Goal: Task Accomplishment & Management: Complete application form

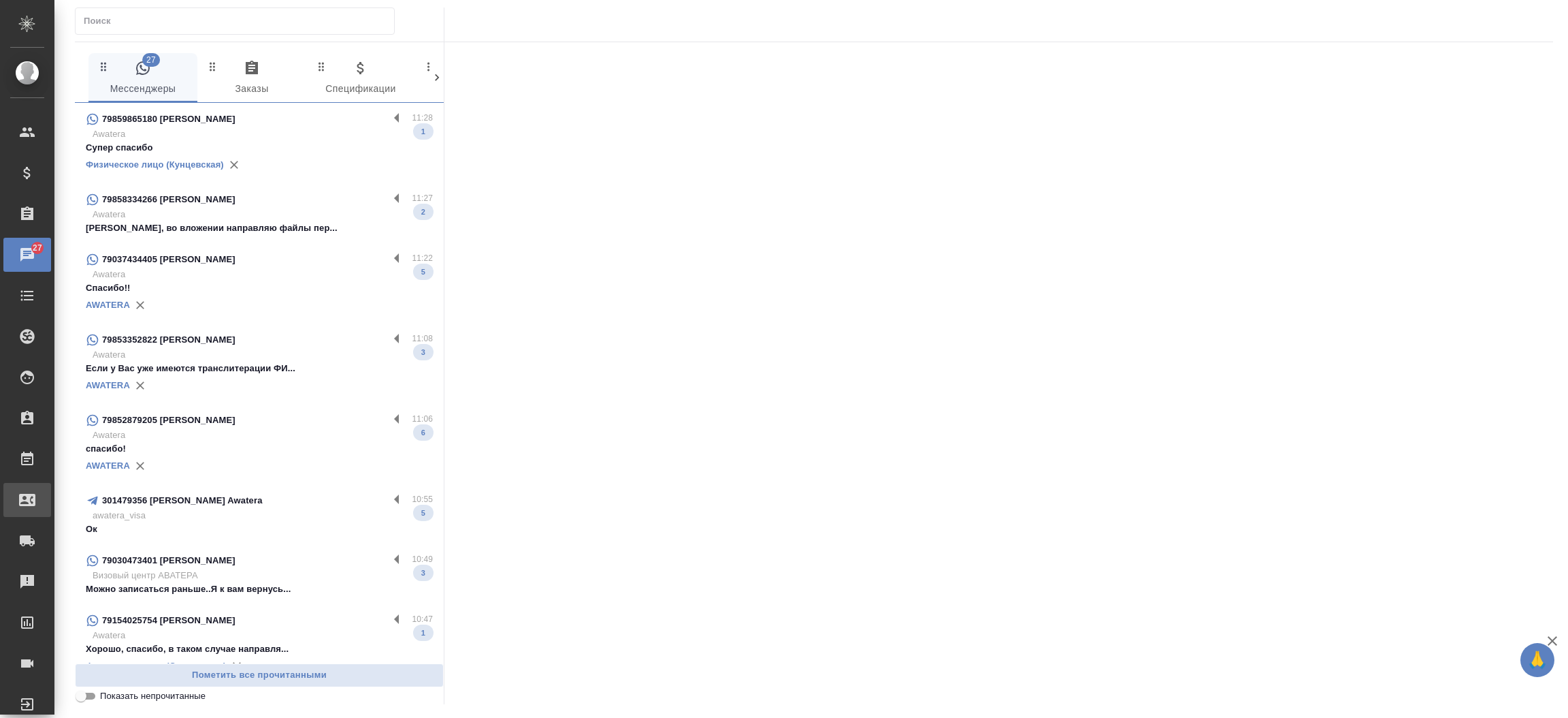
click at [27, 490] on div "Входящие заявки" at bounding box center [10, 499] width 34 height 21
click at [62, 490] on div ".cls-1 fill:#fff; AWATERA Прутько Ирина i.prutko Клиенты Спецификации Заказы 27…" at bounding box center [784, 359] width 1568 height 718
select select "RU"
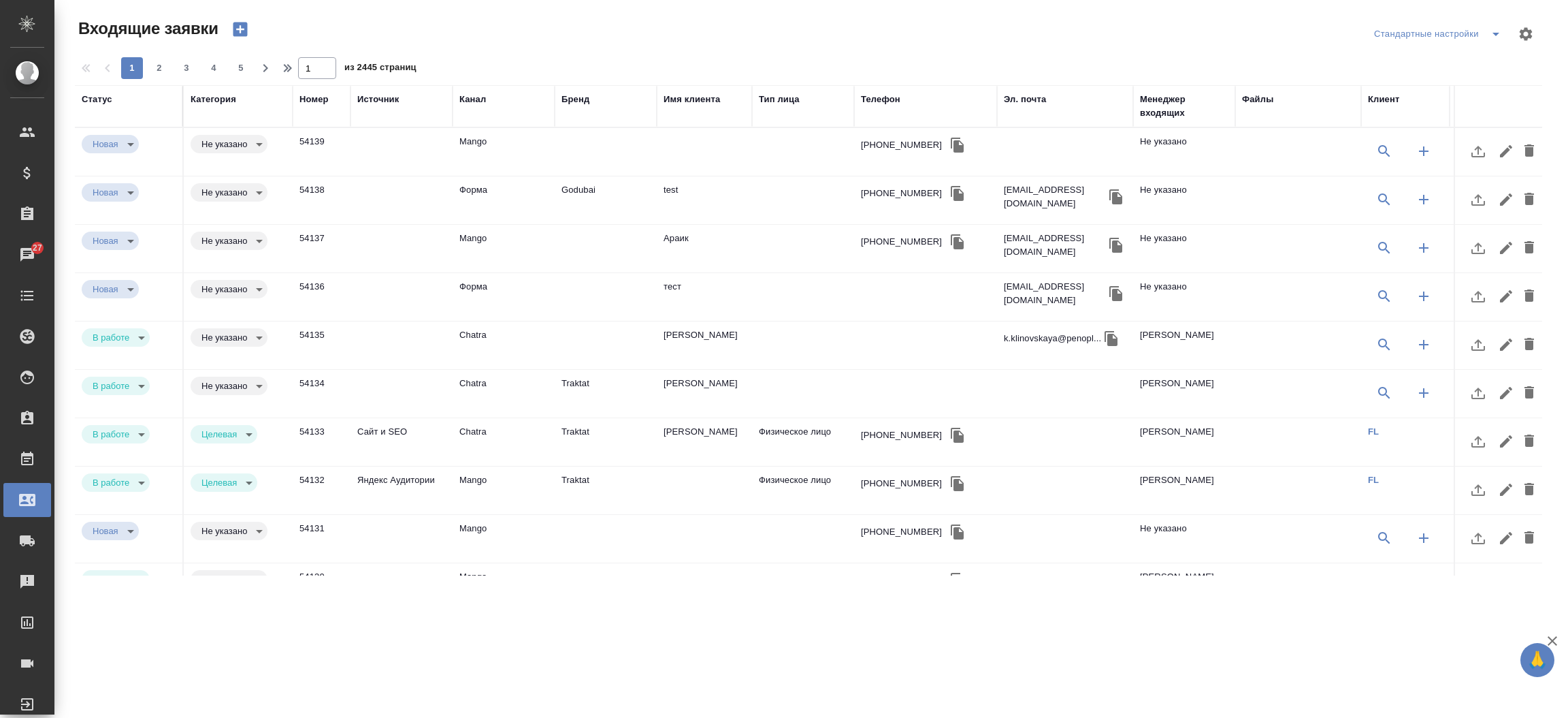
click at [236, 22] on icon "button" at bounding box center [239, 29] width 14 height 14
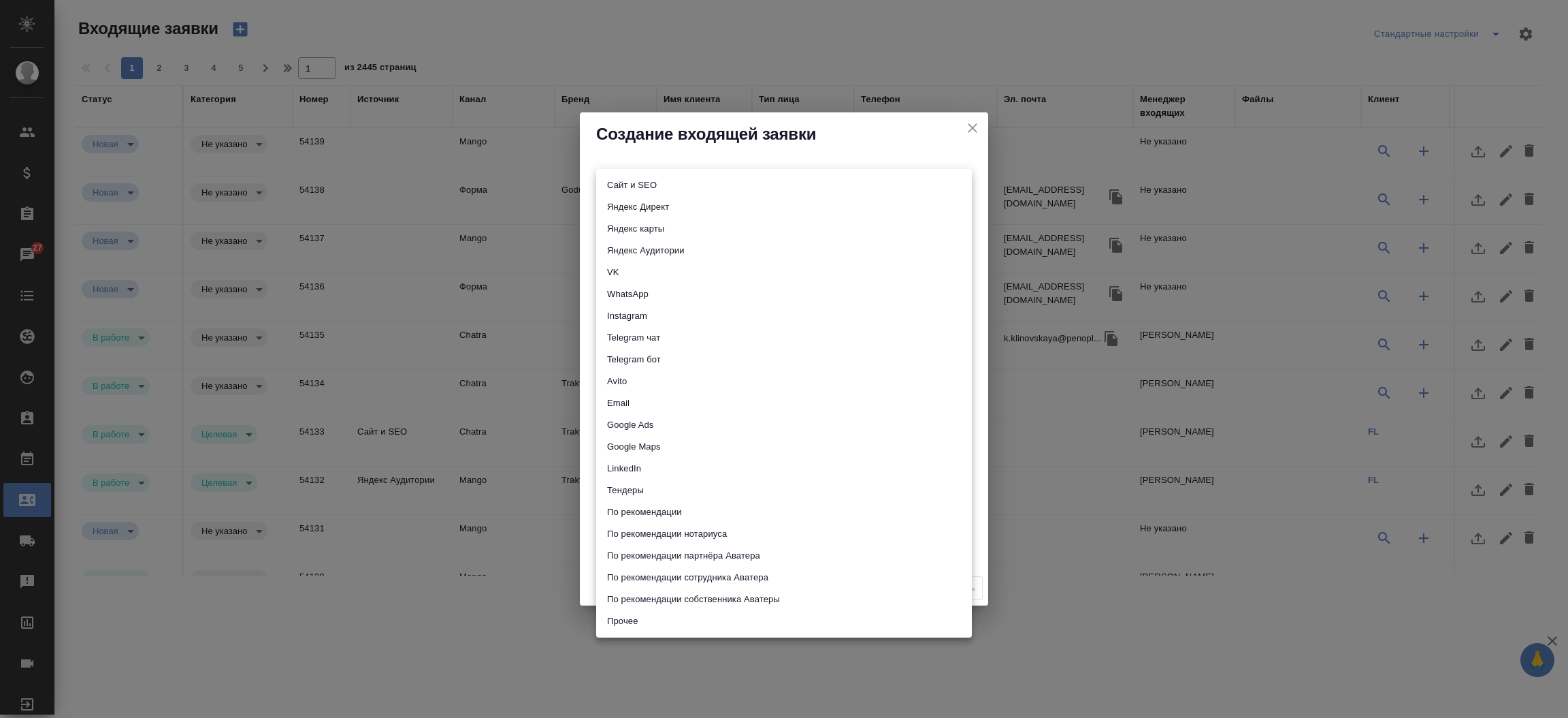
click at [610, 182] on body "🙏 .cls-1 fill:#fff; AWATERA Прутько Ирина i.prutko Клиенты Спецификации Заказы …" at bounding box center [784, 359] width 1568 height 718
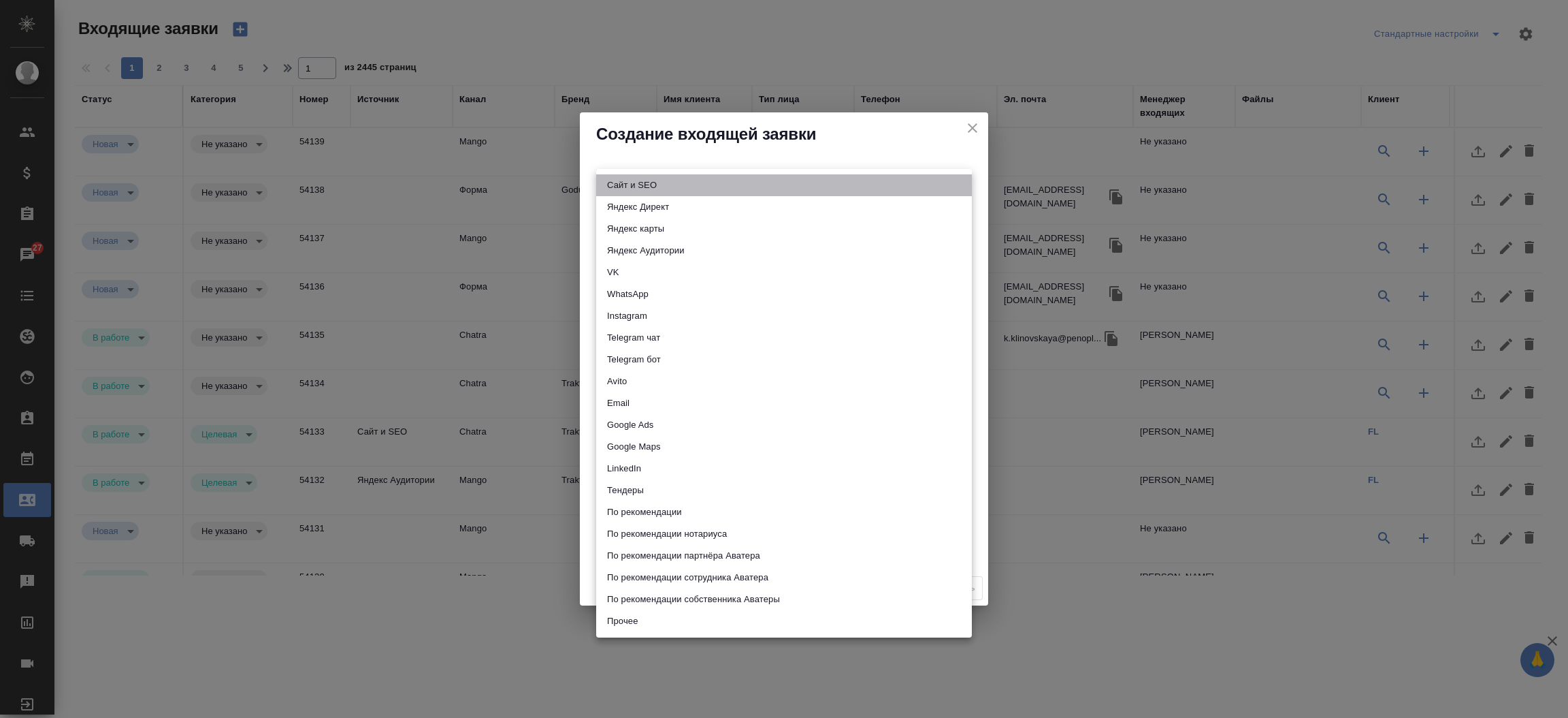
click at [610, 182] on li "Сайт и SEO" at bounding box center [784, 185] width 376 height 22
type input "seo"
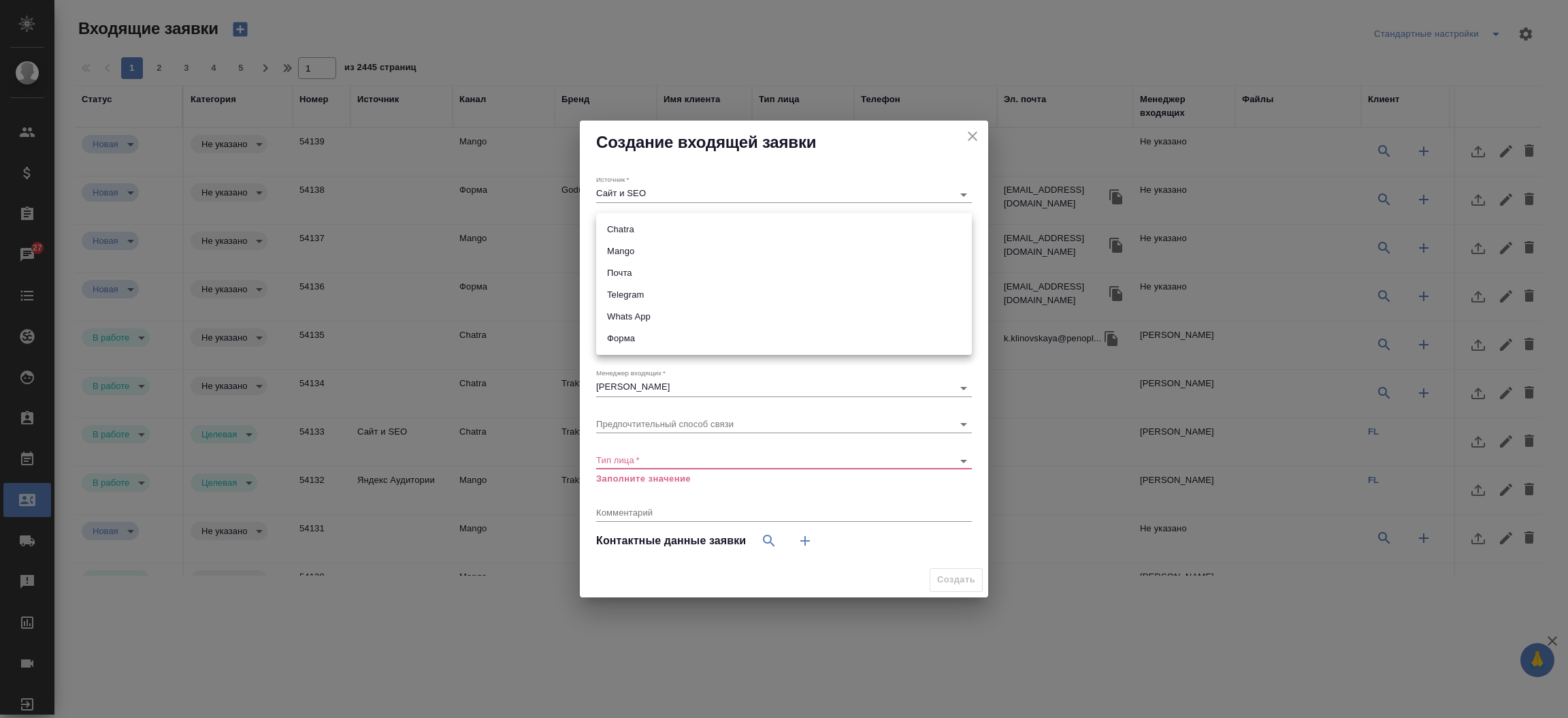
click at [609, 231] on body "🙏 .cls-1 fill:#fff; AWATERA Прутько Ирина i.prutko Клиенты Спецификации Заказы …" at bounding box center [784, 359] width 1568 height 718
click at [650, 351] on ul "Chatra Mango Почта Telegram Whats App Форма" at bounding box center [784, 283] width 376 height 141
click at [968, 133] on div at bounding box center [784, 359] width 1568 height 718
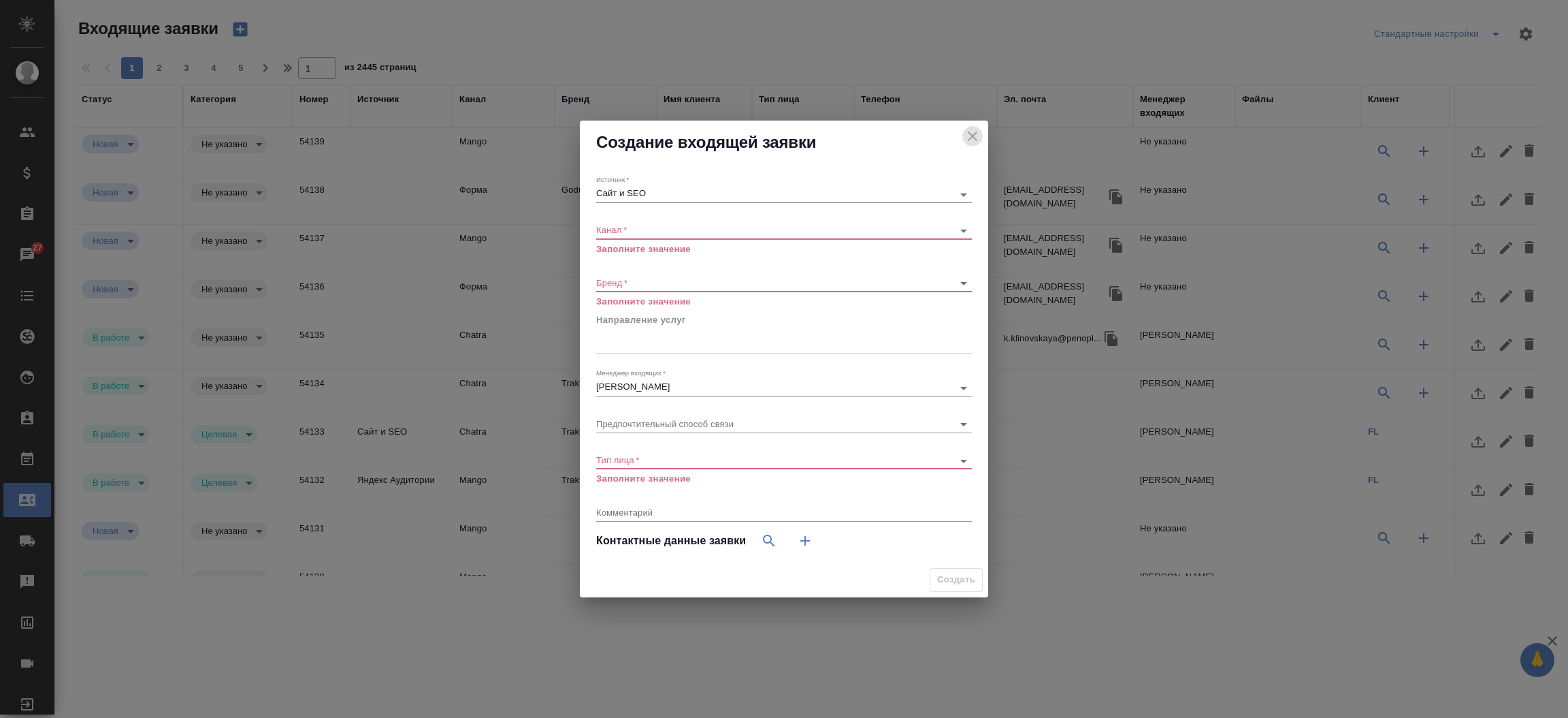
click at [968, 133] on icon "close" at bounding box center [972, 136] width 16 height 16
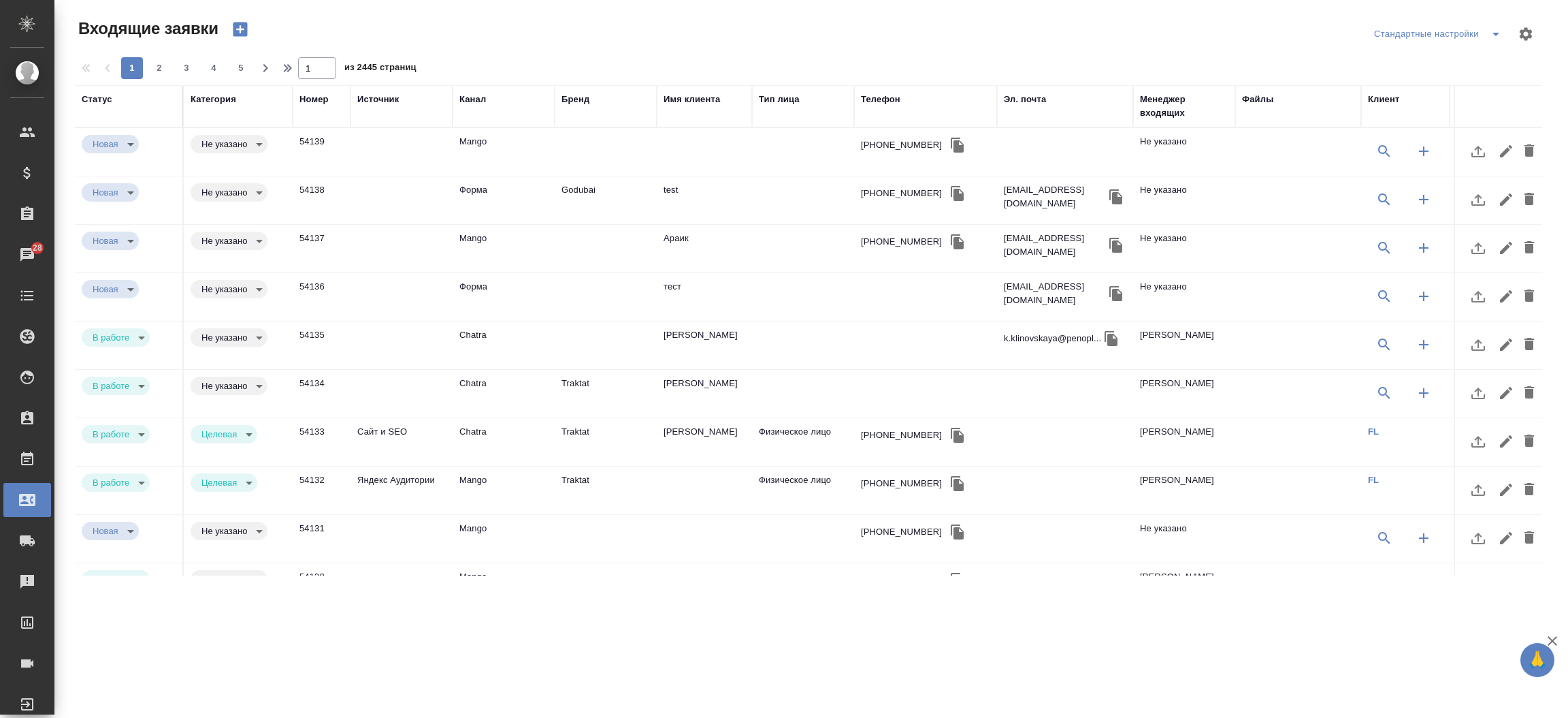
click at [881, 101] on div "Телефон" at bounding box center [880, 99] width 39 height 14
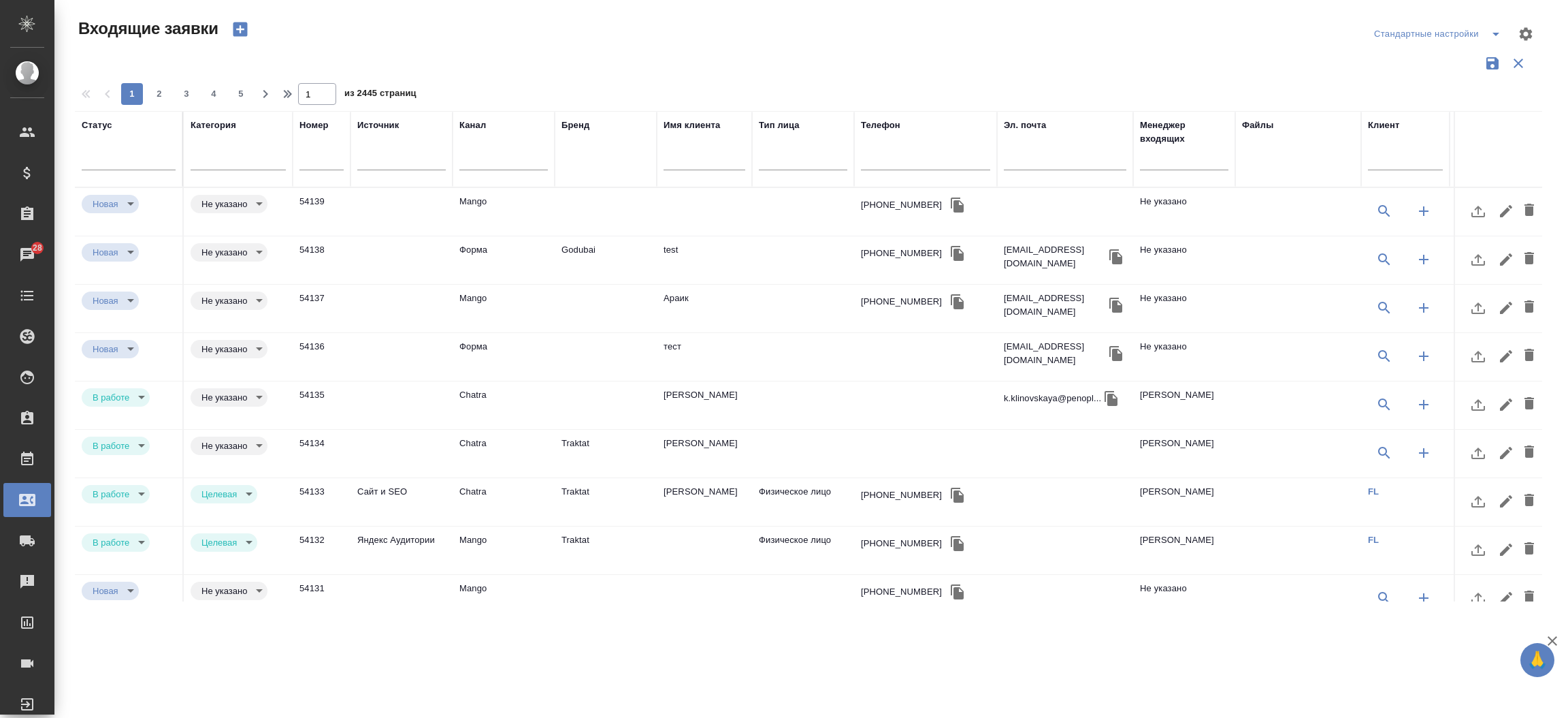
drag, startPoint x: 873, startPoint y: 150, endPoint x: 873, endPoint y: 159, distance: 9.0
click at [873, 159] on div at bounding box center [924, 162] width 129 height 34
click at [873, 159] on input "text" at bounding box center [924, 161] width 129 height 17
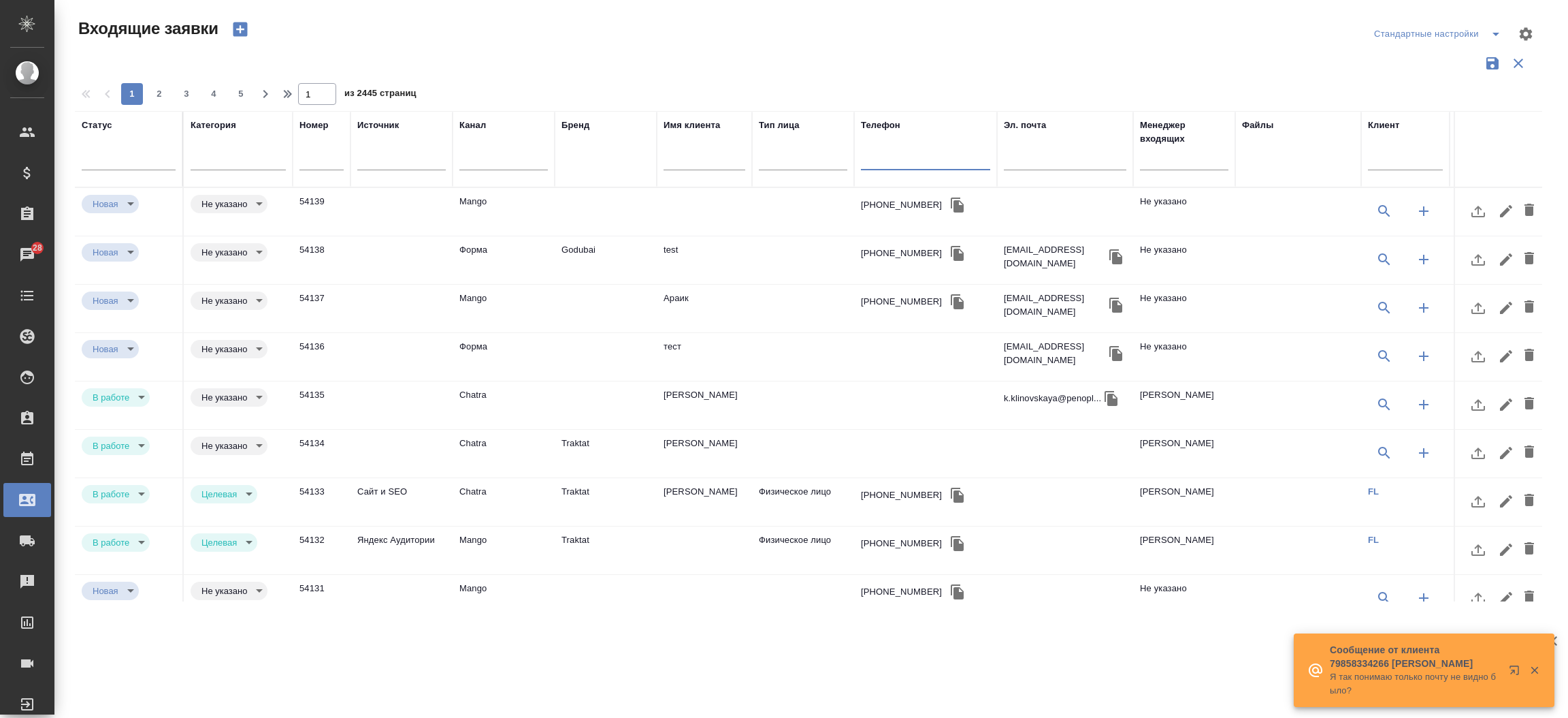
paste input "89602359277"
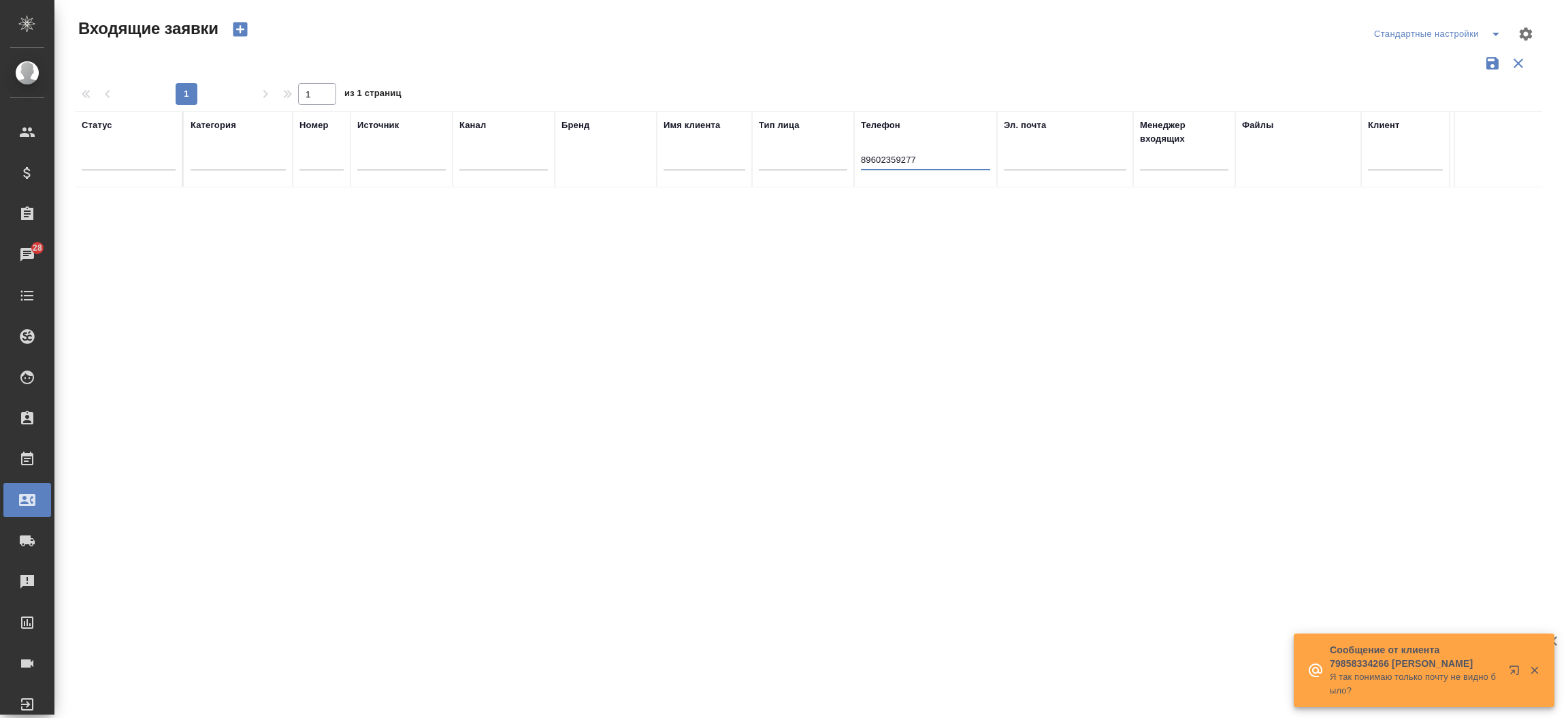
click at [866, 159] on input "89602359277" at bounding box center [924, 161] width 129 height 17
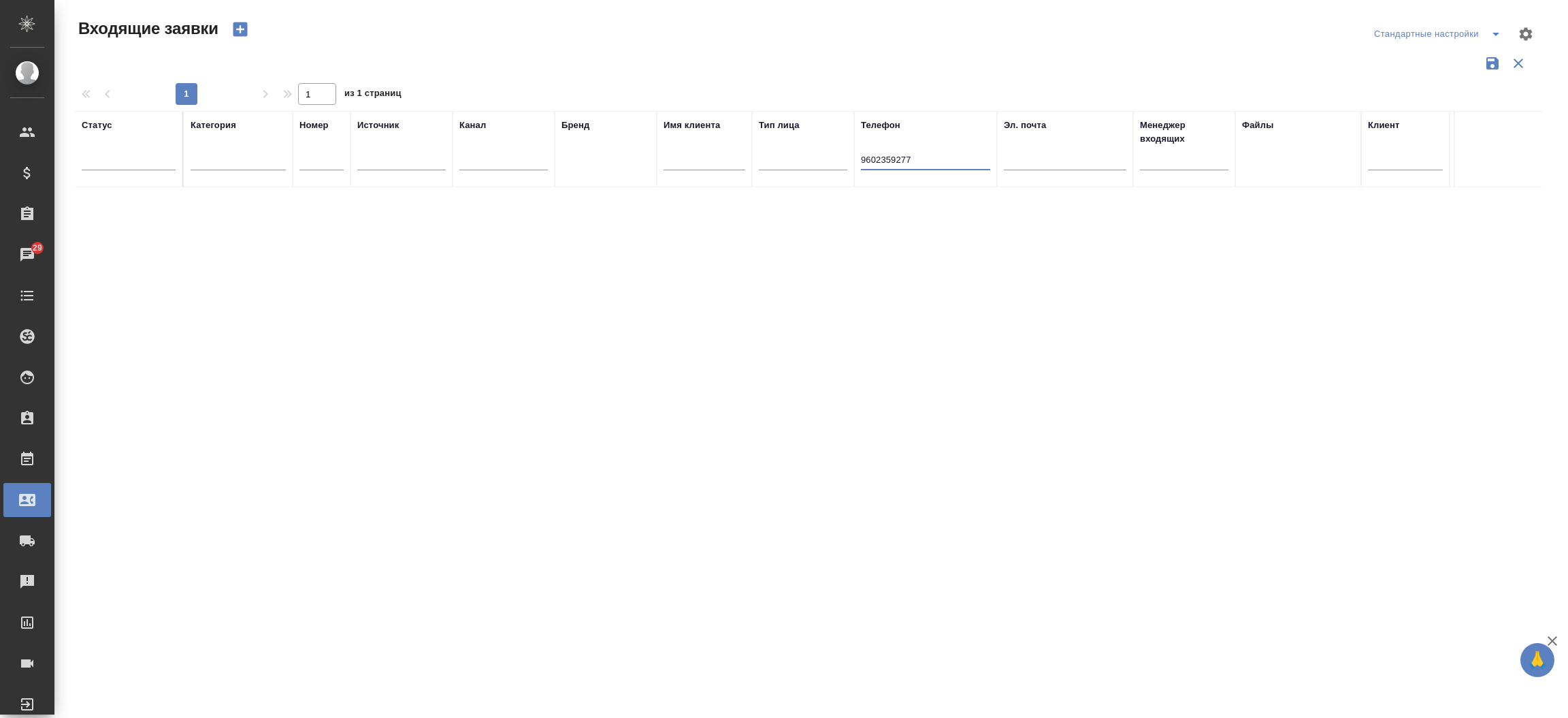
type input "9602359277"
click at [928, 167] on input "9602359277" at bounding box center [924, 161] width 129 height 17
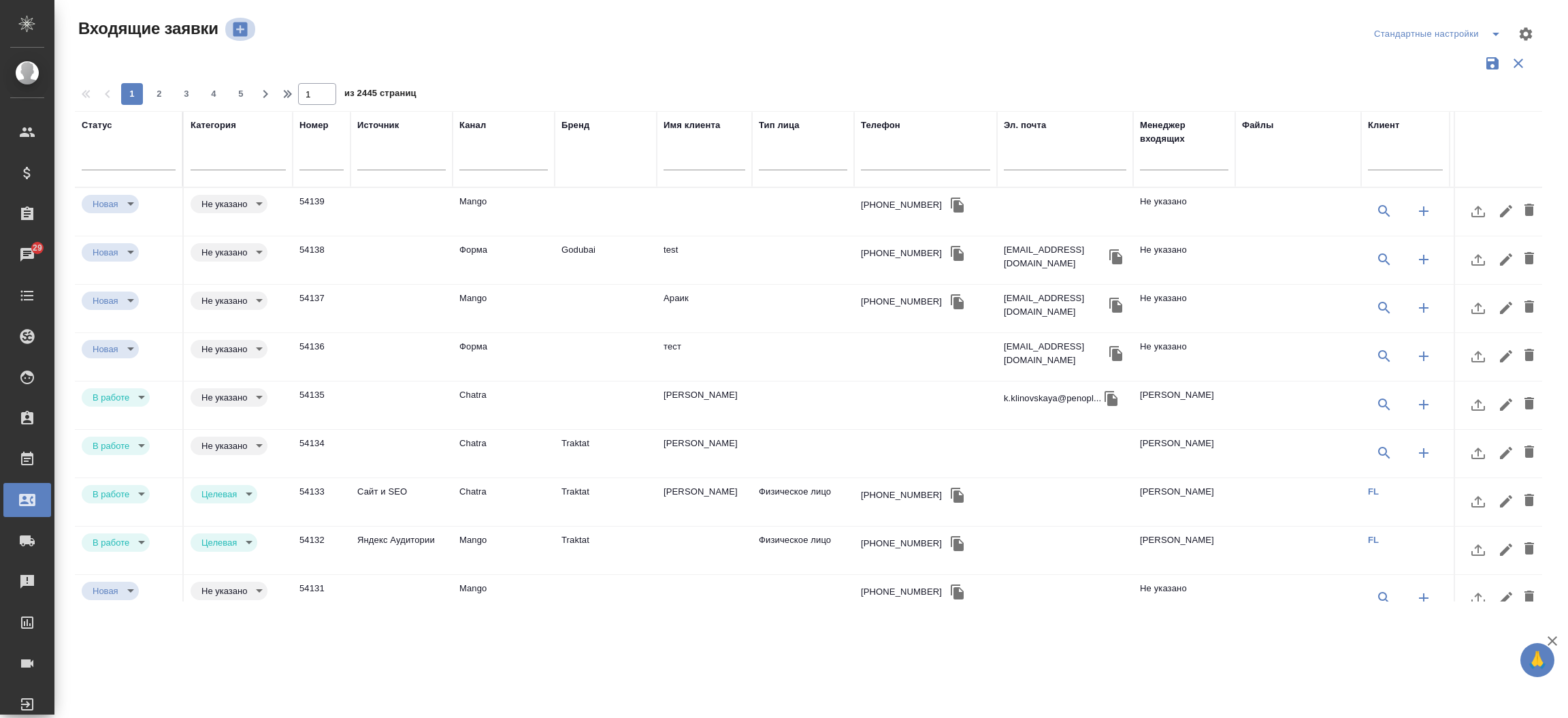
click at [236, 25] on icon "button" at bounding box center [239, 29] width 14 height 14
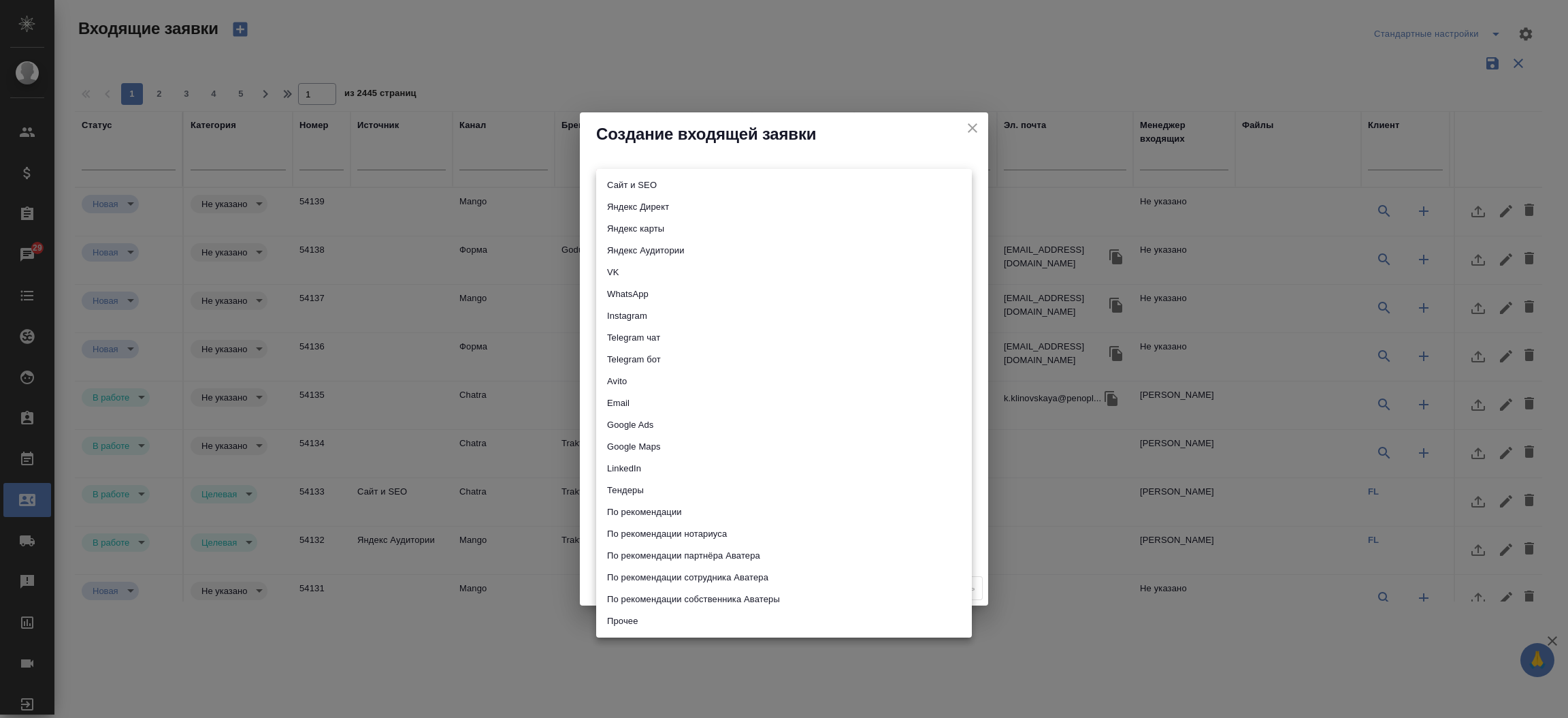
click at [628, 181] on body "🙏 .cls-1 fill:#fff; AWATERA Прутько Ирина i.prutko Клиенты Спецификации Заказы …" at bounding box center [784, 359] width 1568 height 718
click at [628, 181] on li "Сайт и SEO" at bounding box center [784, 185] width 376 height 22
type input "seo"
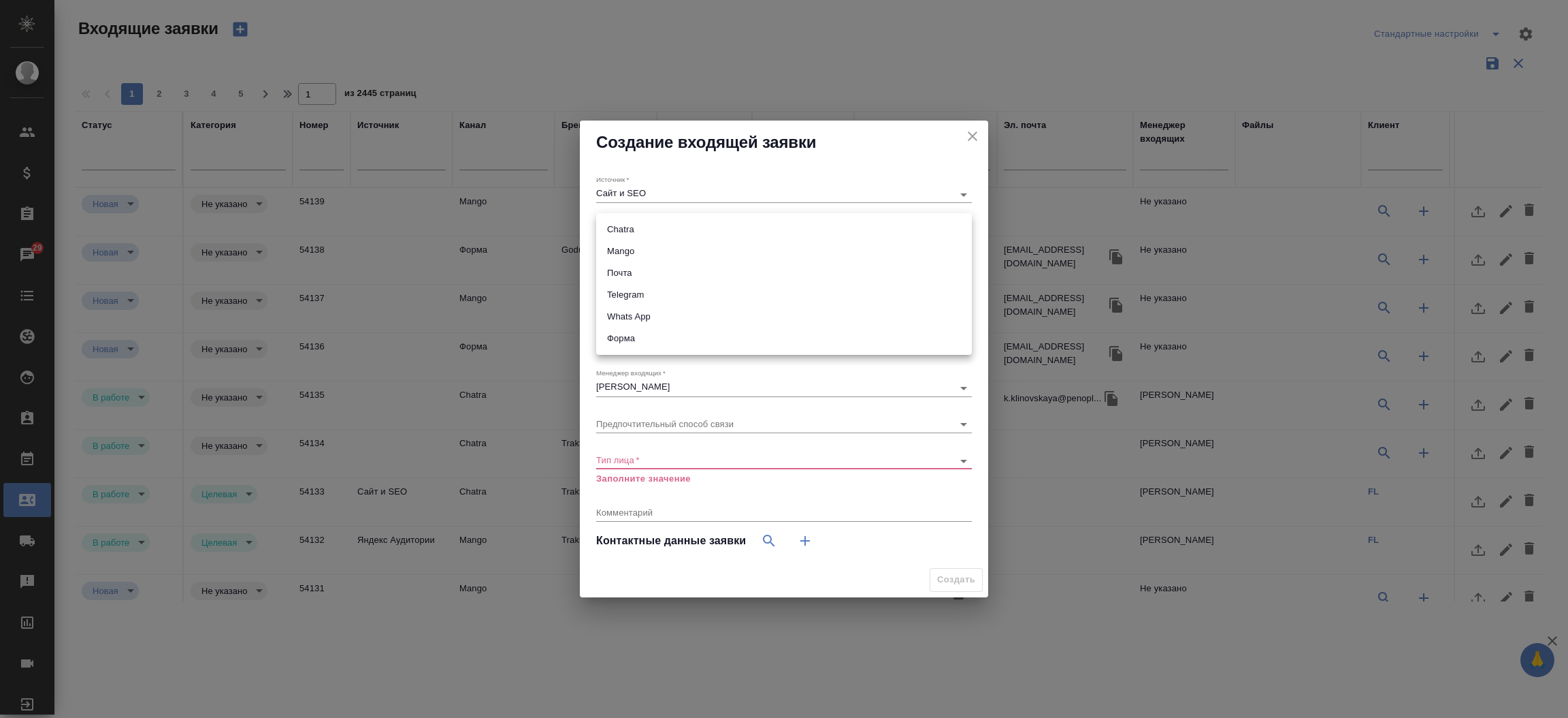
click at [636, 225] on body "🙏 .cls-1 fill:#fff; AWATERA Прутько Ирина i.prutko Клиенты Спецификации Заказы …" at bounding box center [784, 359] width 1568 height 718
click at [631, 334] on li "Форма" at bounding box center [784, 338] width 376 height 22
type input "63623f8939da55ae86e7274a"
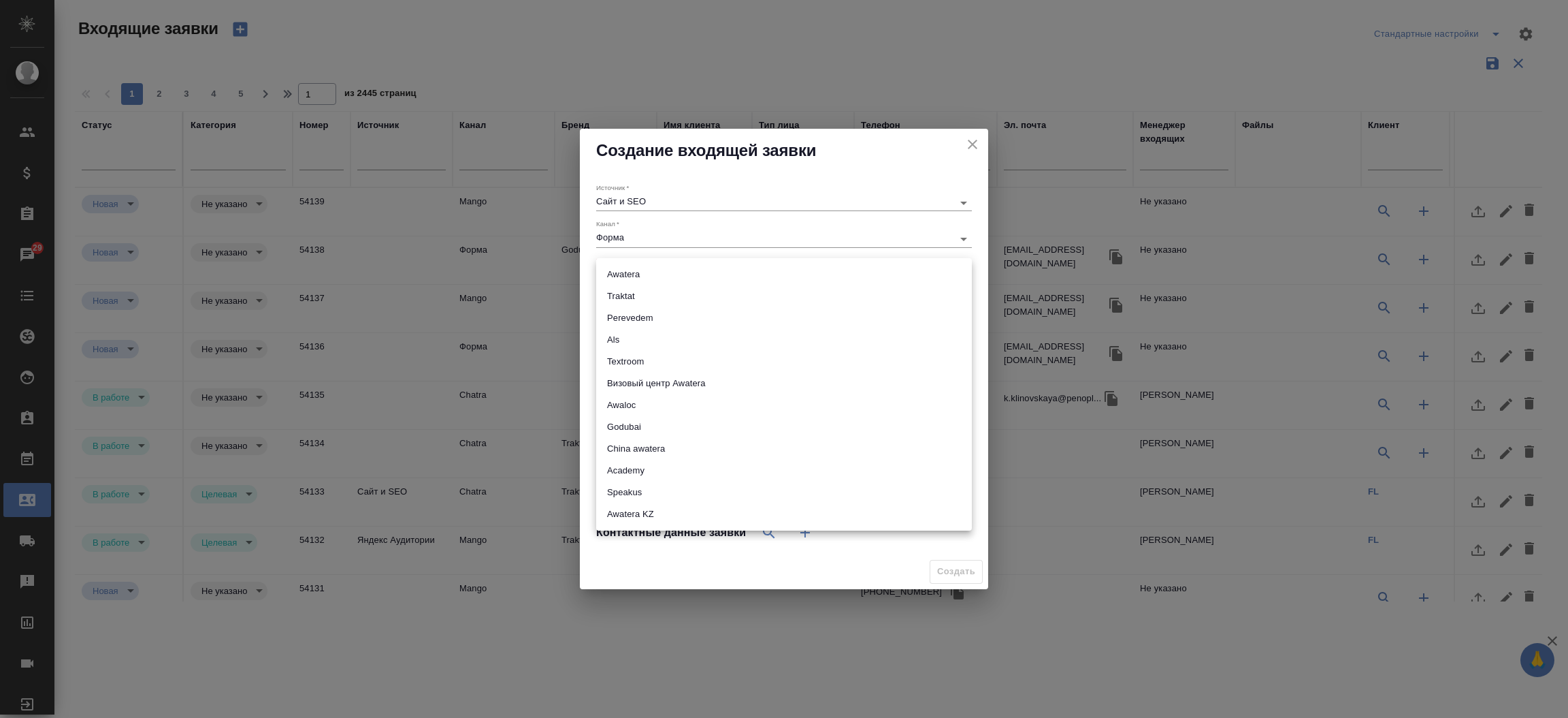
click at [626, 272] on body "🙏 .cls-1 fill:#fff; AWATERA Прутько Ирина i.prutko Клиенты Спецификации Заказы …" at bounding box center [784, 359] width 1568 height 718
click at [639, 490] on li "Speakus" at bounding box center [784, 492] width 376 height 22
type input "speakus"
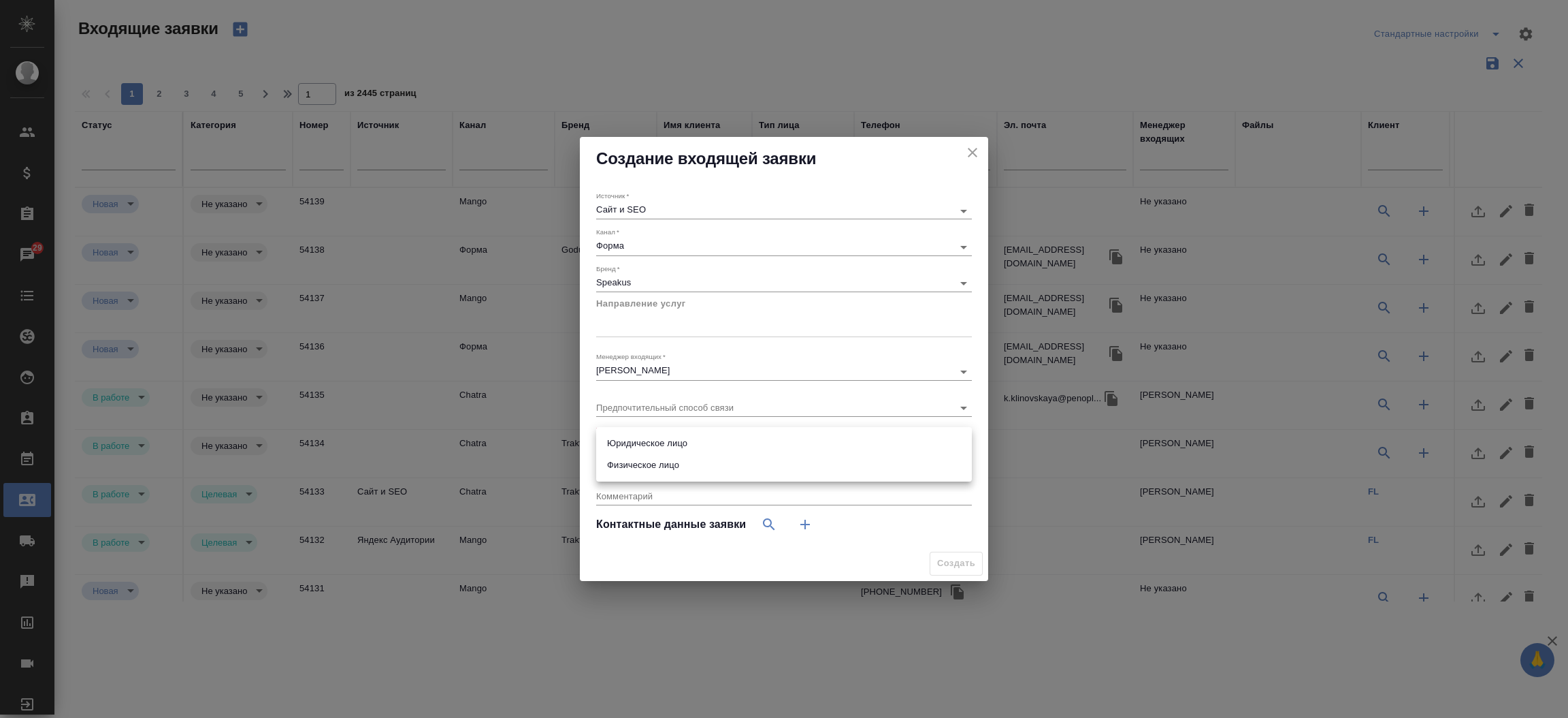
click at [664, 440] on body "🙏 .cls-1 fill:#fff; AWATERA Прутько Ирина i.prutko Клиенты Спецификации Заказы …" at bounding box center [784, 359] width 1568 height 718
click at [667, 444] on li "Юридическое лицо" at bounding box center [784, 443] width 376 height 22
type input "company"
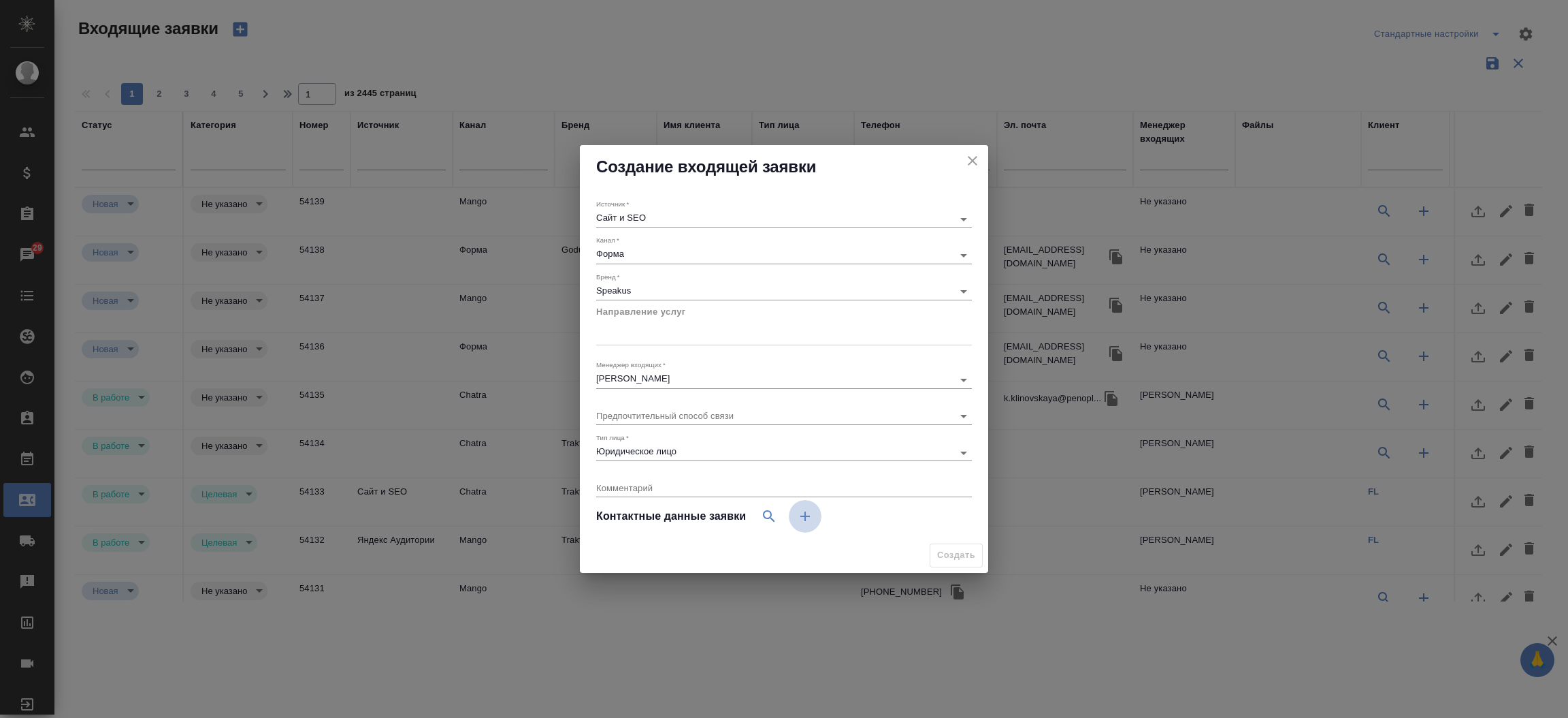
click at [809, 525] on button "button" at bounding box center [805, 516] width 33 height 33
select select "RU"
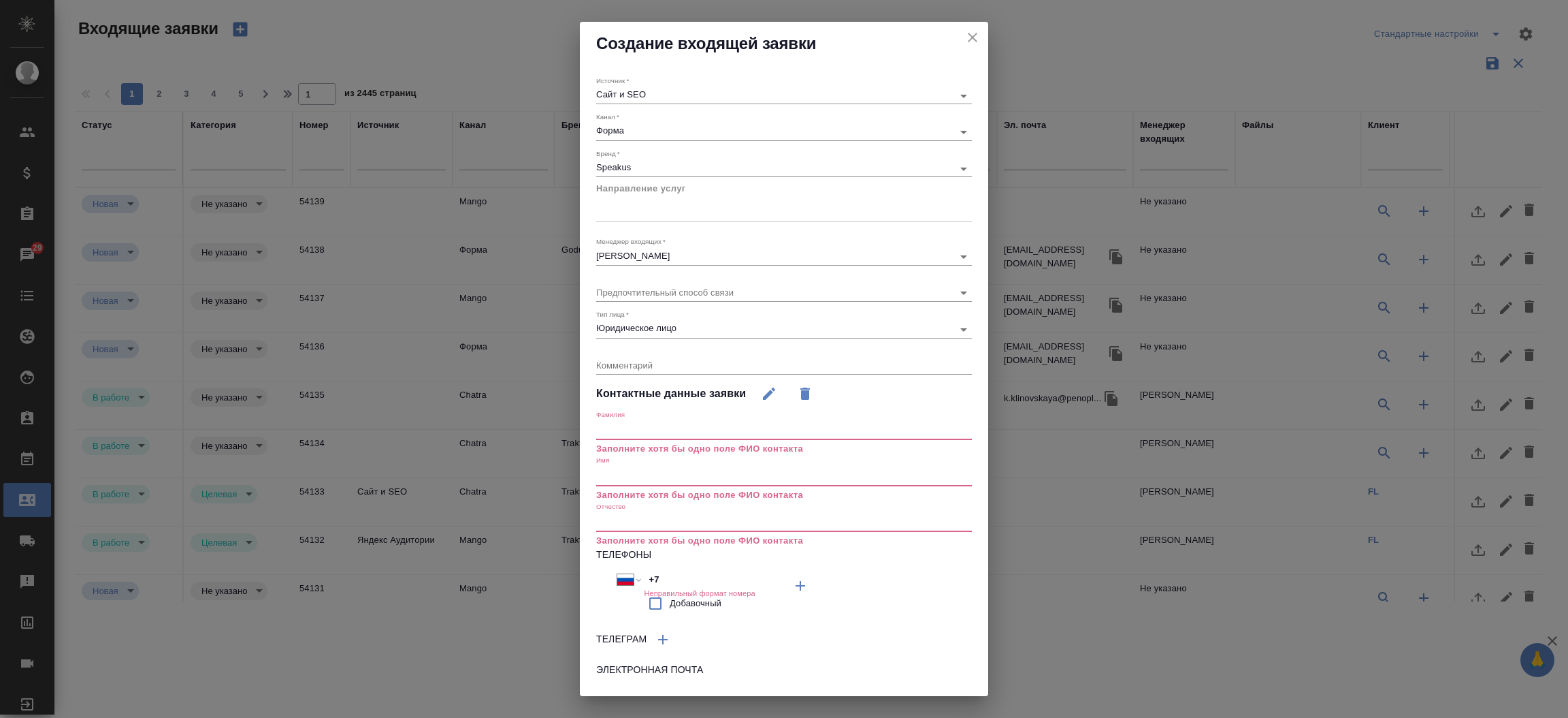
click at [666, 472] on input "text" at bounding box center [784, 476] width 376 height 19
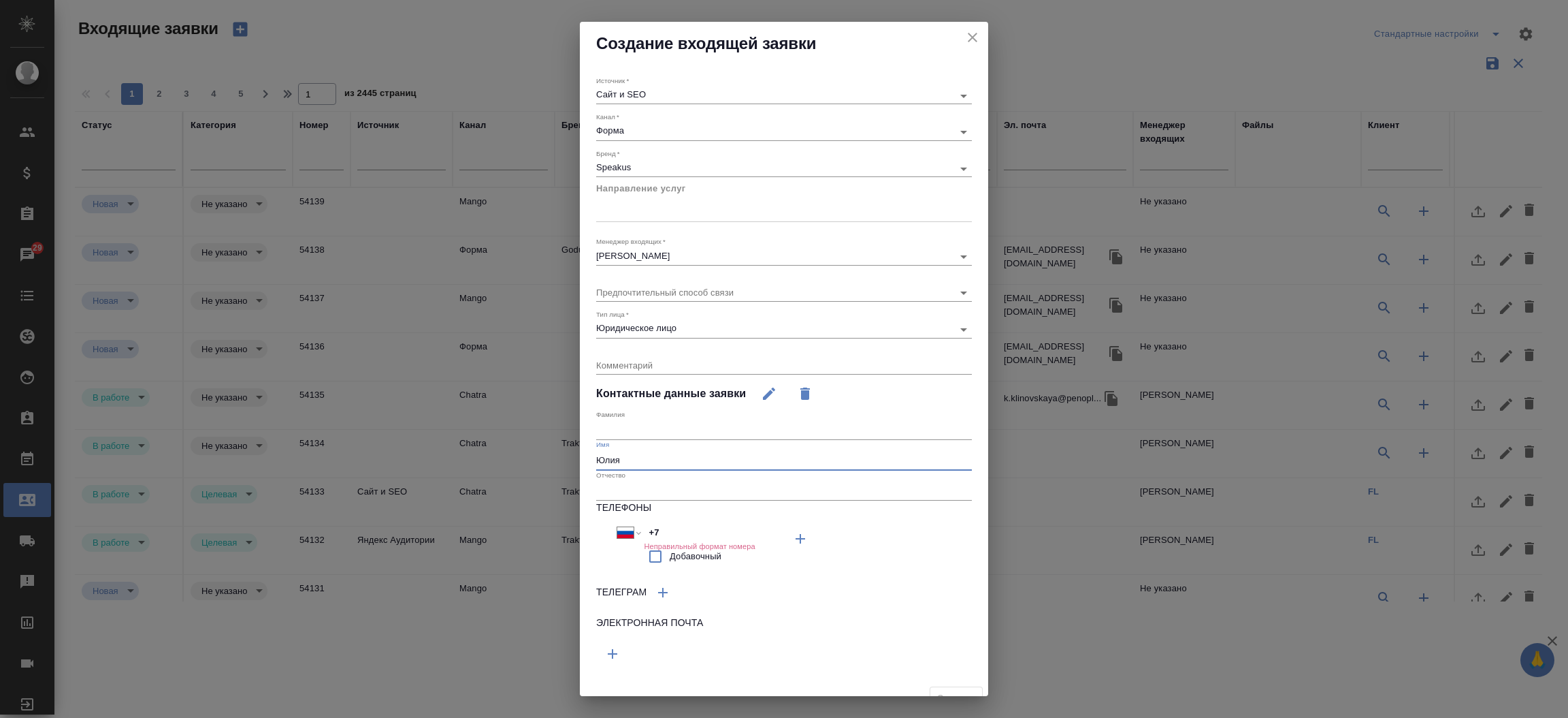
type input "Юлия"
click at [666, 526] on input "+7" at bounding box center [703, 533] width 119 height 20
paste input "8960235927"
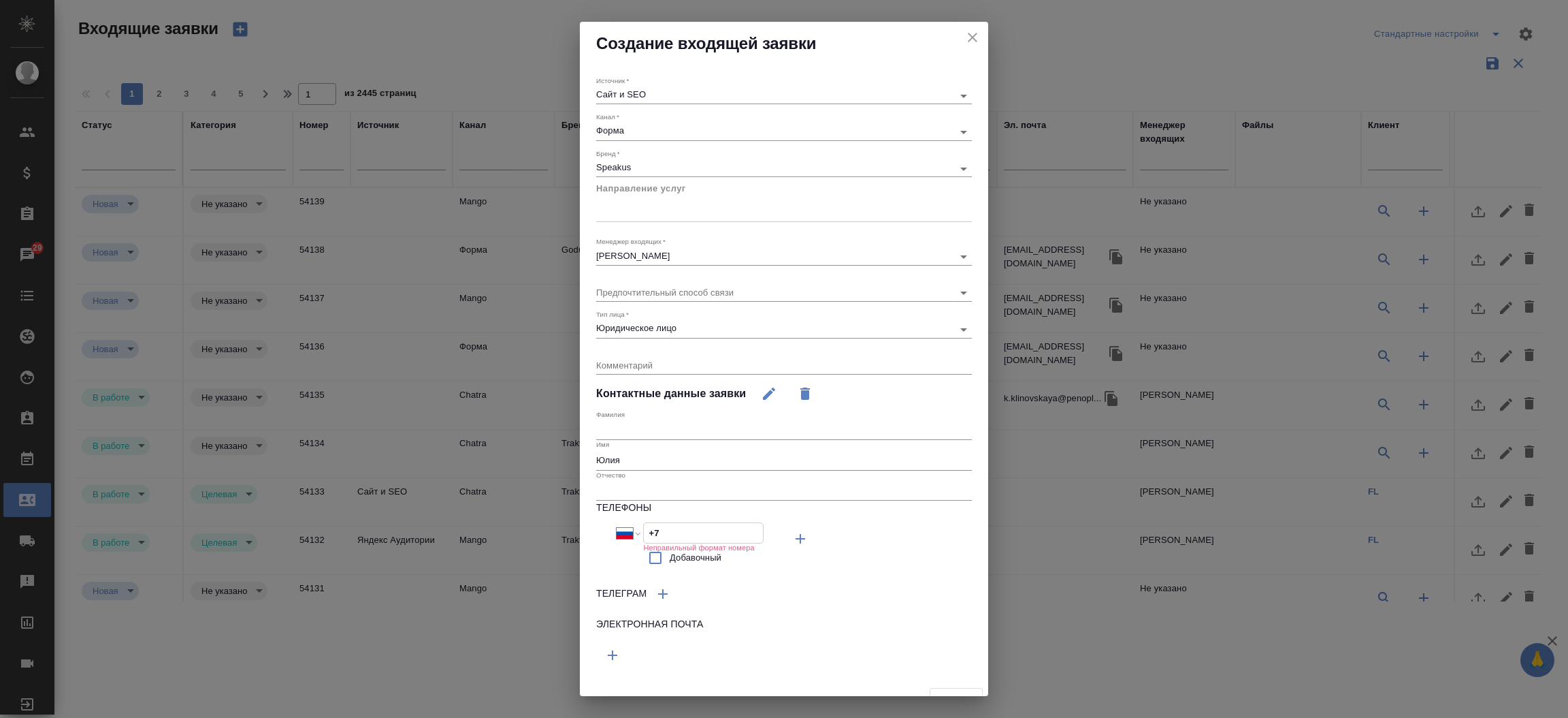
select select "ZZ"
type input "+89602359277"
click at [650, 530] on input "+89602359277" at bounding box center [703, 533] width 119 height 20
select select "MV"
type input "+960 2359277"
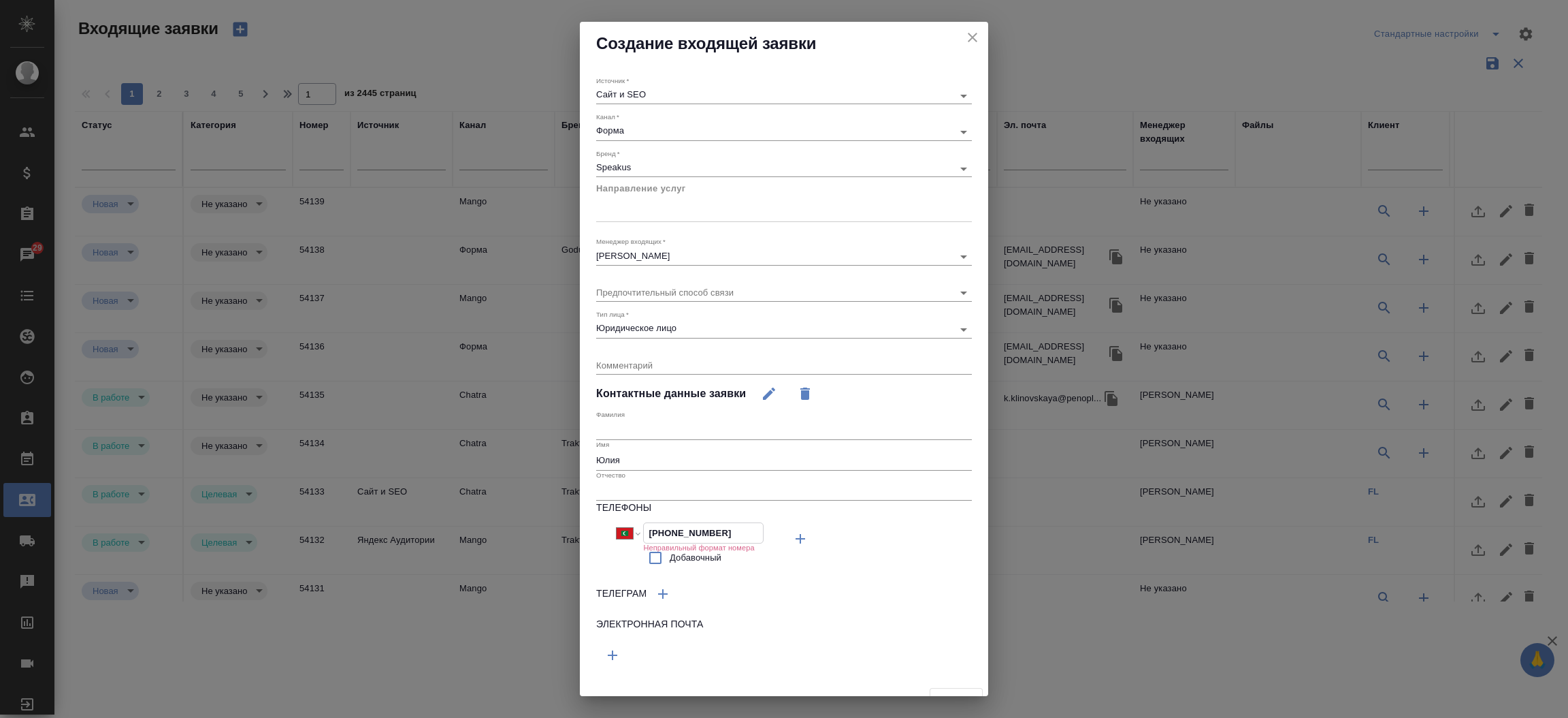
select select "RU"
type input "+7 960 235 92 77"
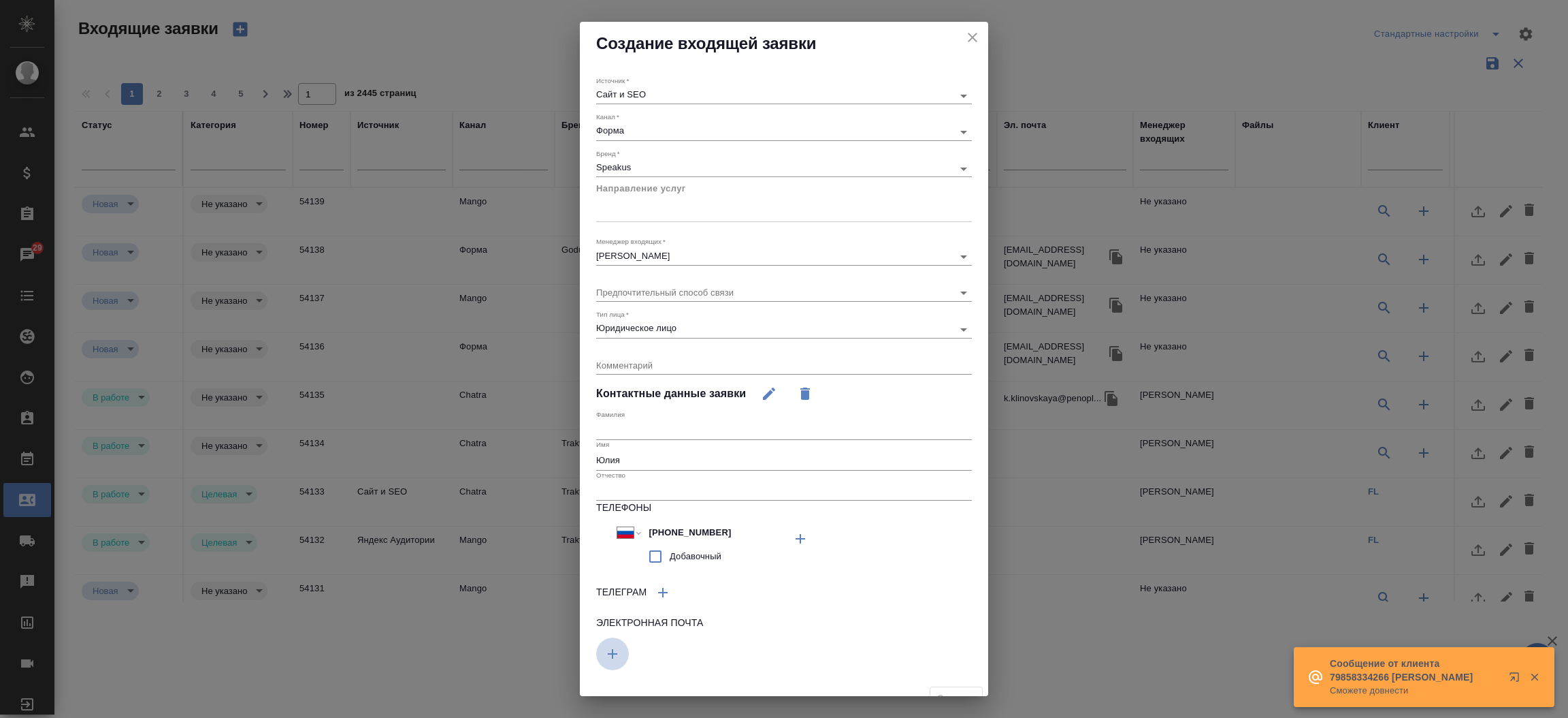
click at [792, 547] on icon "button" at bounding box center [800, 539] width 16 height 16
click at [618, 653] on input "text" at bounding box center [690, 651] width 188 height 17
paste input "[EMAIL_ADDRESS][DOMAIN_NAME]"
type input "[EMAIL_ADDRESS][DOMAIN_NAME]"
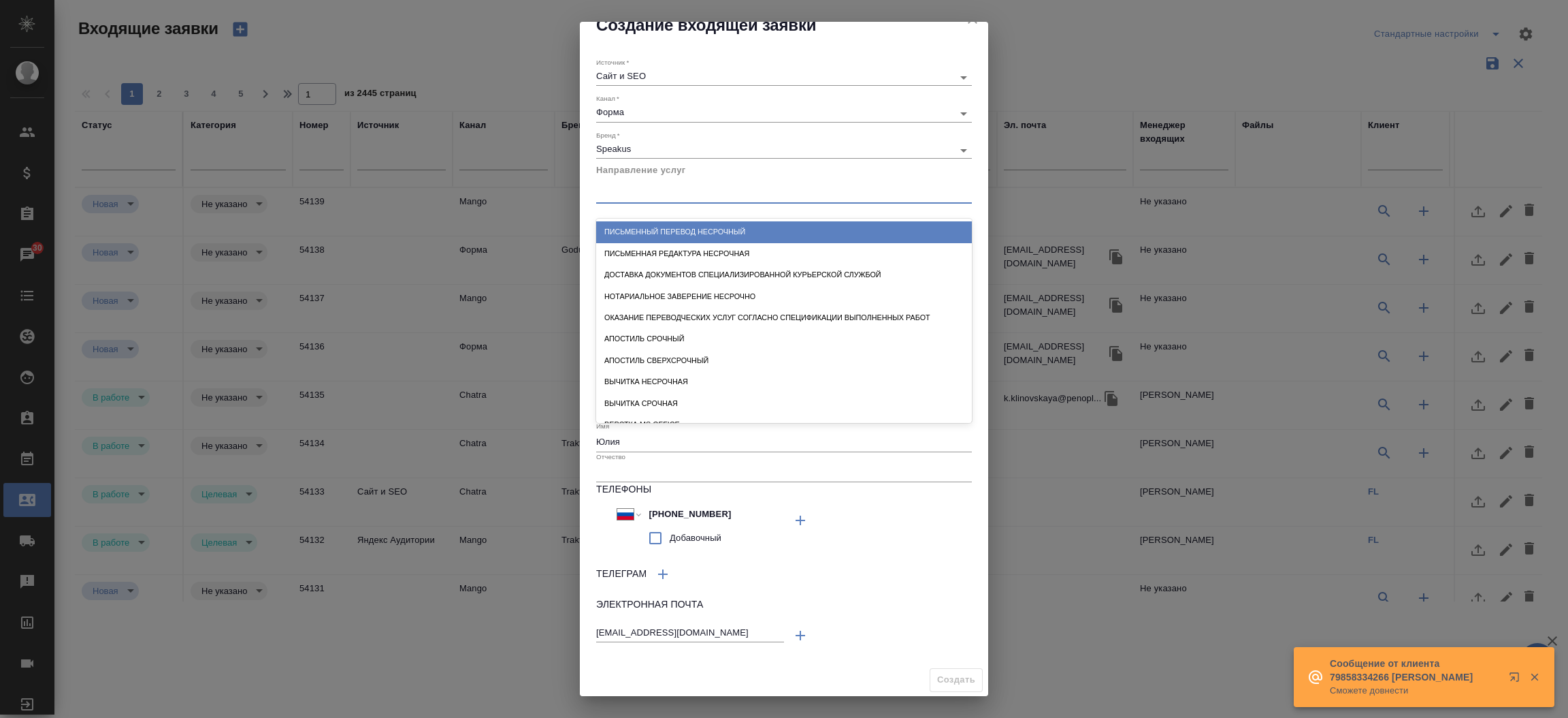
click at [708, 198] on div at bounding box center [784, 191] width 376 height 20
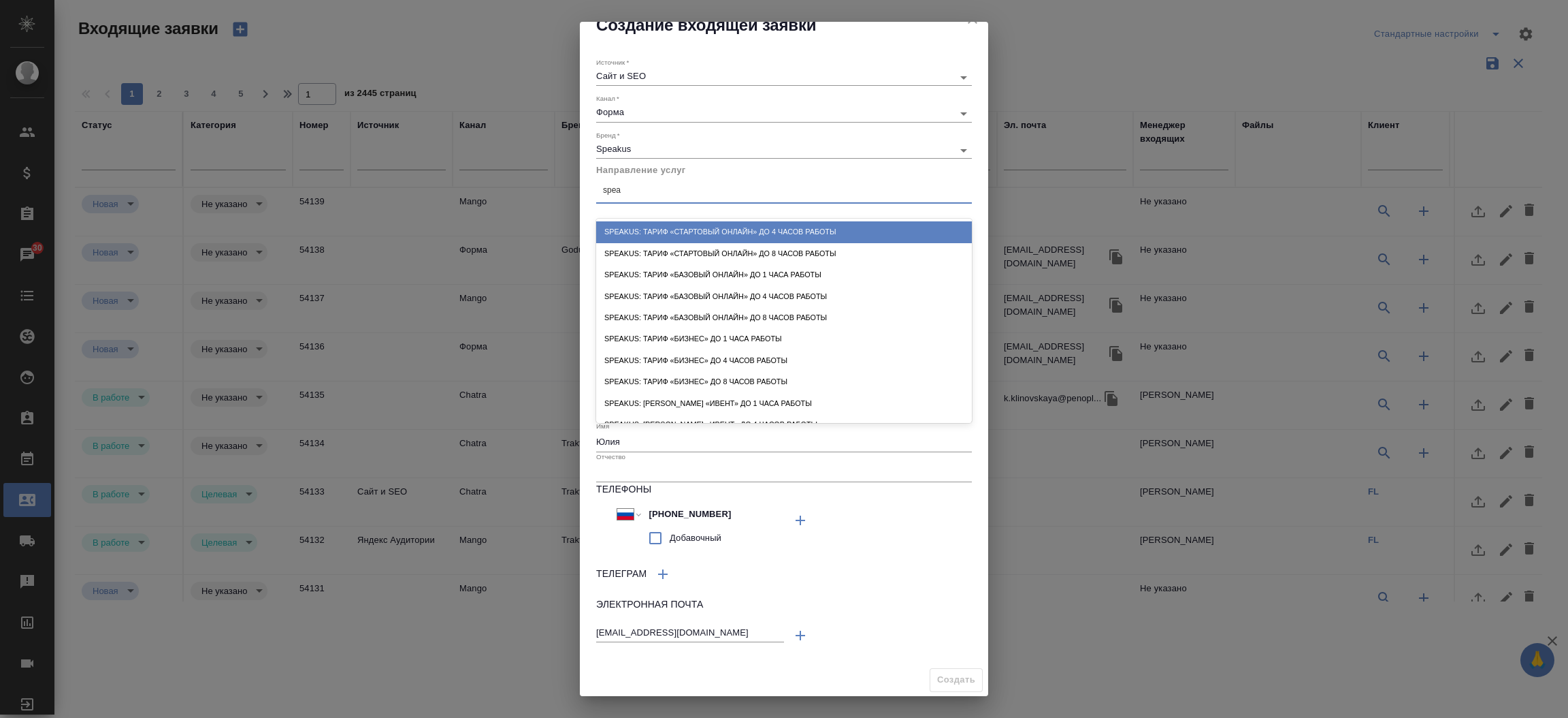
type input "speak"
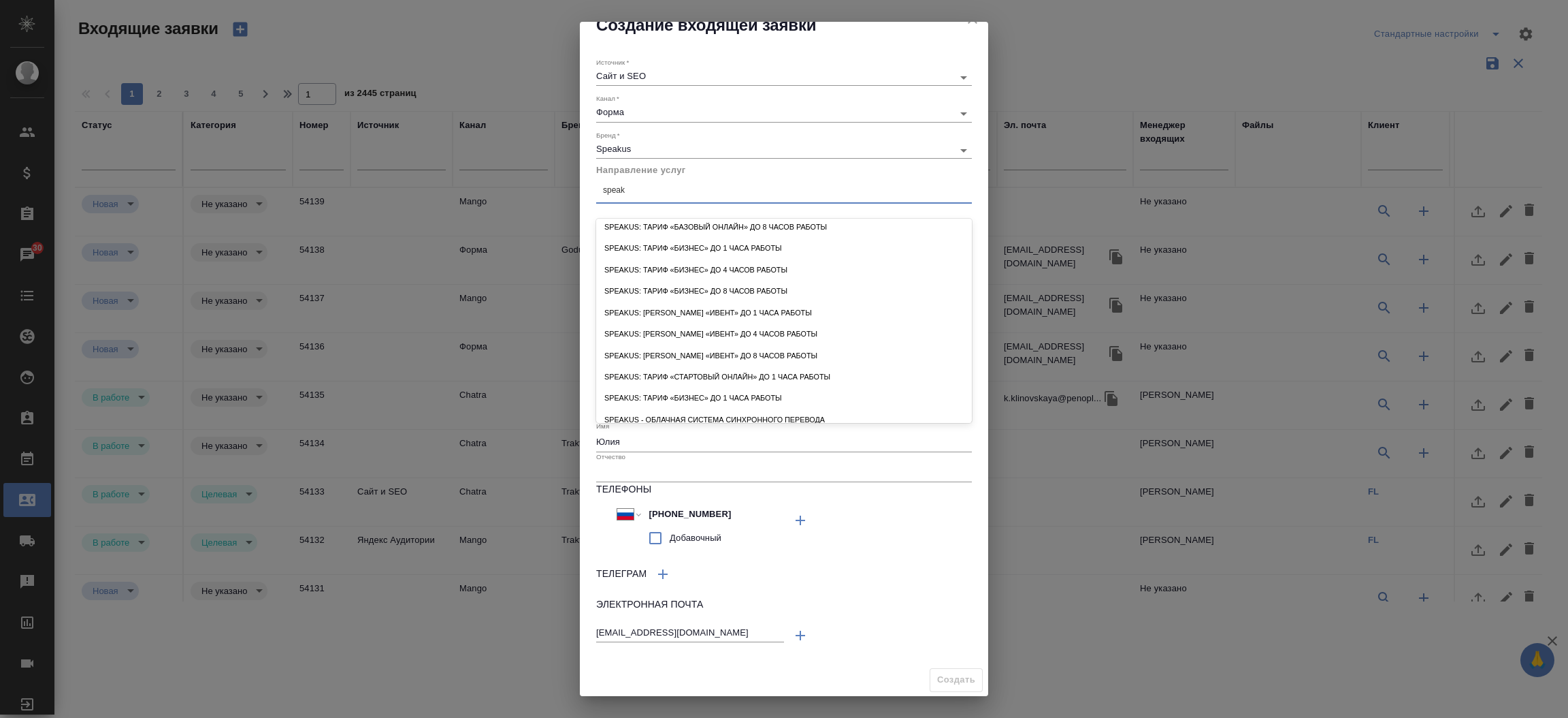
scroll to position [100, 0]
click at [881, 410] on div "SpeakUs - облачная система синхронного перевода" at bounding box center [784, 411] width 376 height 21
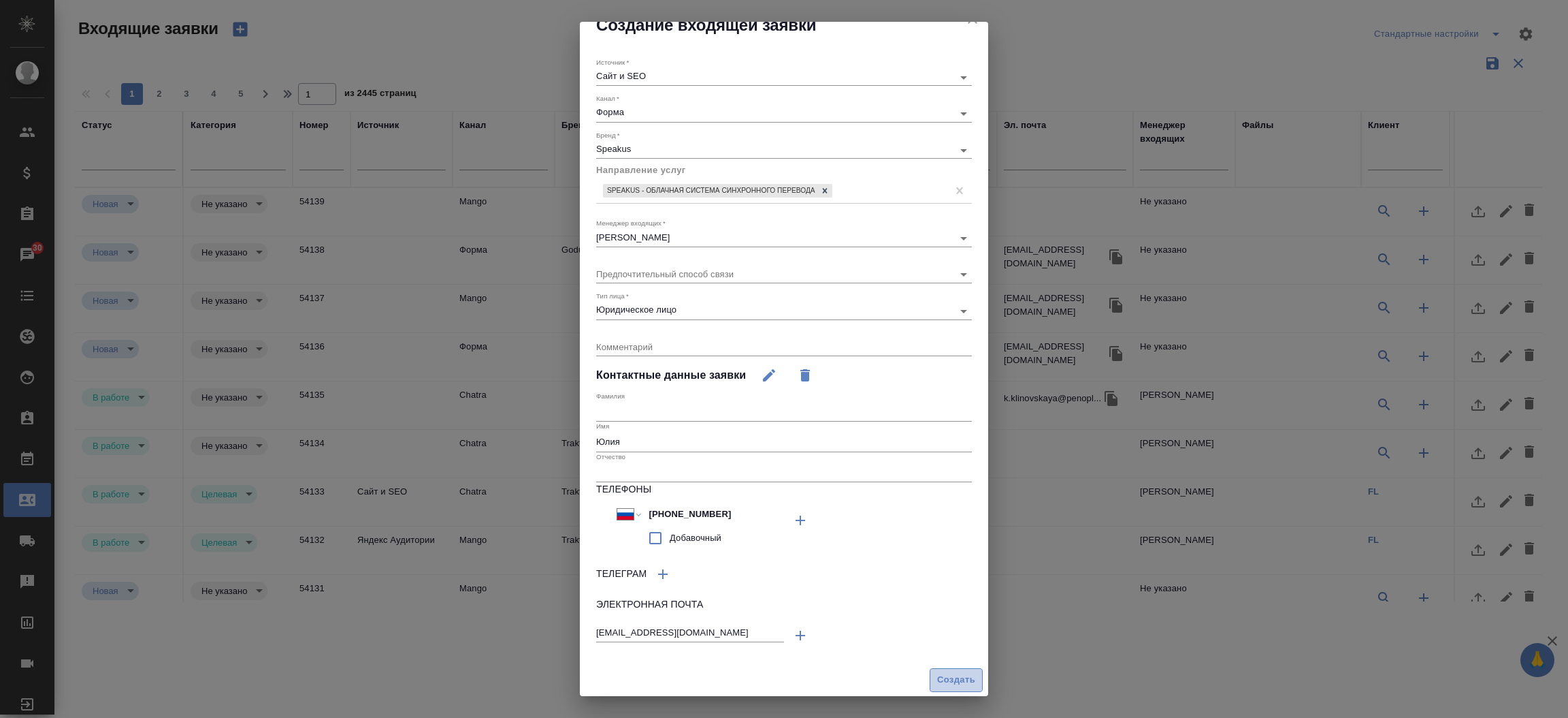
click at [937, 677] on span "Создать" at bounding box center [956, 679] width 38 height 16
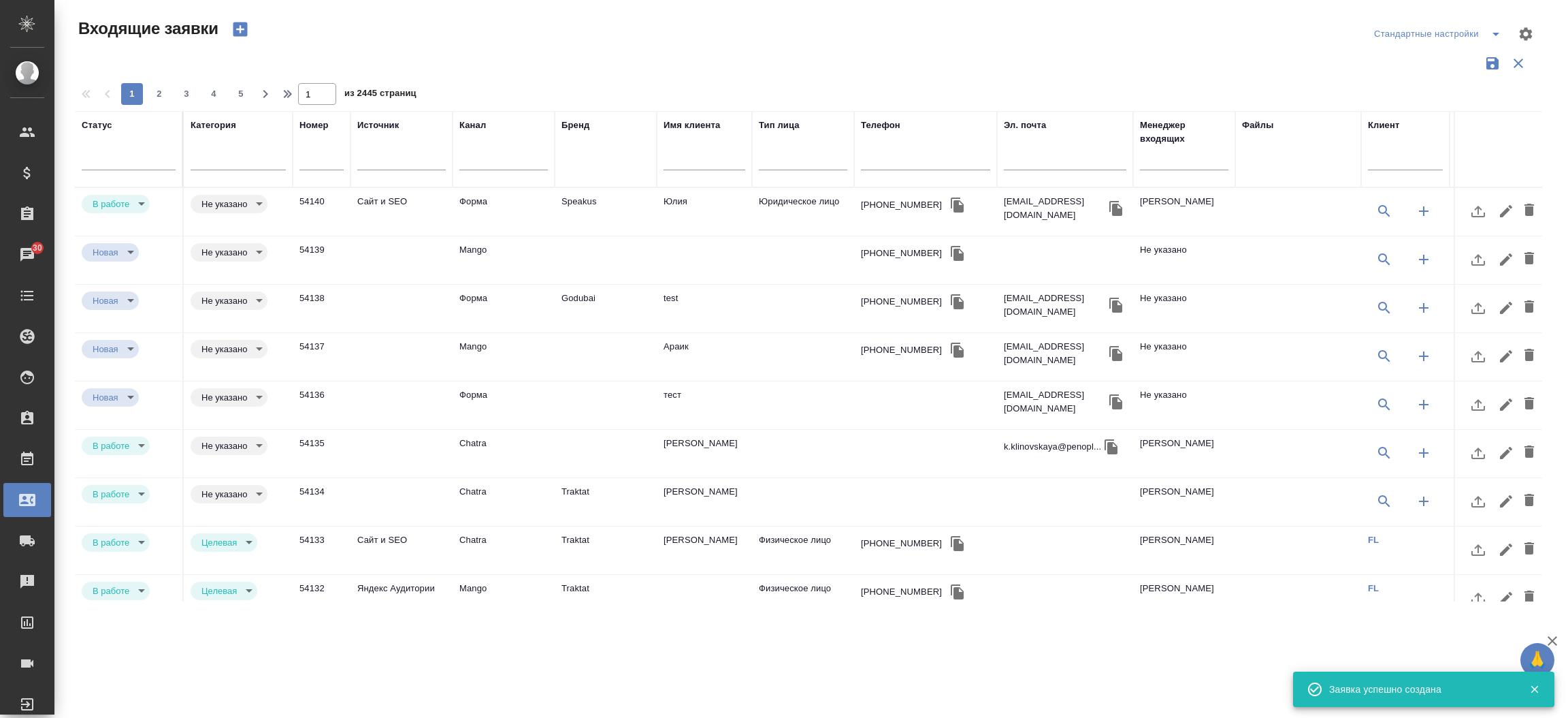
click at [582, 204] on td "Speakus" at bounding box center [606, 212] width 102 height 48
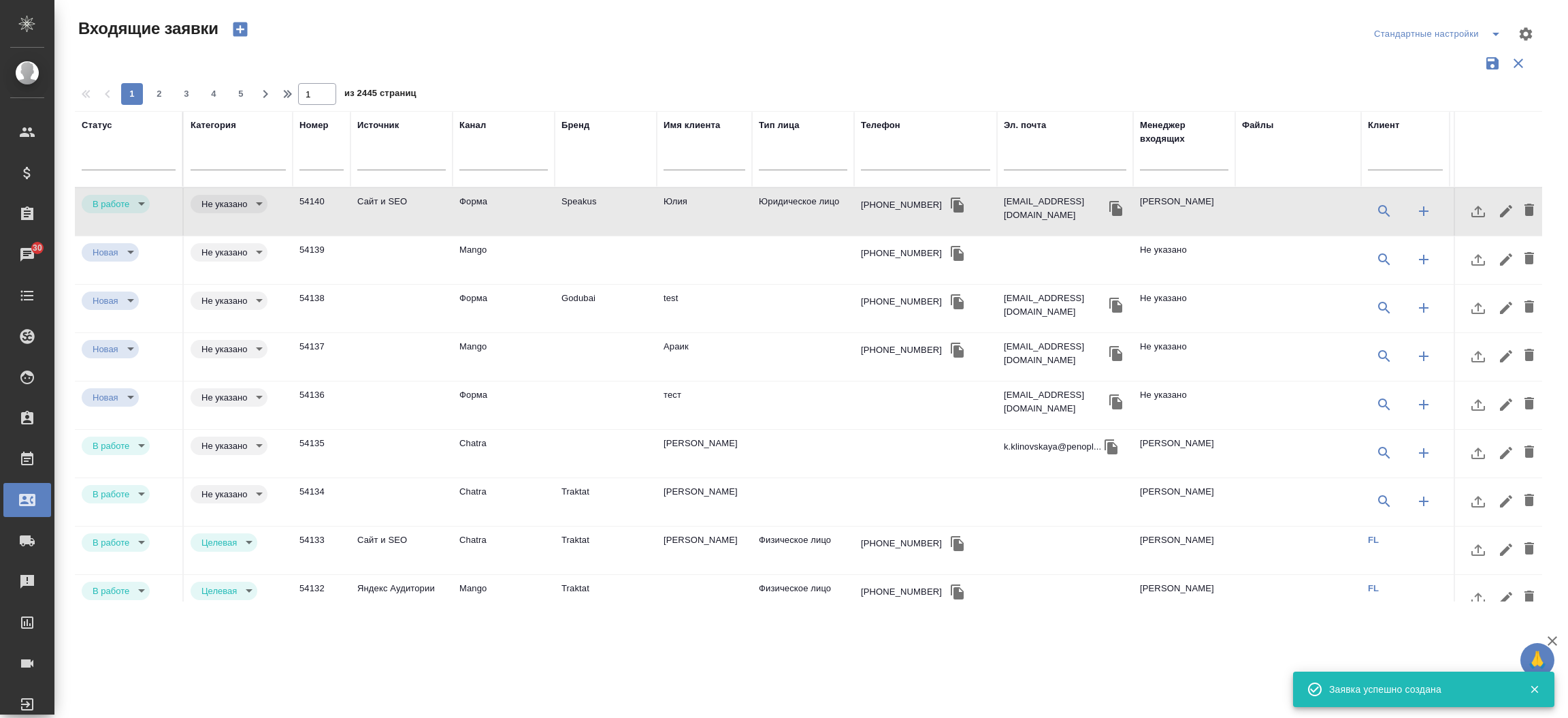
click at [582, 204] on td "Speakus" at bounding box center [606, 212] width 102 height 48
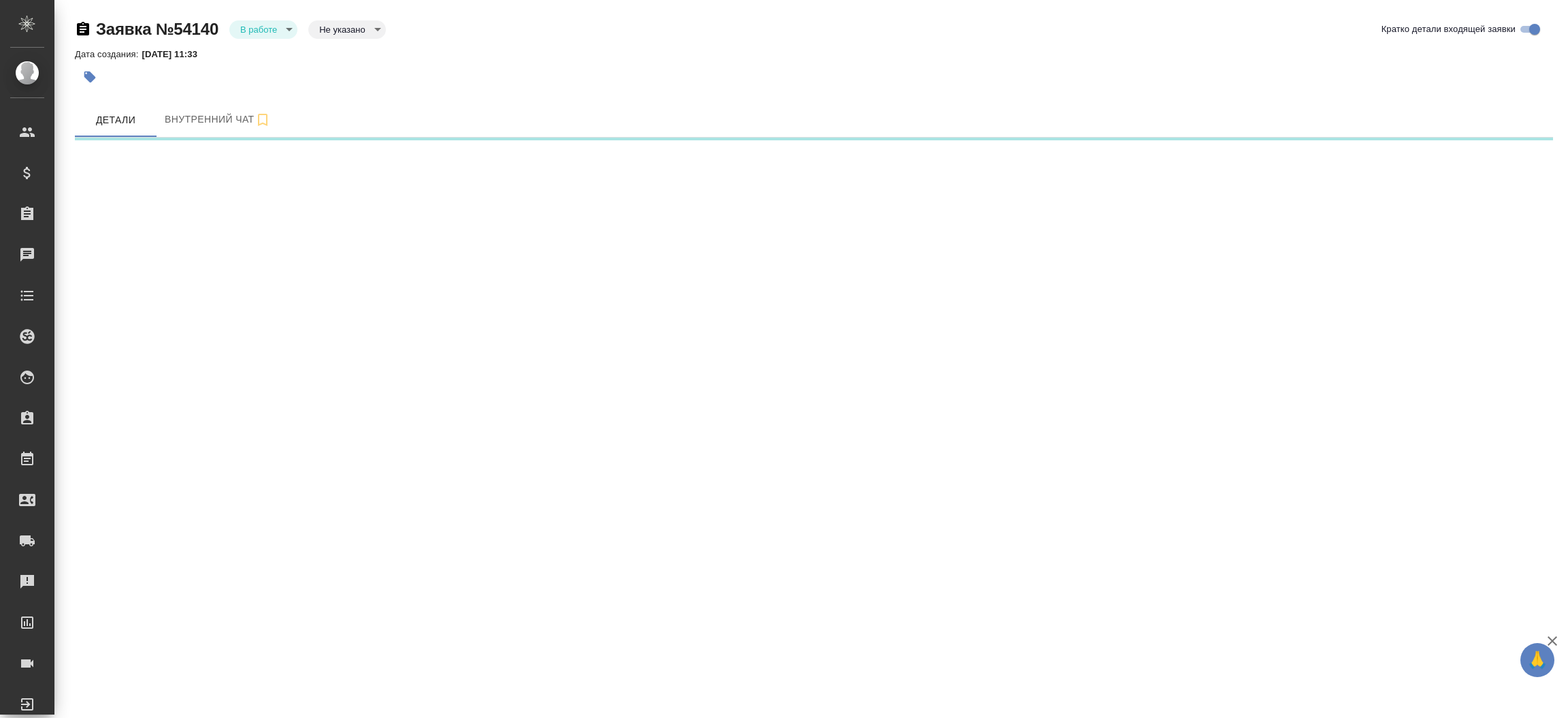
select select "RU"
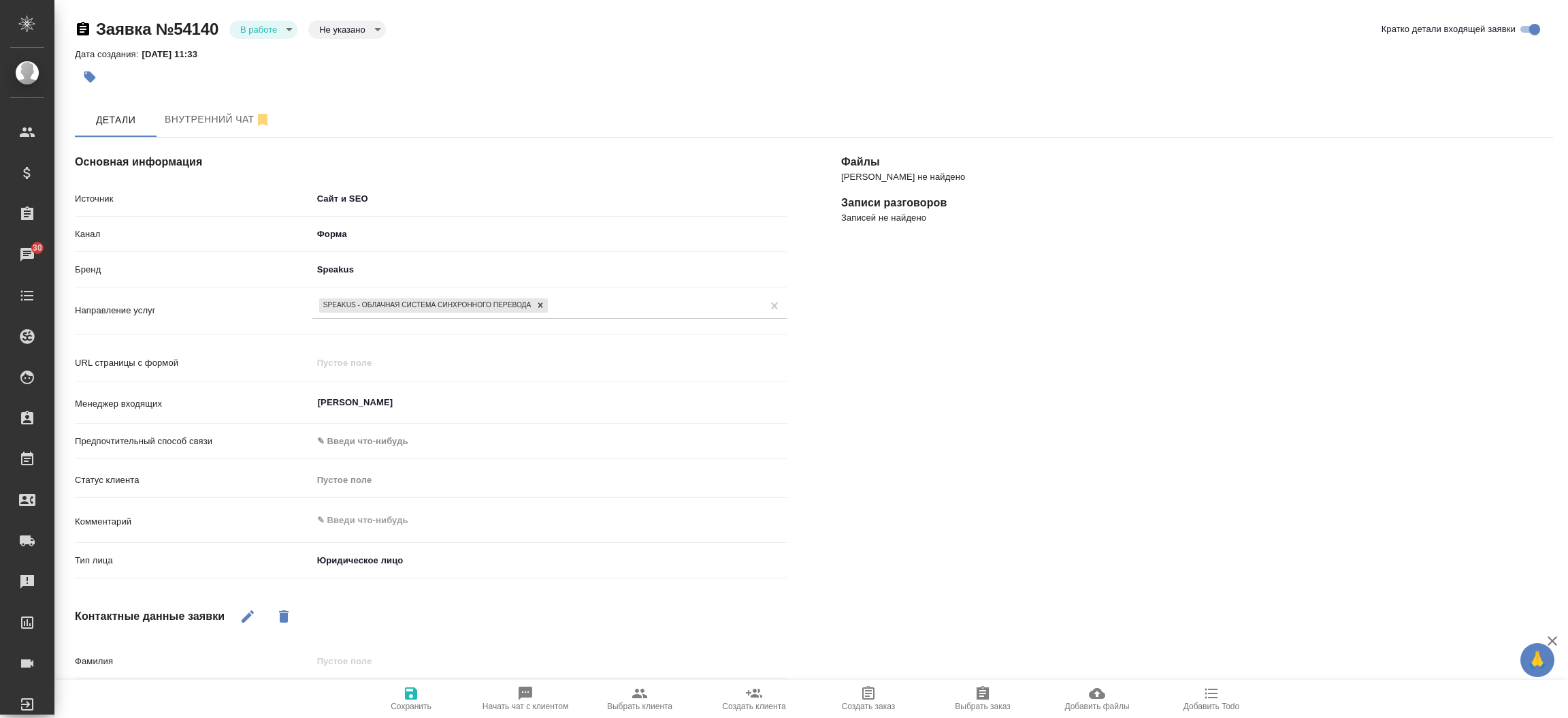
click at [745, 692] on icon "button" at bounding box center [754, 693] width 16 height 16
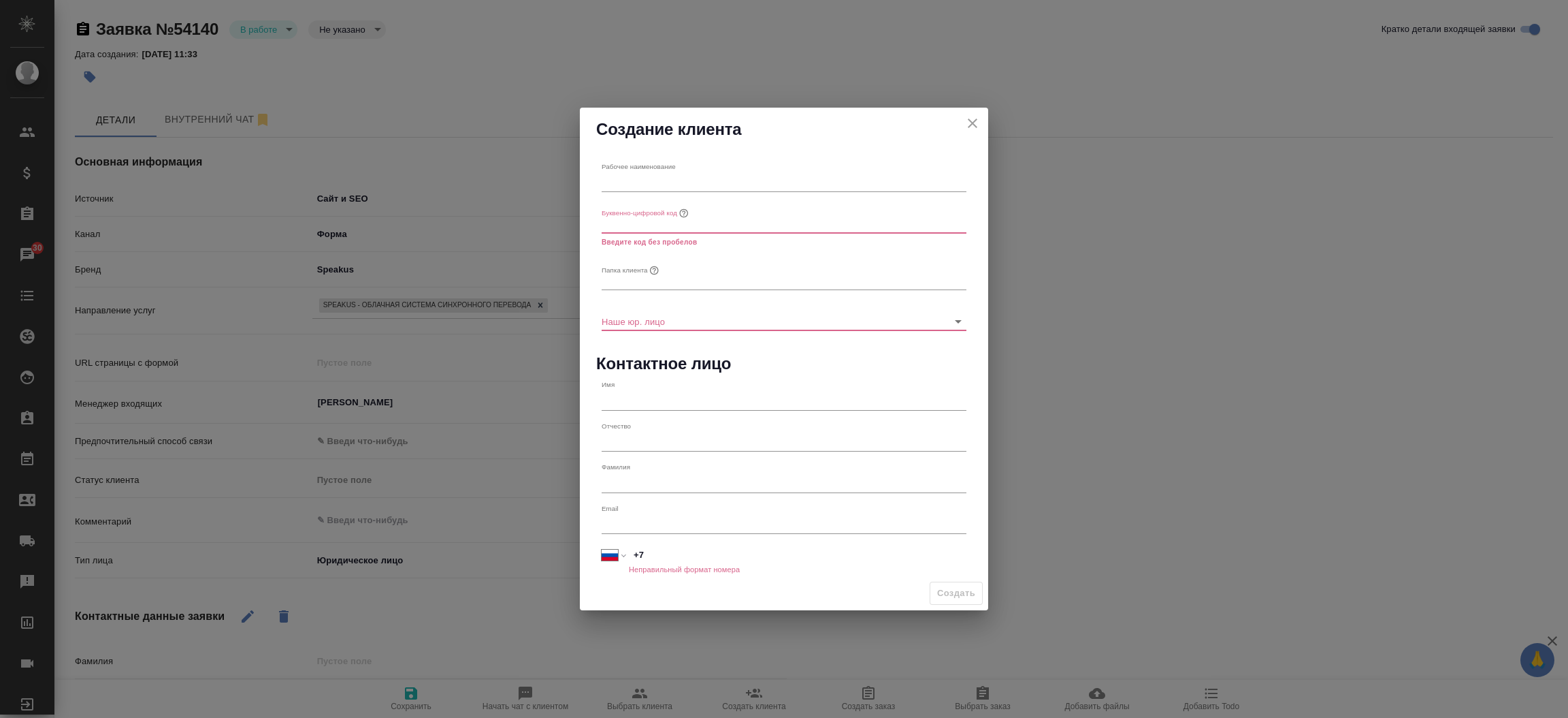
type textarea "x"
click at [627, 177] on input "text" at bounding box center [784, 182] width 364 height 19
paste input "yulia@cromi.ru"
type input "Cromi"
click at [638, 221] on input "text" at bounding box center [784, 223] width 364 height 19
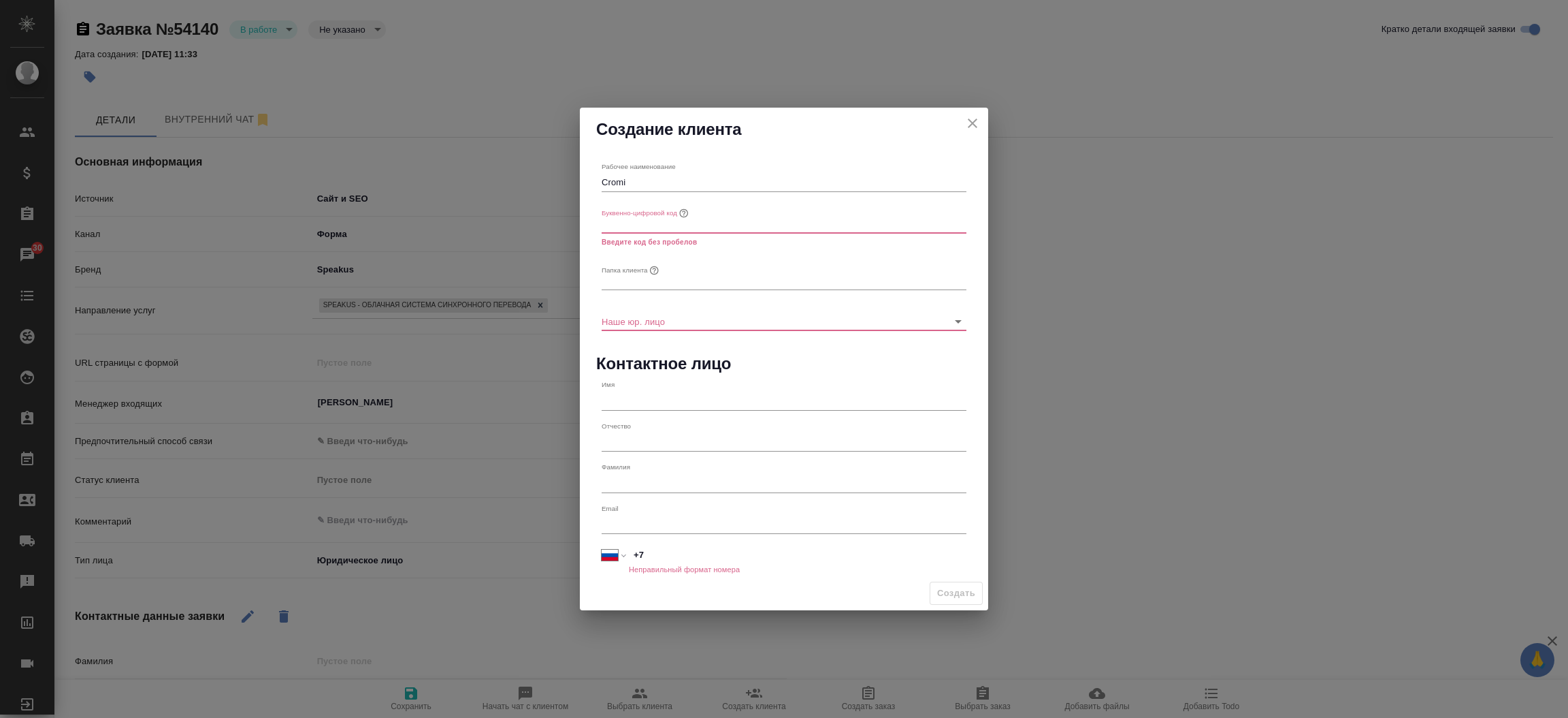
paste input "yulia@cromi.ru"
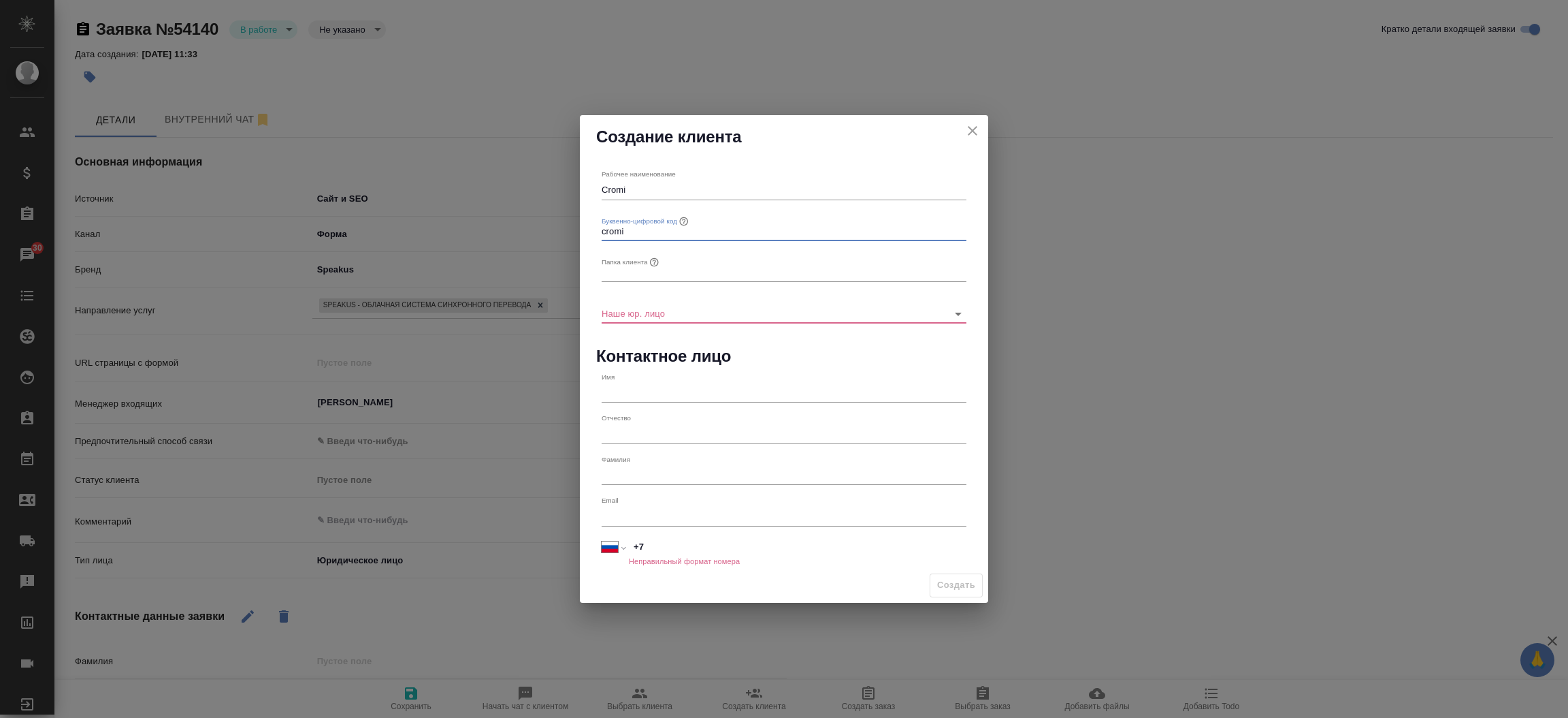
type input "cromi"
click at [626, 280] on input "text" at bounding box center [784, 272] width 364 height 19
paste input "yulia@cromi.ru"
type input "Cromi"
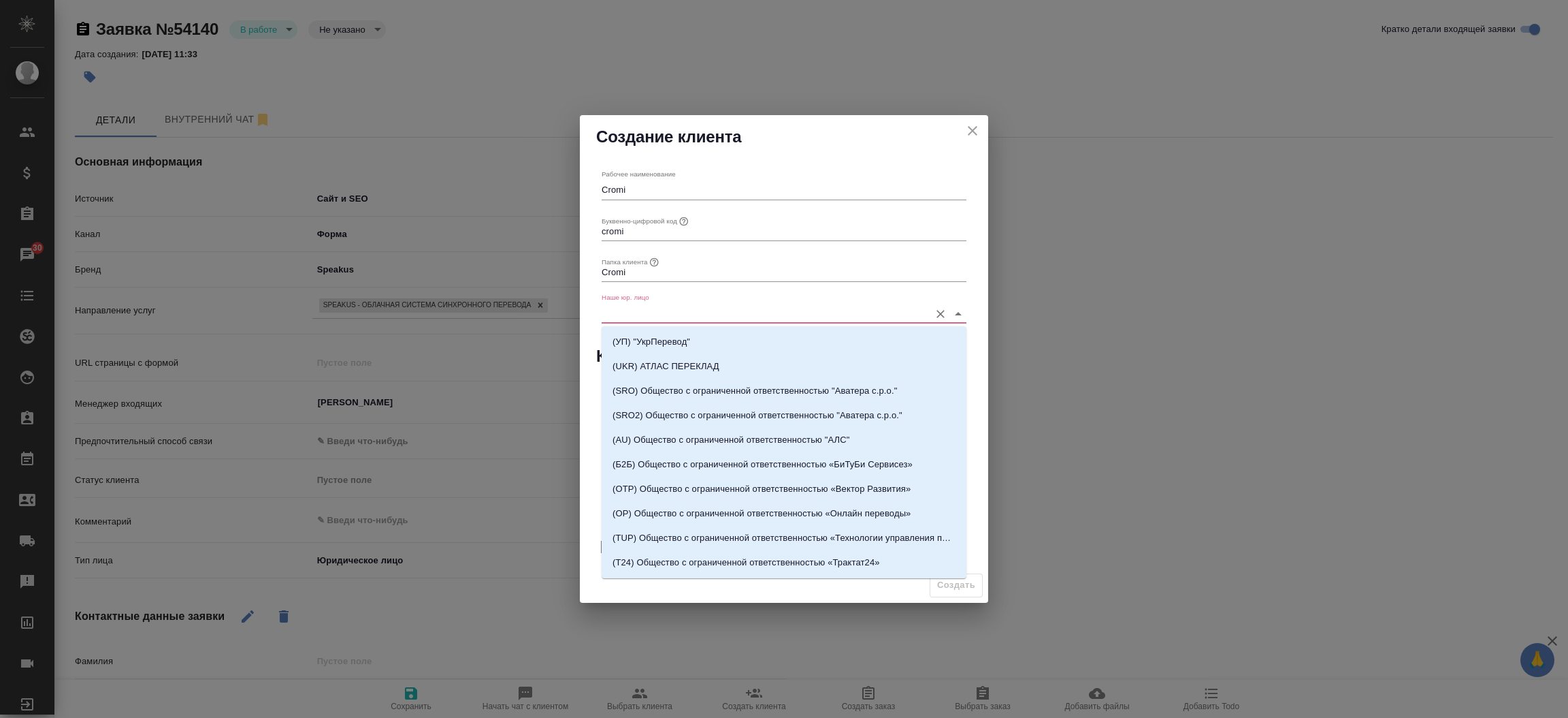
click at [635, 316] on input "Наше юр. лицо" at bounding box center [762, 313] width 321 height 18
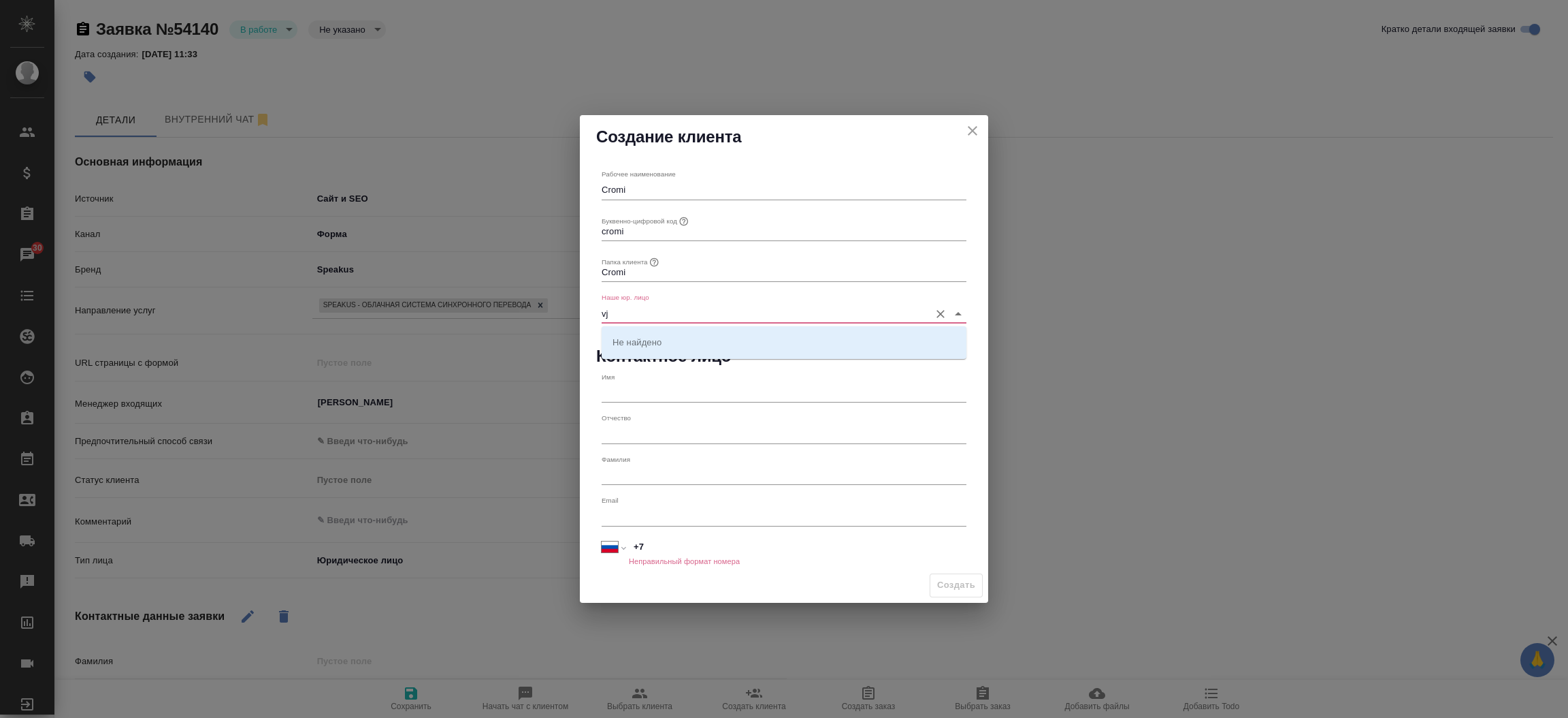
type input "v"
click at [651, 352] on li "(МБ) ООО "Монблан"" at bounding box center [784, 342] width 364 height 25
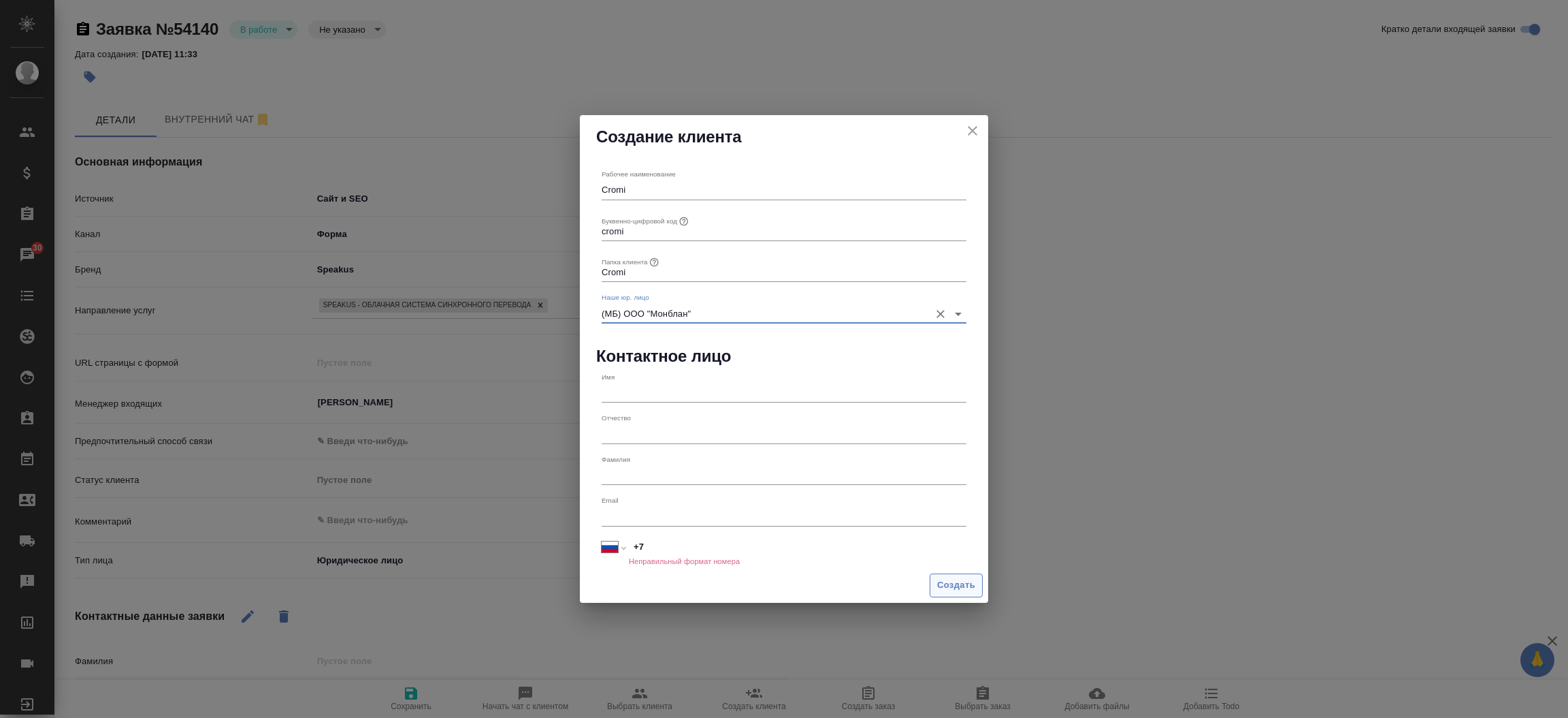
type input "(МБ) ООО "Монблан""
click at [950, 582] on span "Создать" at bounding box center [956, 585] width 38 height 16
type textarea "x"
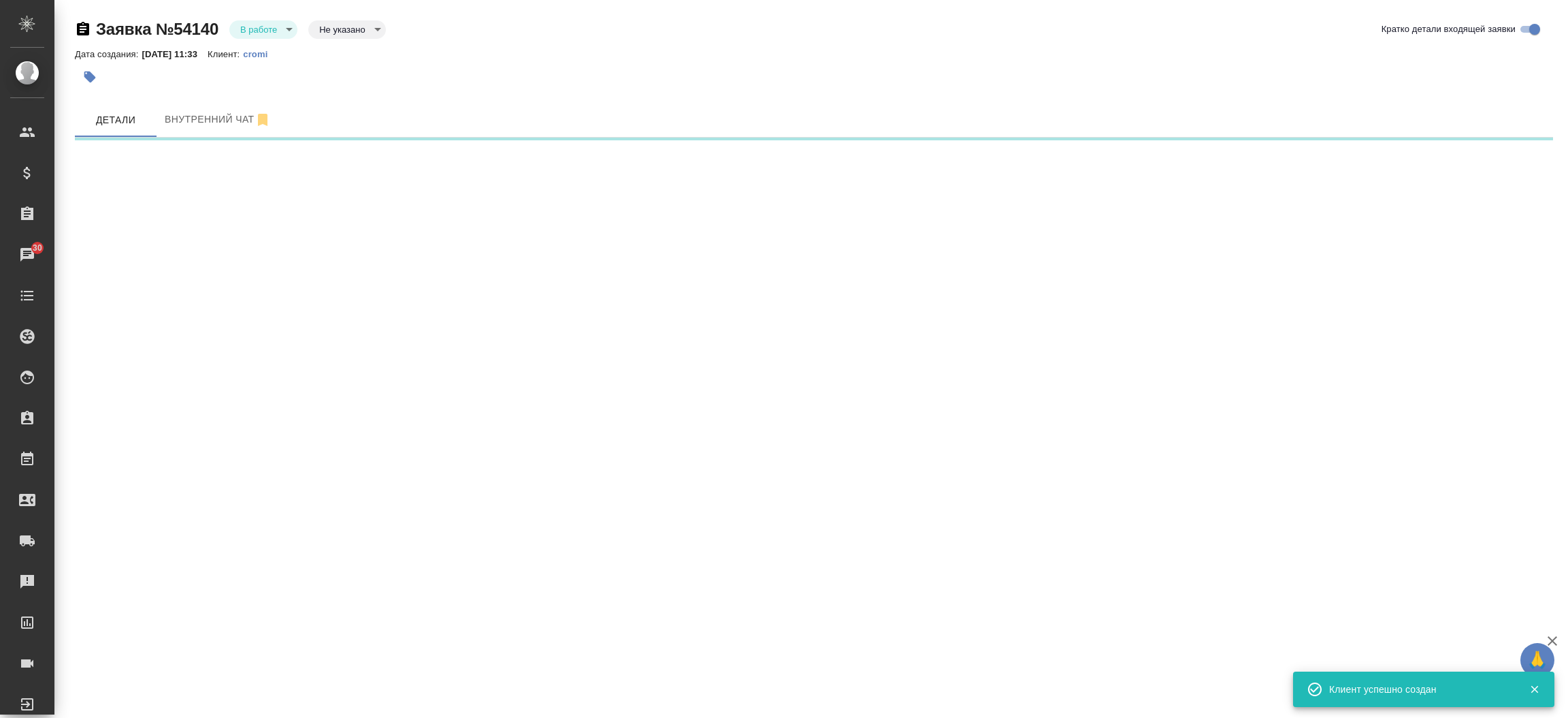
select select "RU"
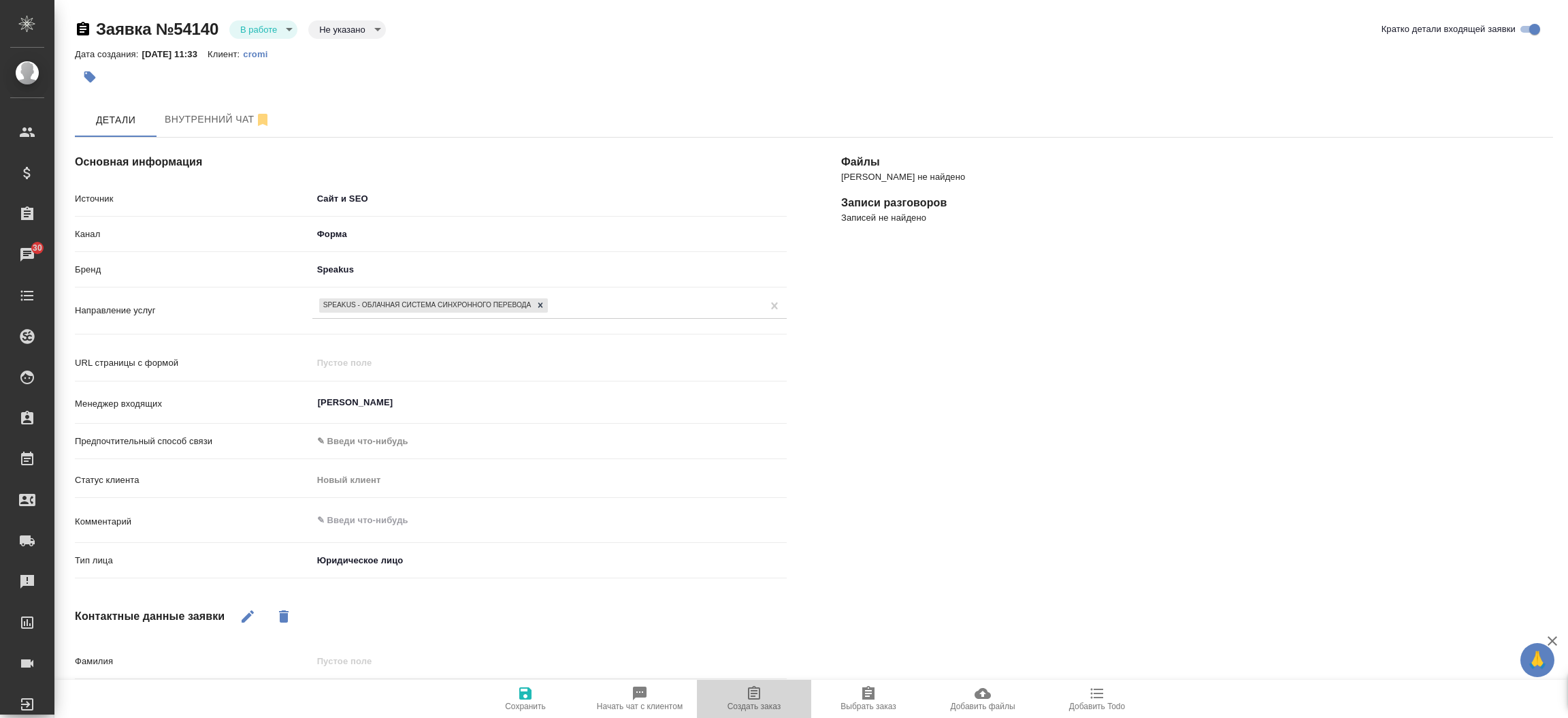
click at [741, 689] on span "Создать заказ" at bounding box center [754, 697] width 98 height 25
type textarea "x"
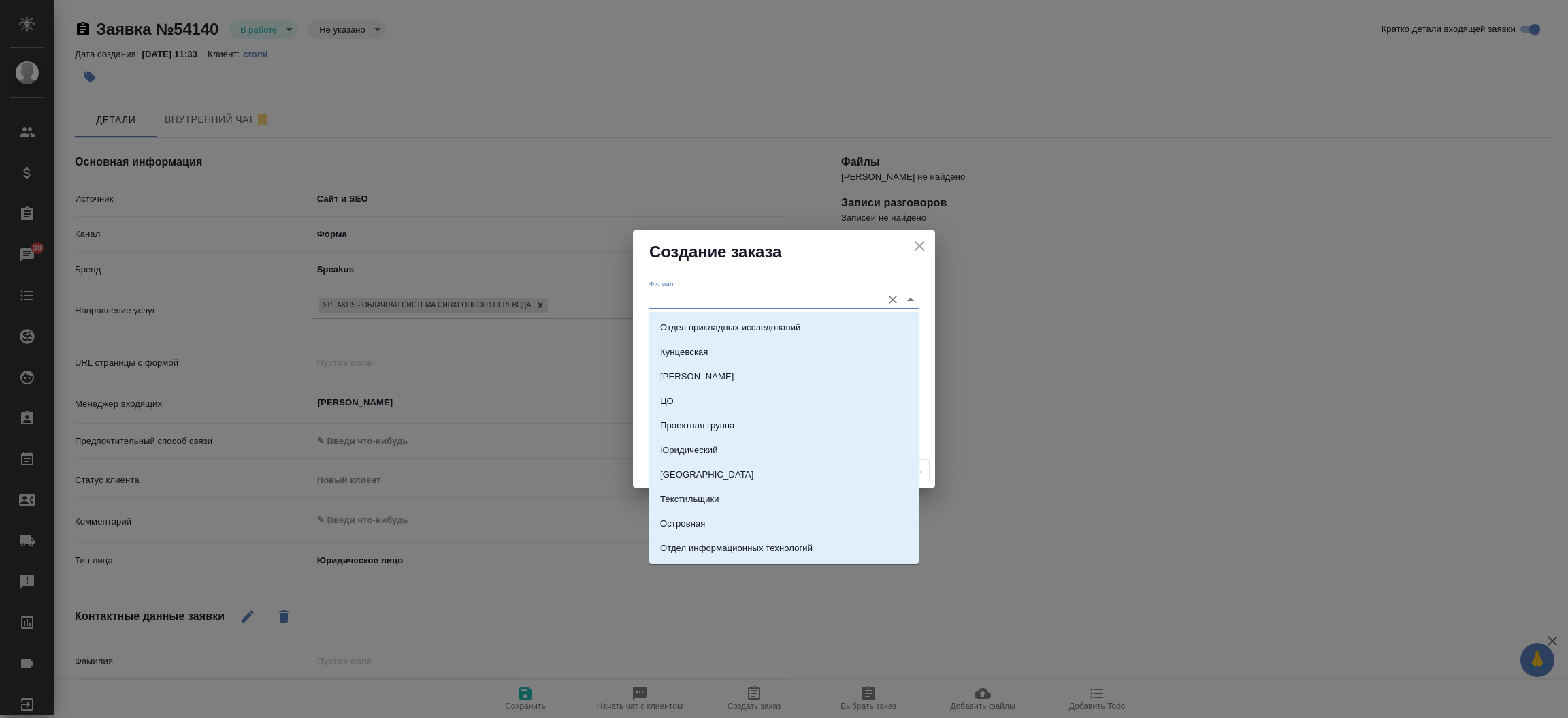
click at [709, 301] on input "Филиал" at bounding box center [762, 299] width 226 height 18
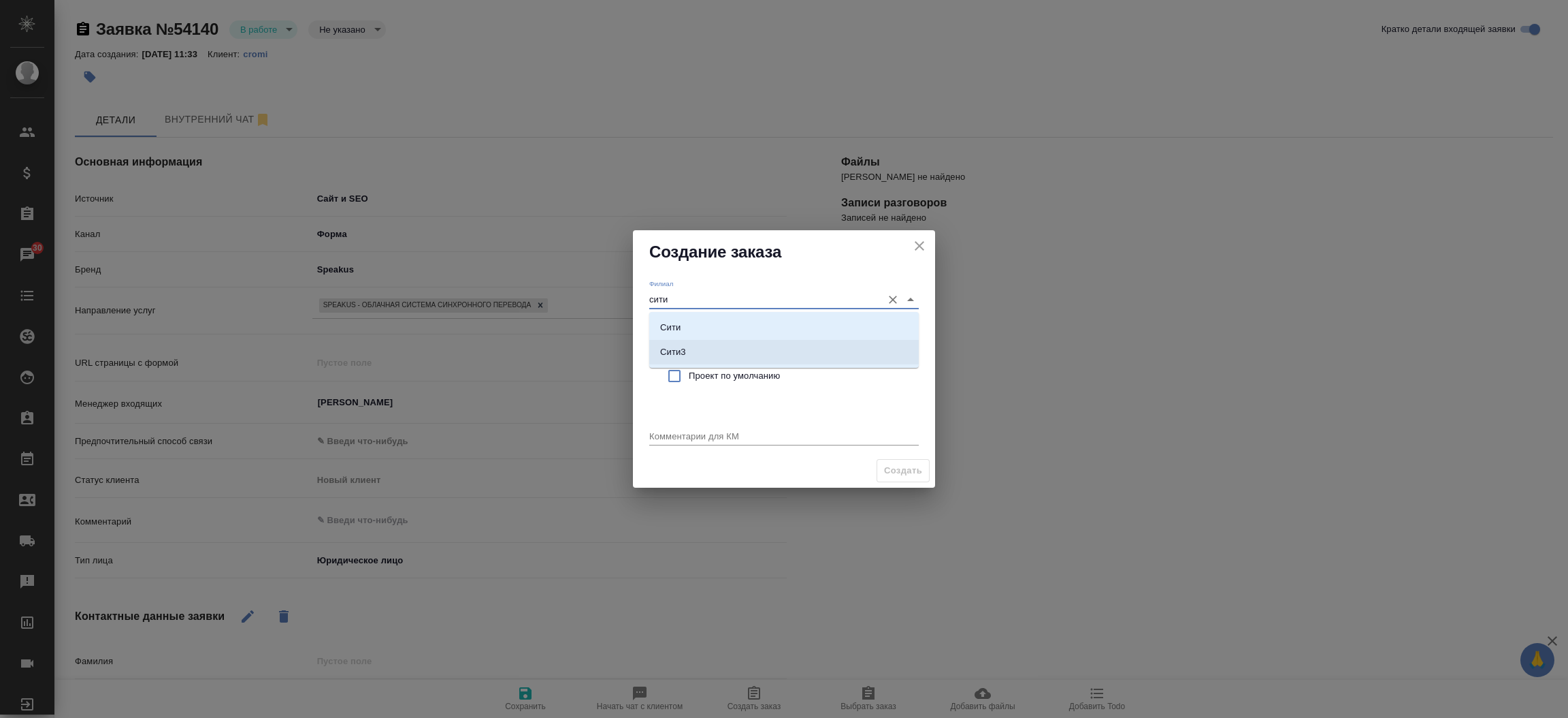
click at [685, 343] on li "Сити3" at bounding box center [784, 352] width 269 height 25
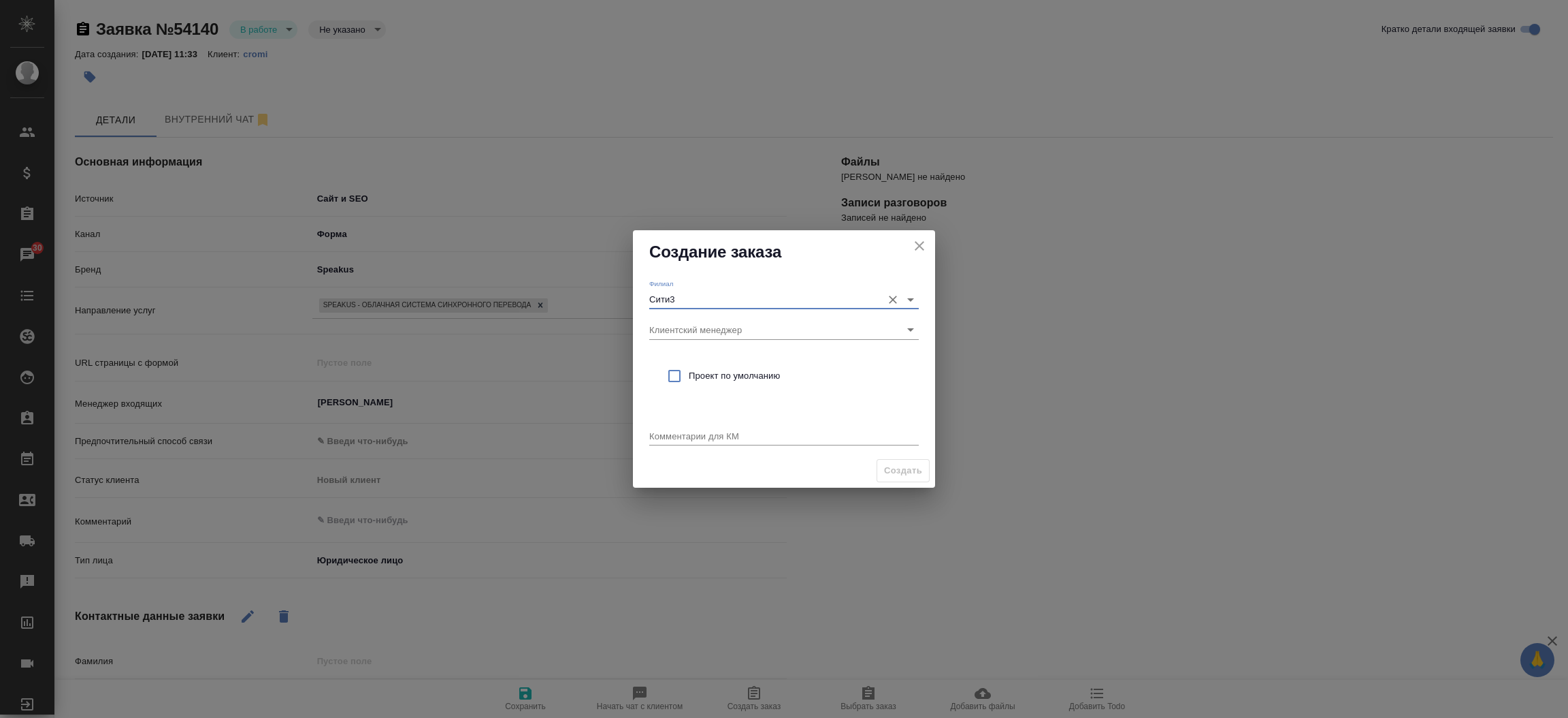
type input "Сити3"
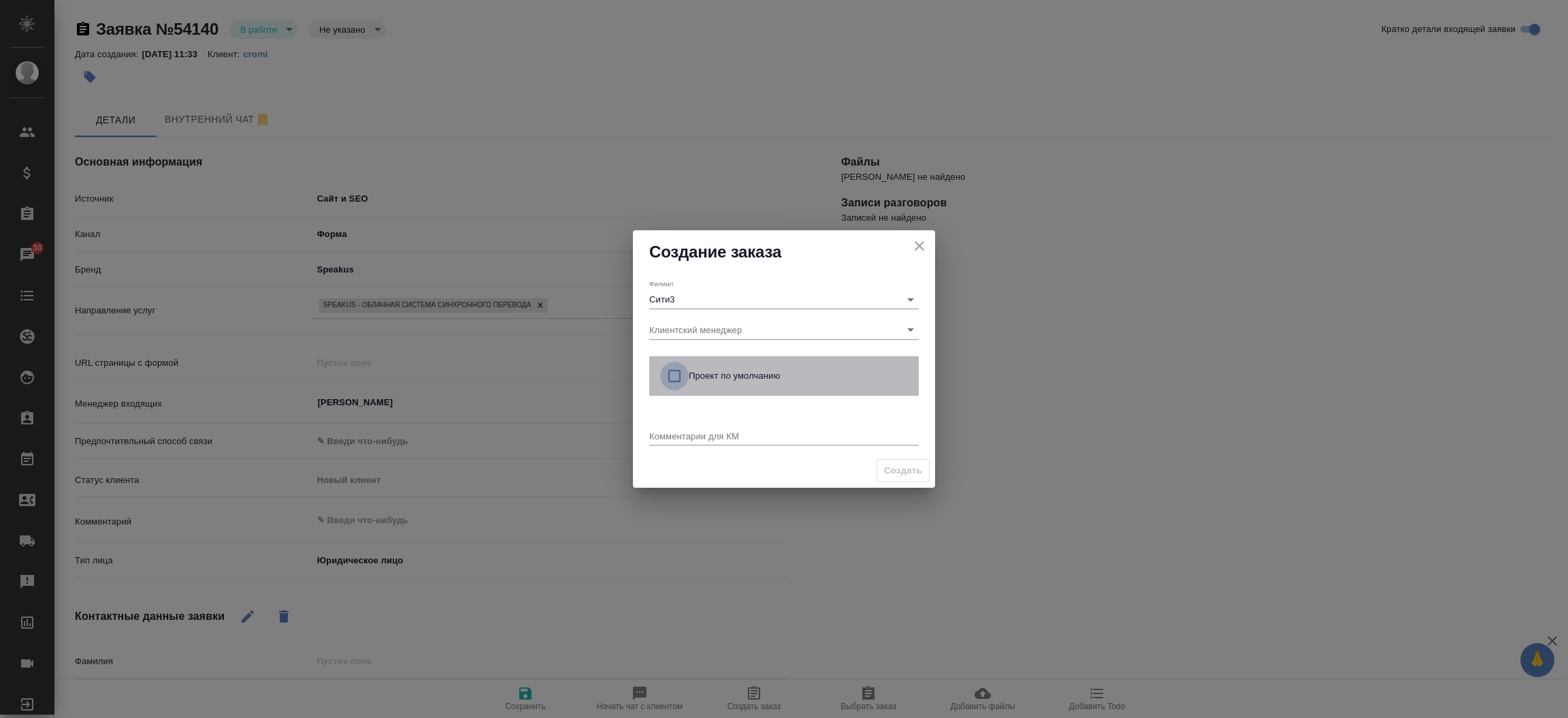
click at [673, 370] on input "checkbox" at bounding box center [674, 375] width 29 height 29
checkbox input "true"
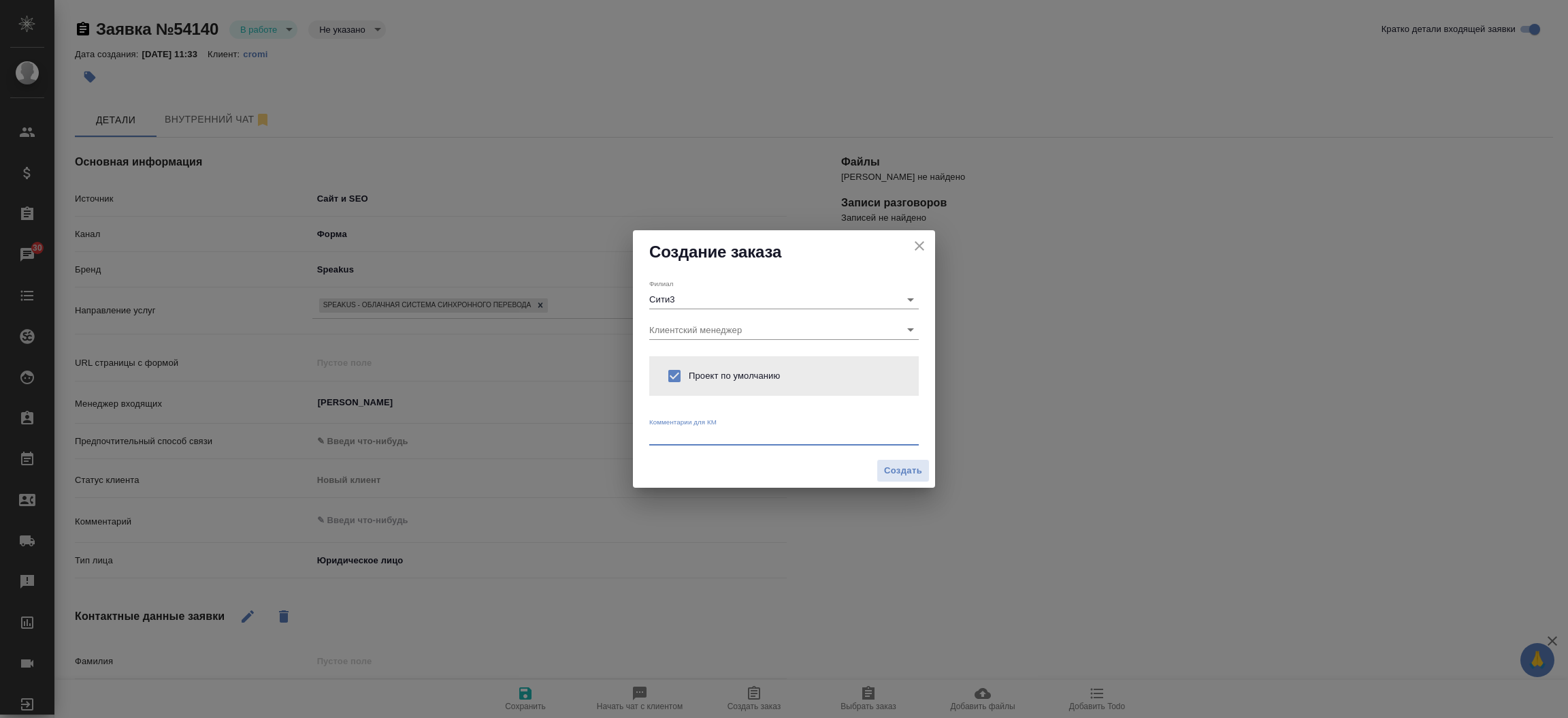
click at [671, 435] on textarea at bounding box center [784, 435] width 269 height 10
type textarea "от КВ: платформа Спикас"
click at [901, 465] on span "Создать" at bounding box center [903, 471] width 38 height 16
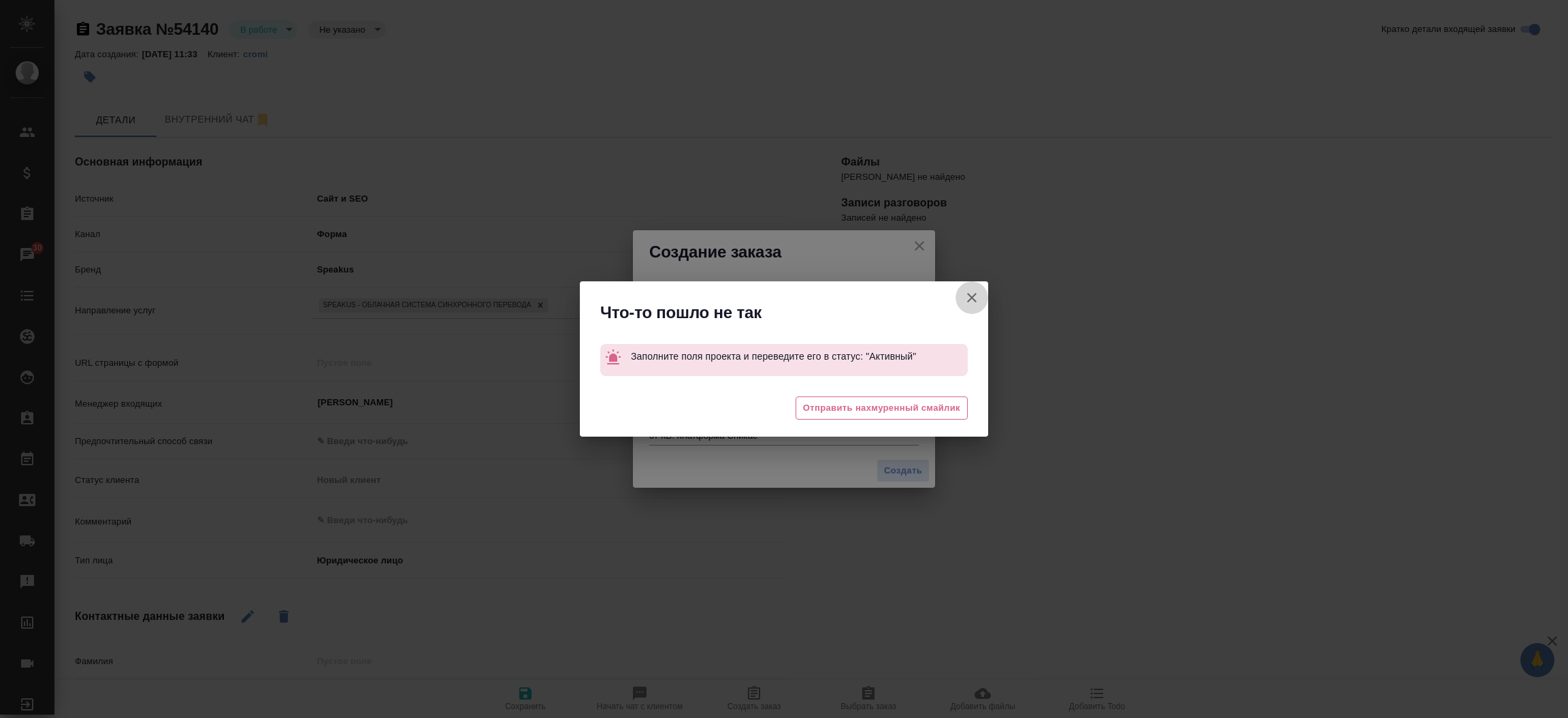
click at [969, 297] on icon "button" at bounding box center [972, 297] width 16 height 16
type textarea "x"
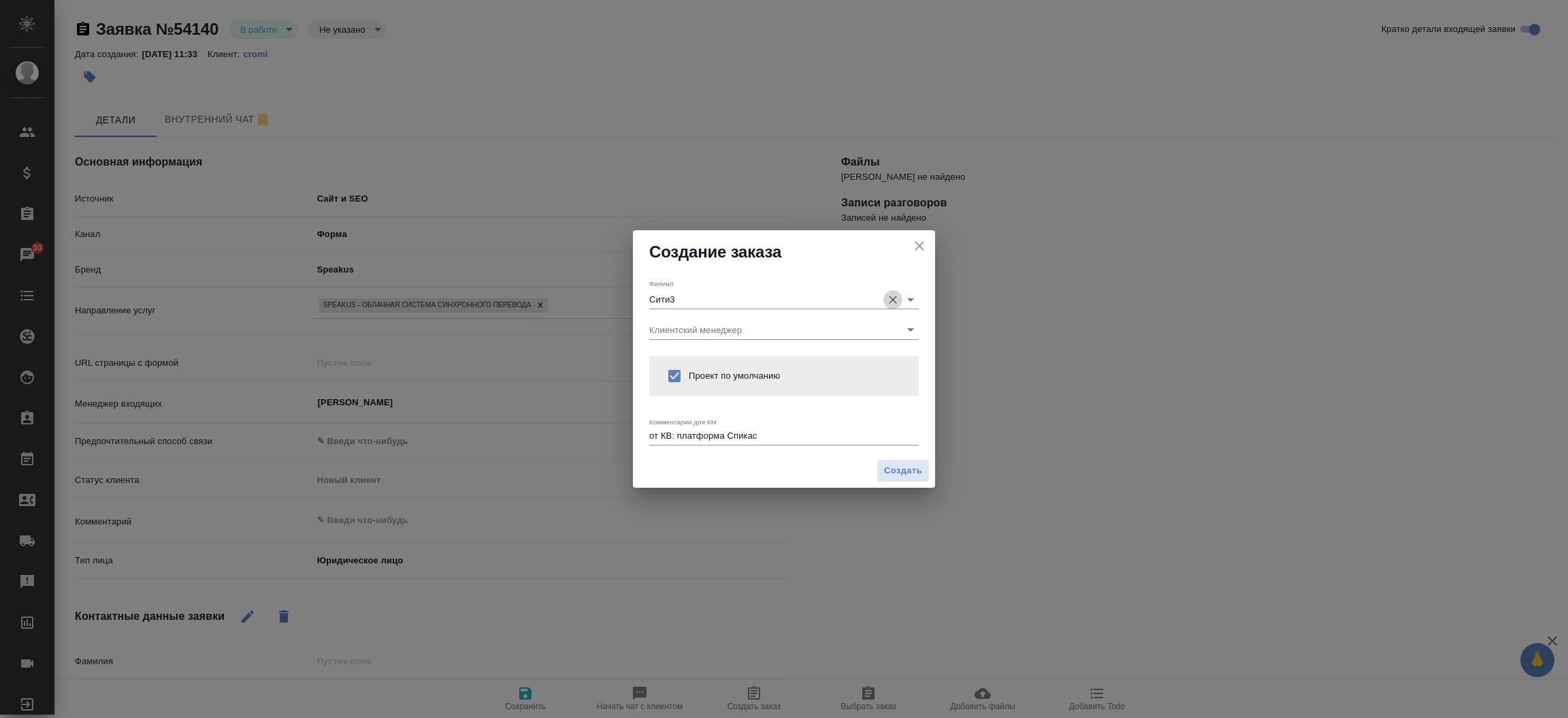
click at [896, 297] on icon "Очистить" at bounding box center [892, 299] width 14 height 14
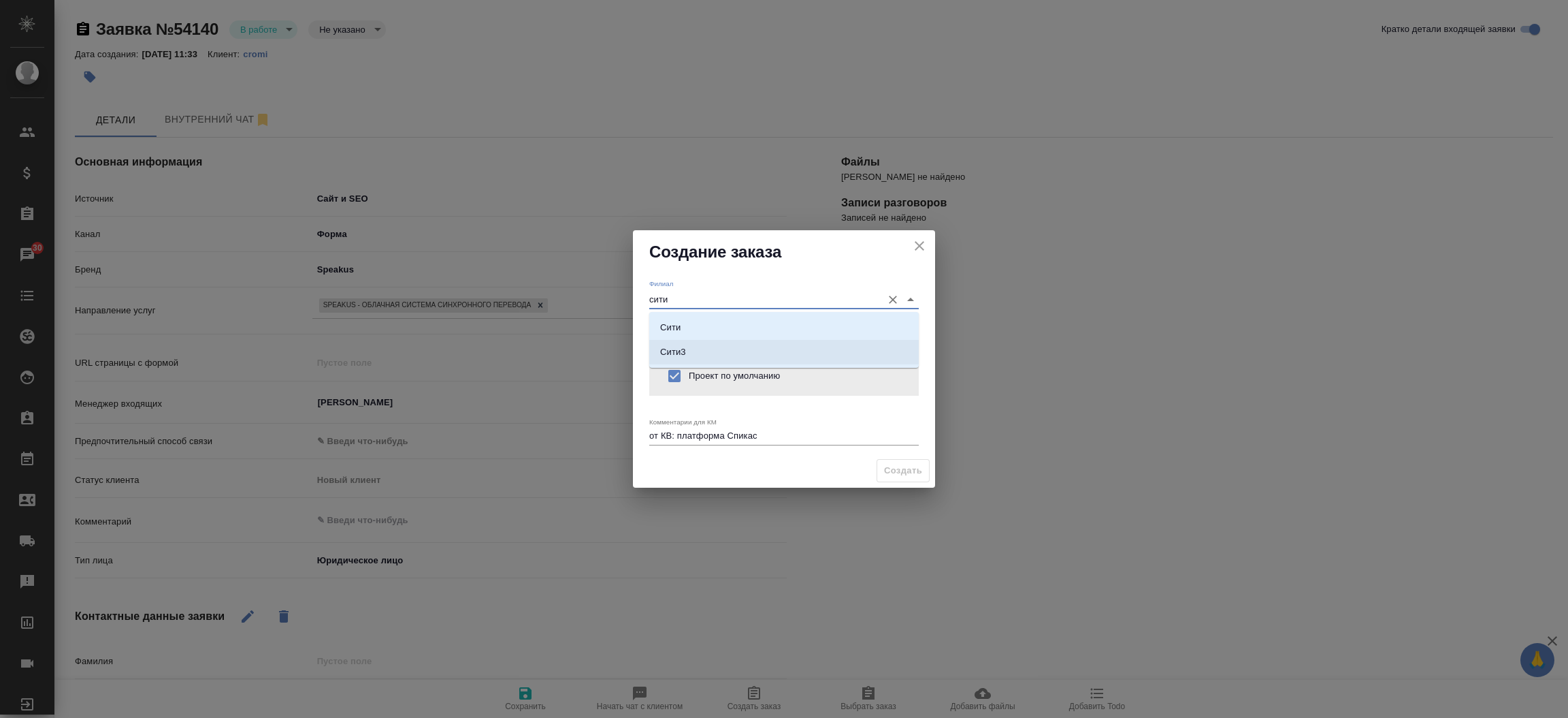
click at [805, 356] on li "Сити3" at bounding box center [784, 352] width 269 height 25
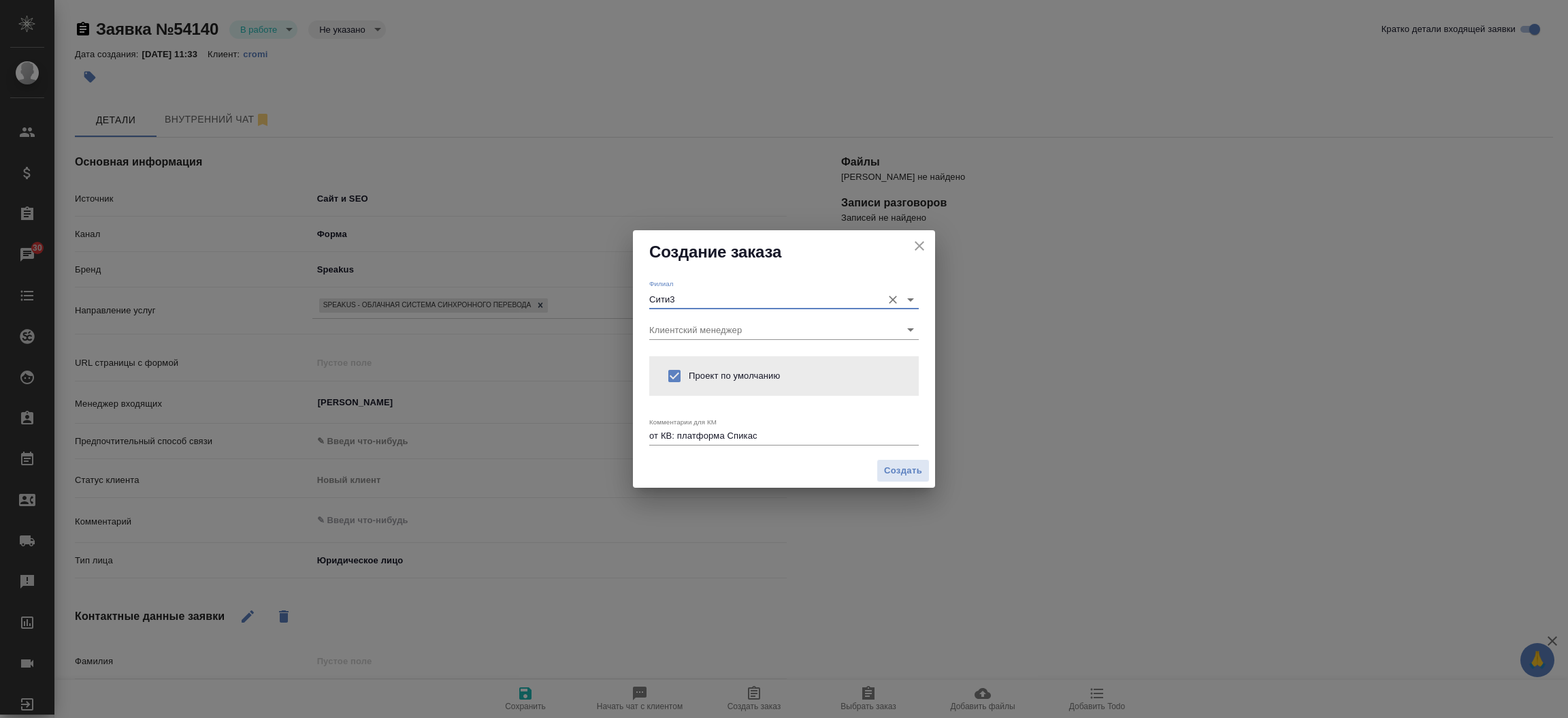
type input "Сити3"
type textarea "x"
click at [908, 472] on span "Создать" at bounding box center [903, 471] width 38 height 16
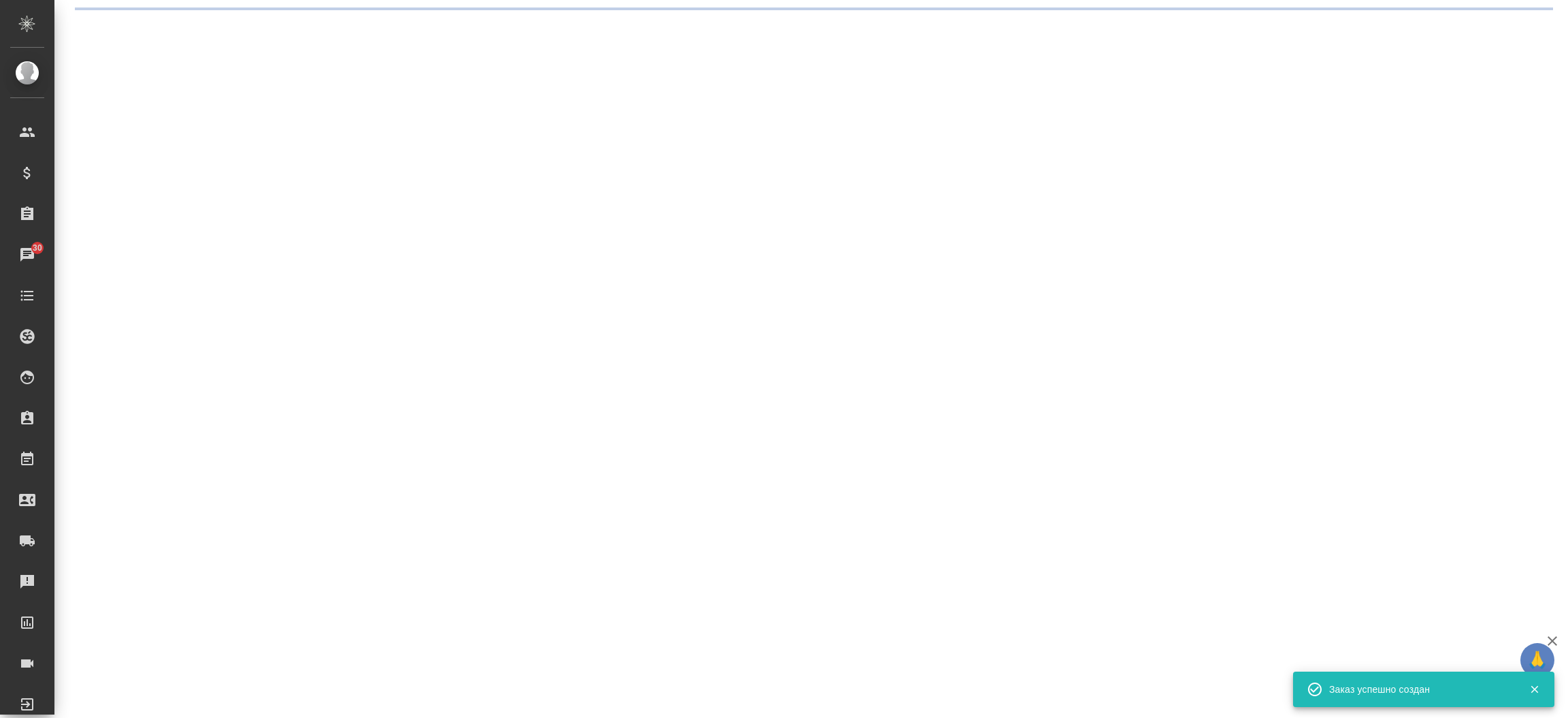
select select "RU"
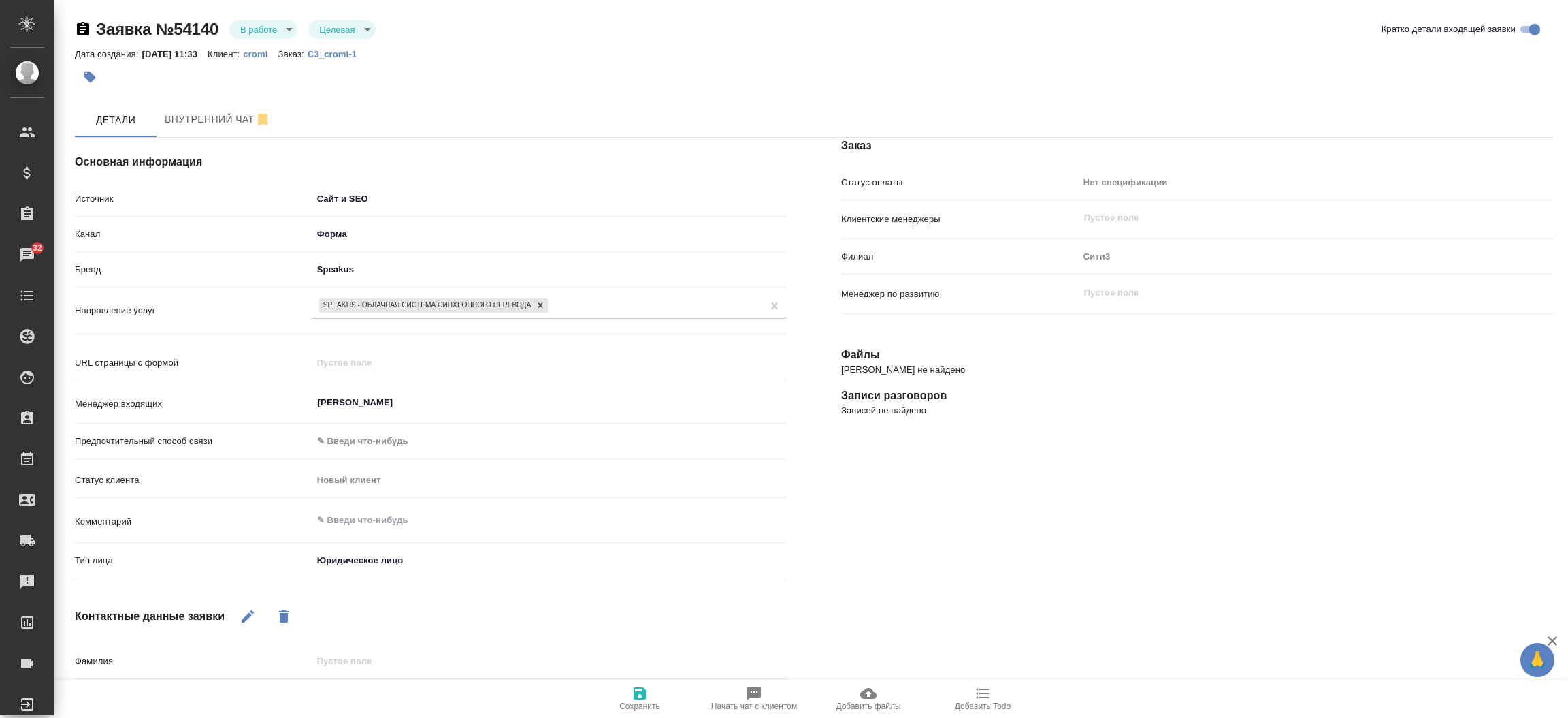
type textarea "x"
click at [631, 697] on icon "button" at bounding box center [640, 693] width 16 height 16
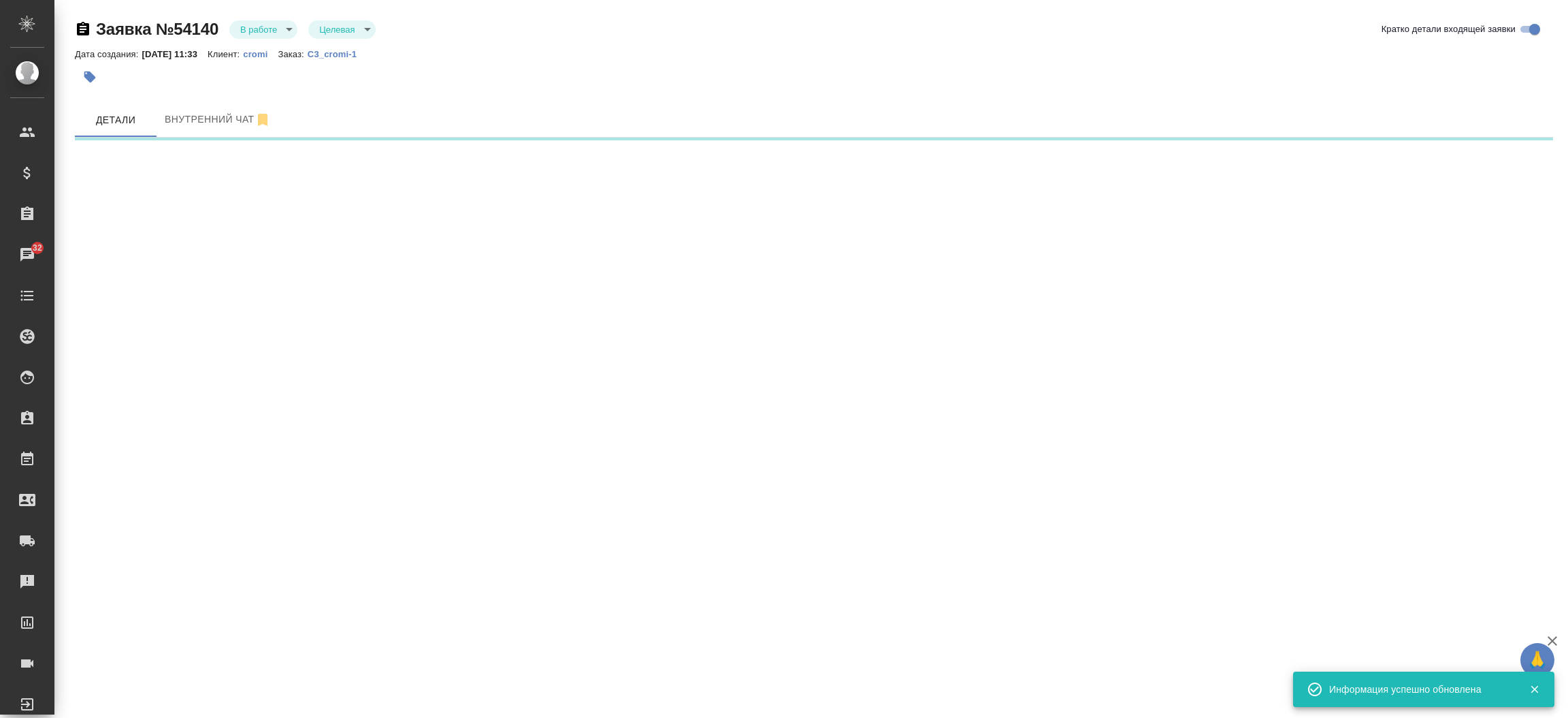
select select "RU"
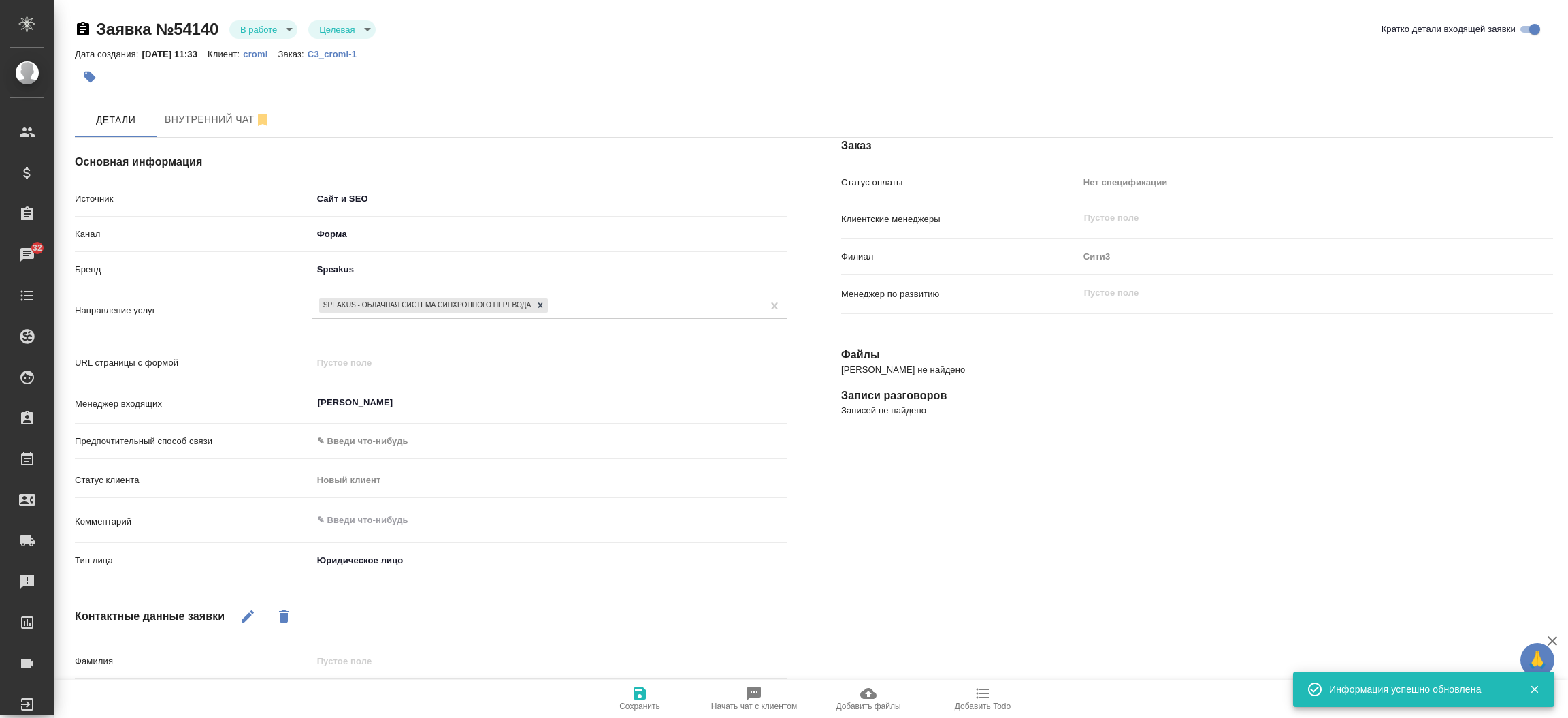
type textarea "x"
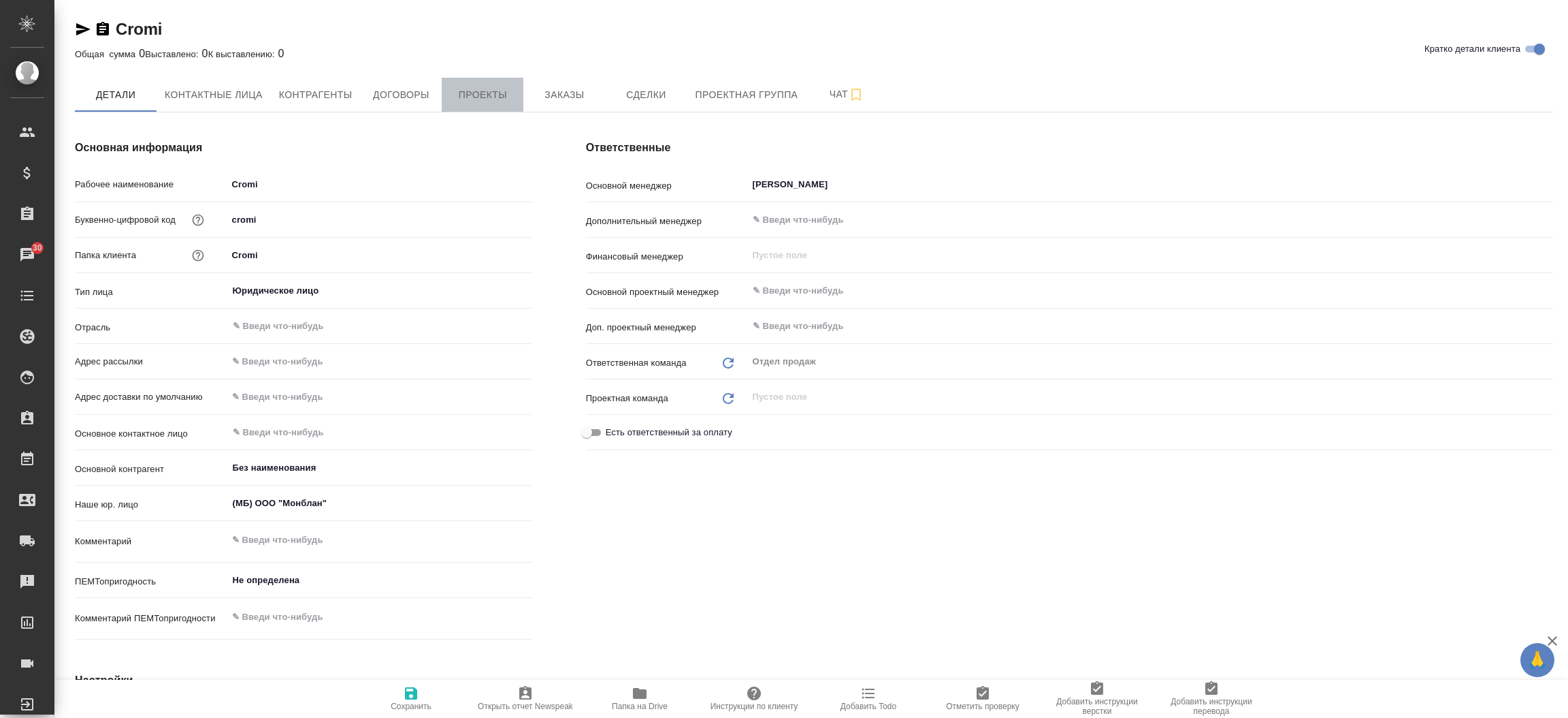
click at [493, 81] on button "Проекты" at bounding box center [482, 94] width 81 height 34
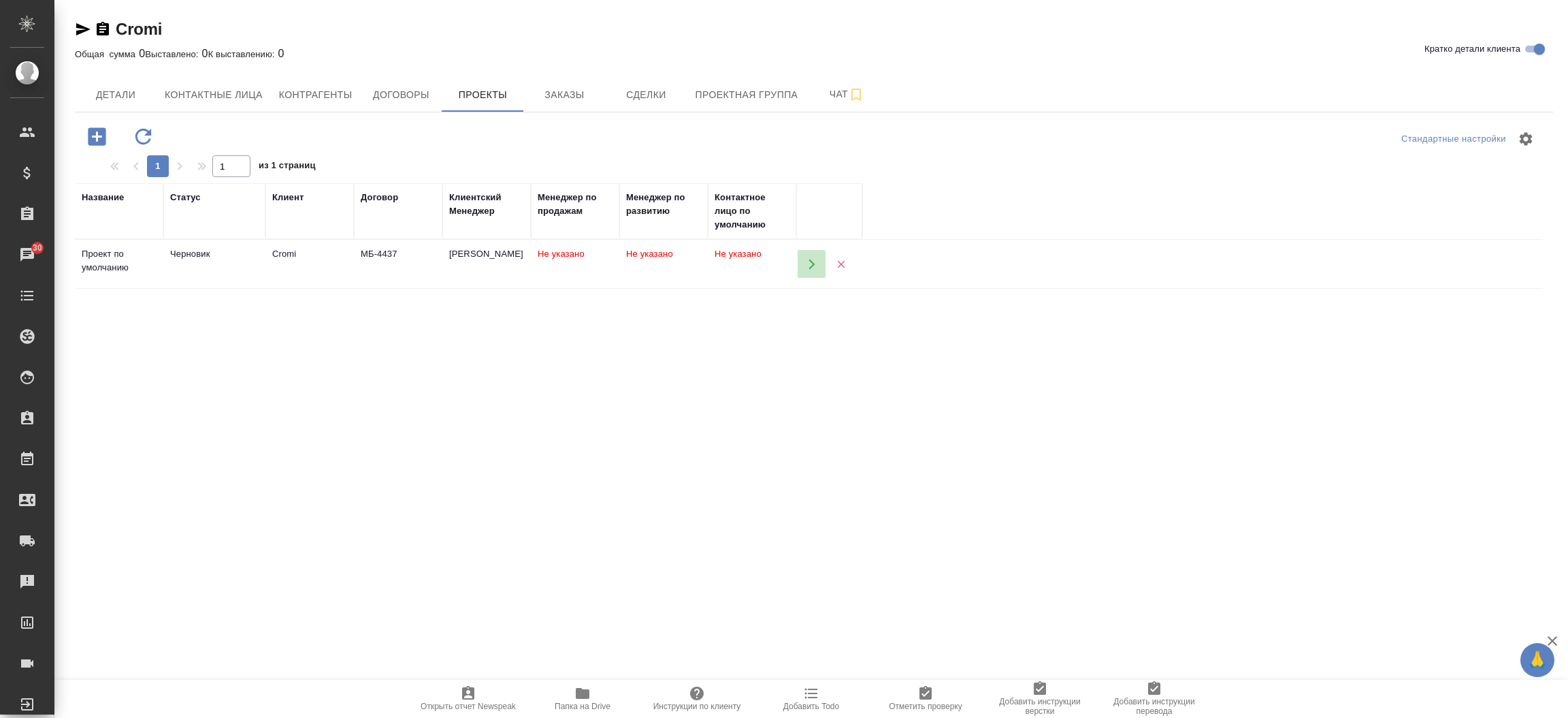
click at [818, 265] on button "button" at bounding box center [811, 264] width 28 height 28
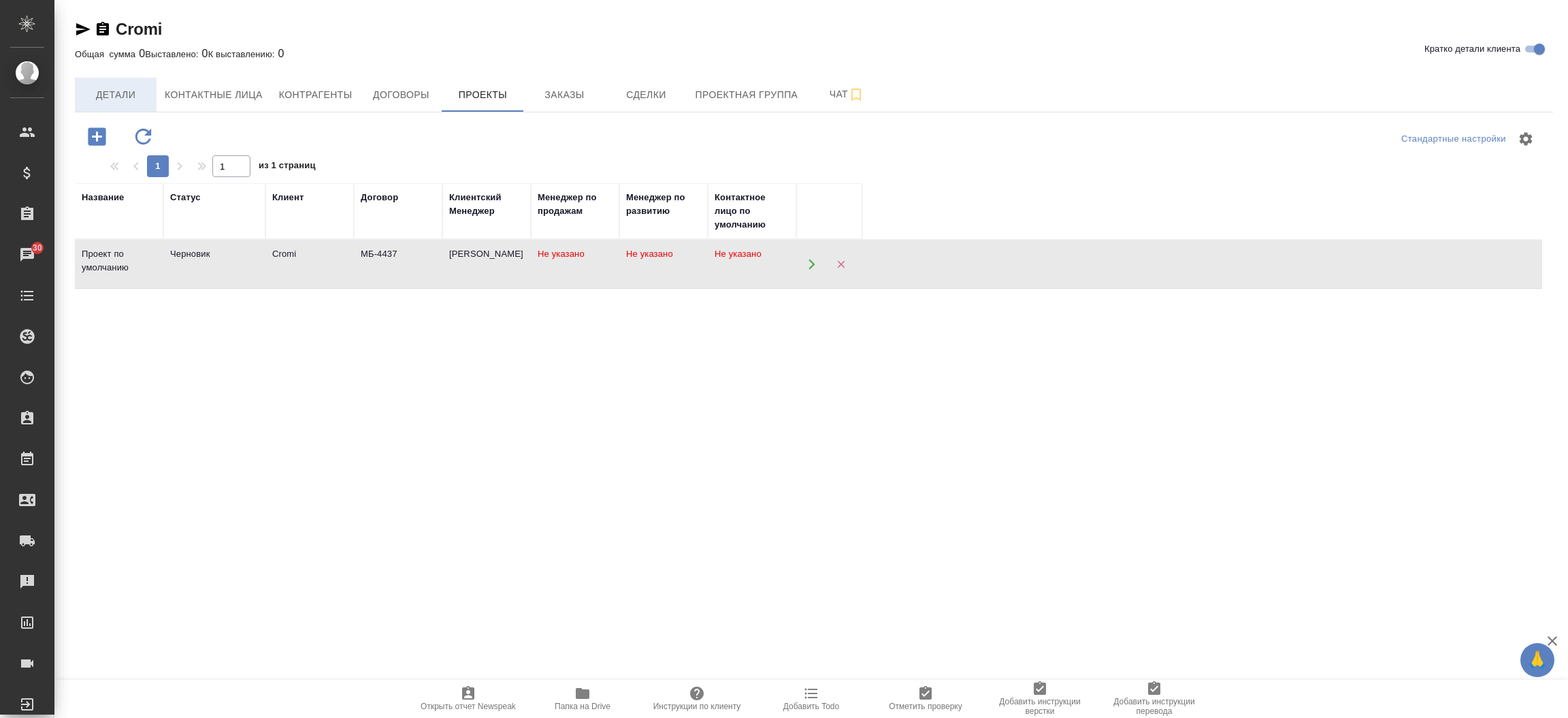
click at [96, 90] on span "Детали" at bounding box center [116, 94] width 66 height 17
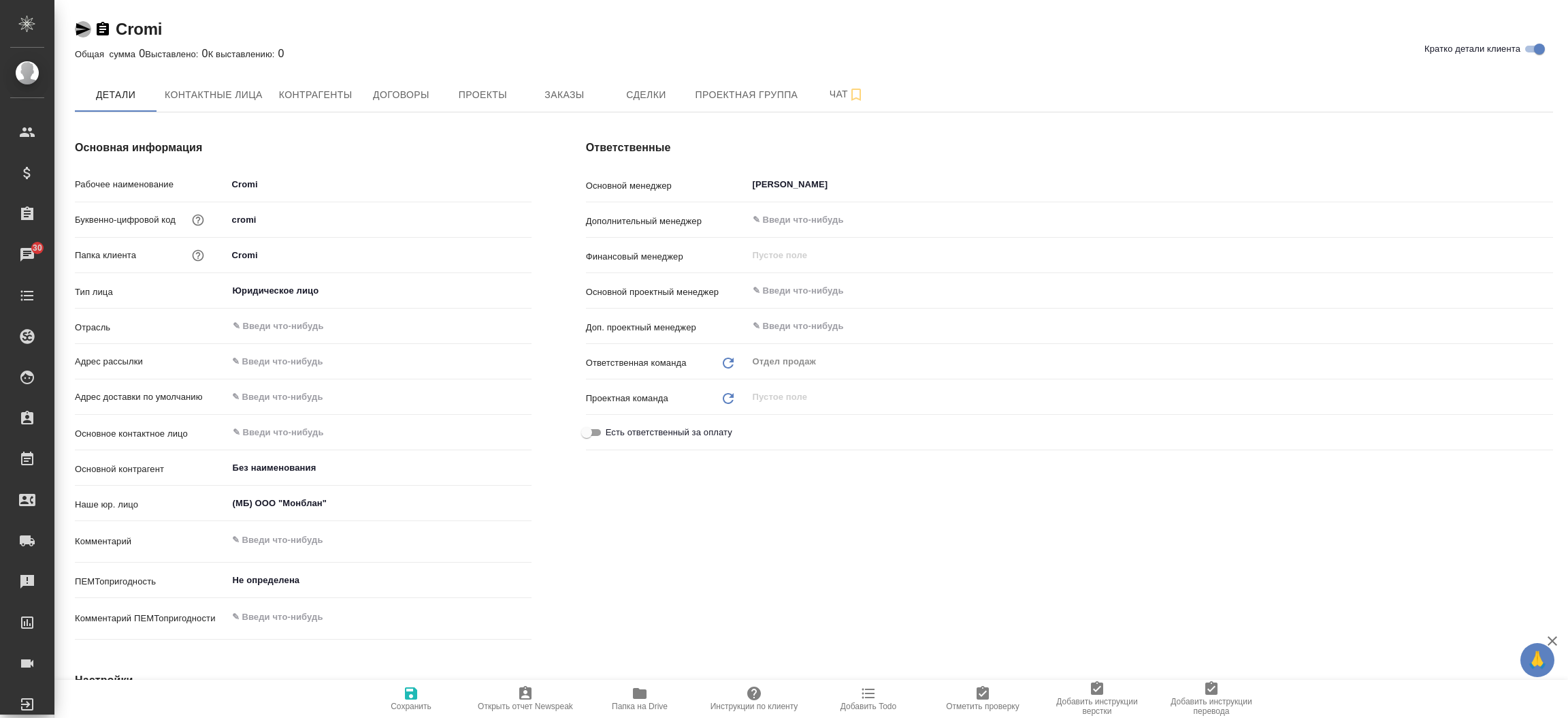
click at [80, 24] on icon "button" at bounding box center [83, 30] width 16 height 16
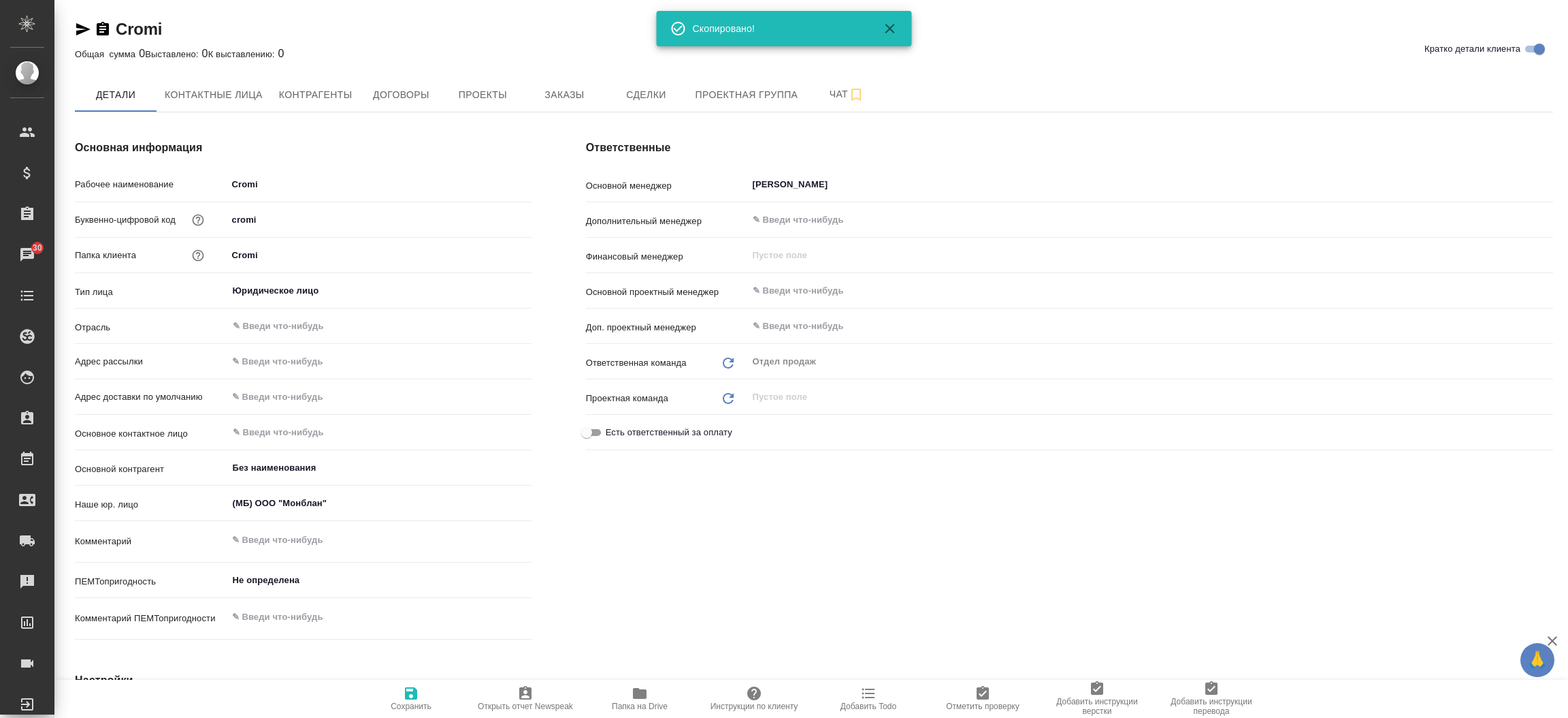
type textarea "x"
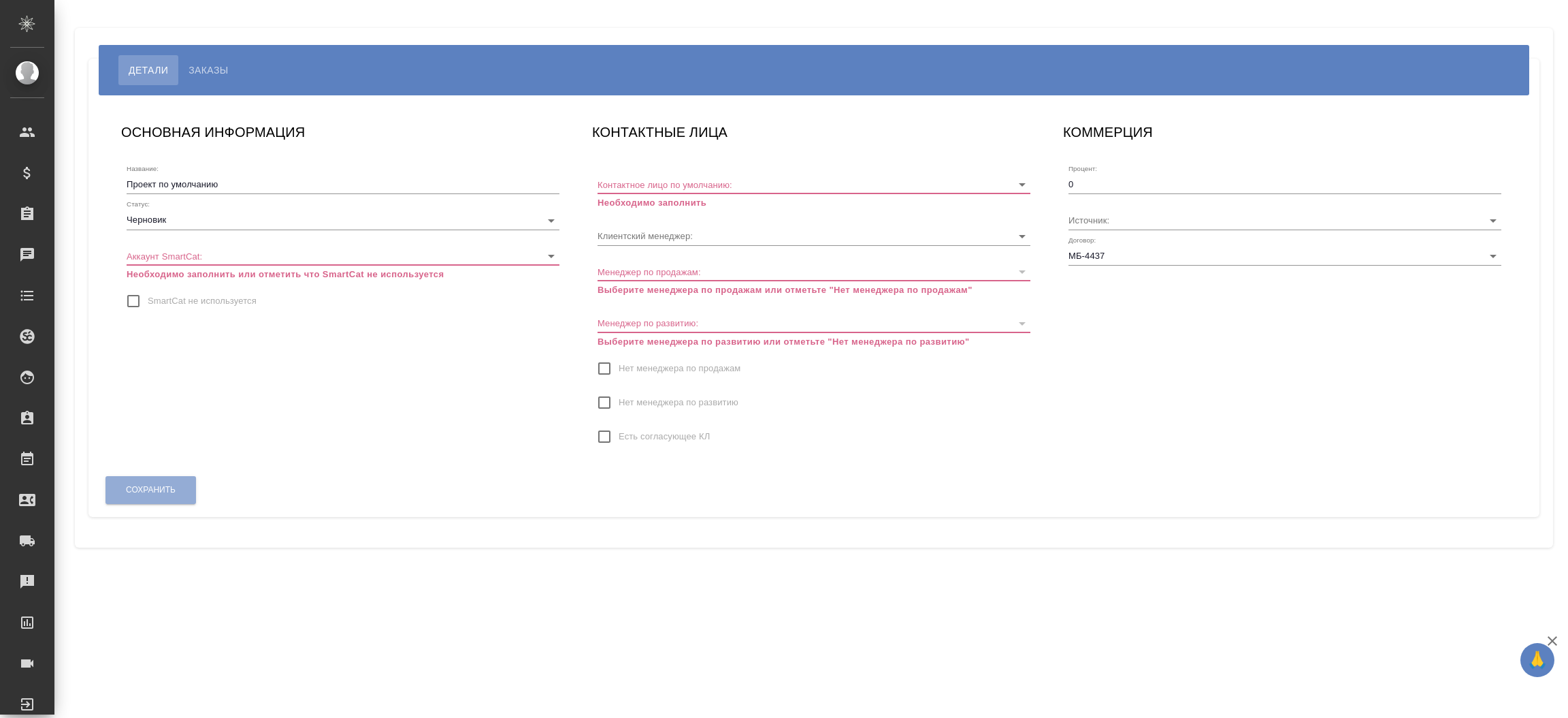
type input "[PERSON_NAME]"
click at [133, 308] on input "SmartCat не используется" at bounding box center [133, 301] width 29 height 29
checkbox input "true"
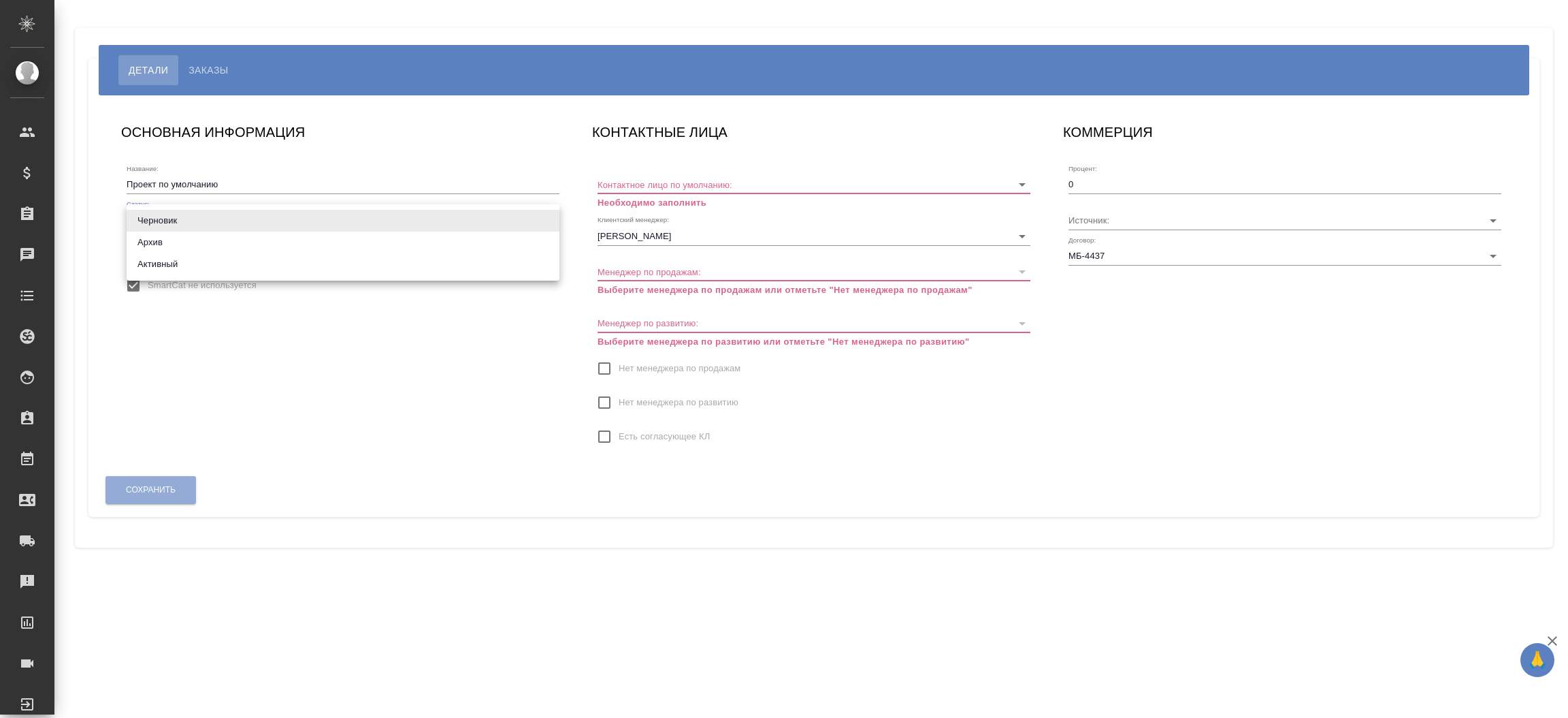
click at [205, 218] on body "🙏 .cls-1 fill:#fff; AWATERA Прутько Ирина i.prutko Клиенты Спецификации Заказы …" at bounding box center [784, 359] width 1568 height 718
click at [190, 260] on li "Активный" at bounding box center [342, 264] width 433 height 22
type input "active"
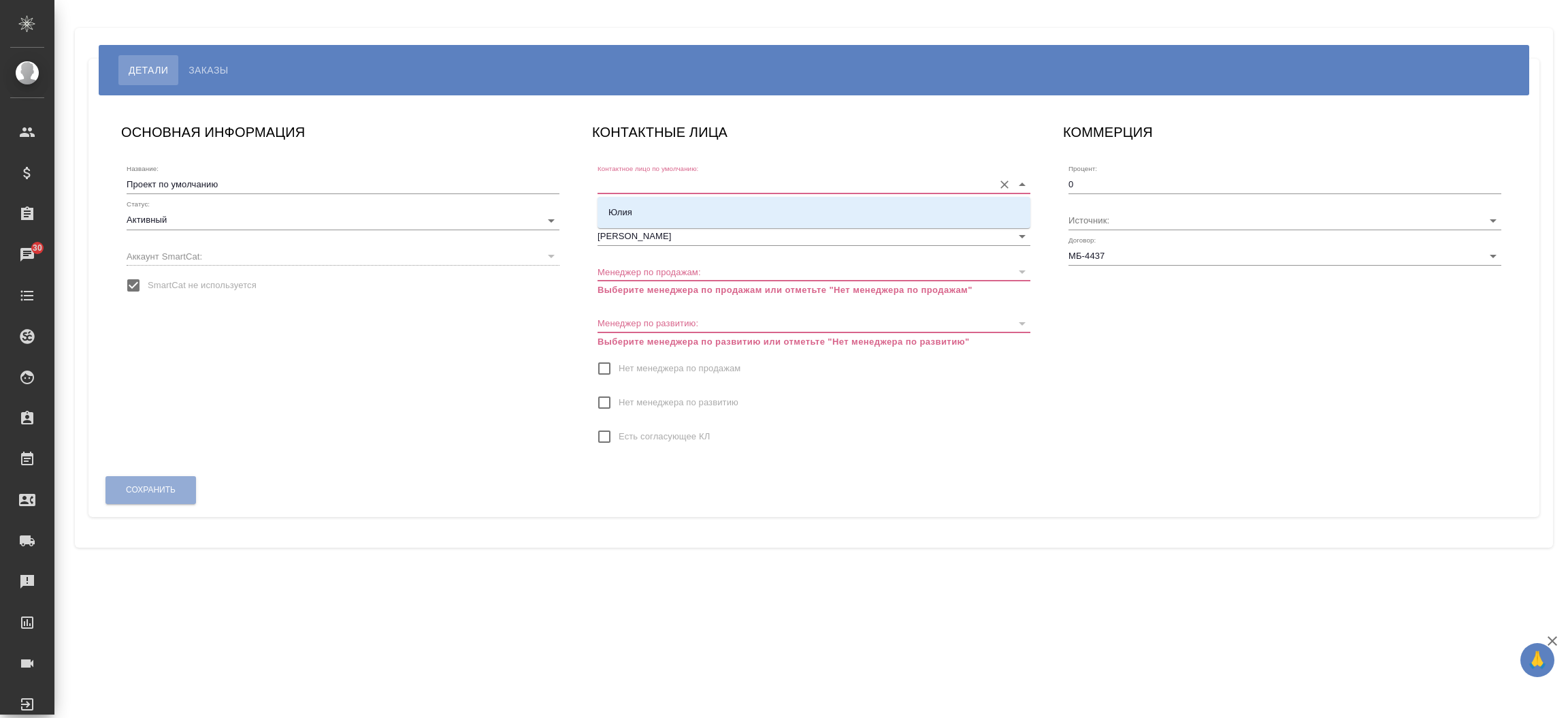
click at [680, 189] on input "Контактное лицо по умолчанию:" at bounding box center [792, 184] width 389 height 18
click at [676, 197] on div "Юлия" at bounding box center [814, 213] width 433 height 31
click at [664, 210] on li "Юлия" at bounding box center [814, 213] width 433 height 25
type input "Юлия"
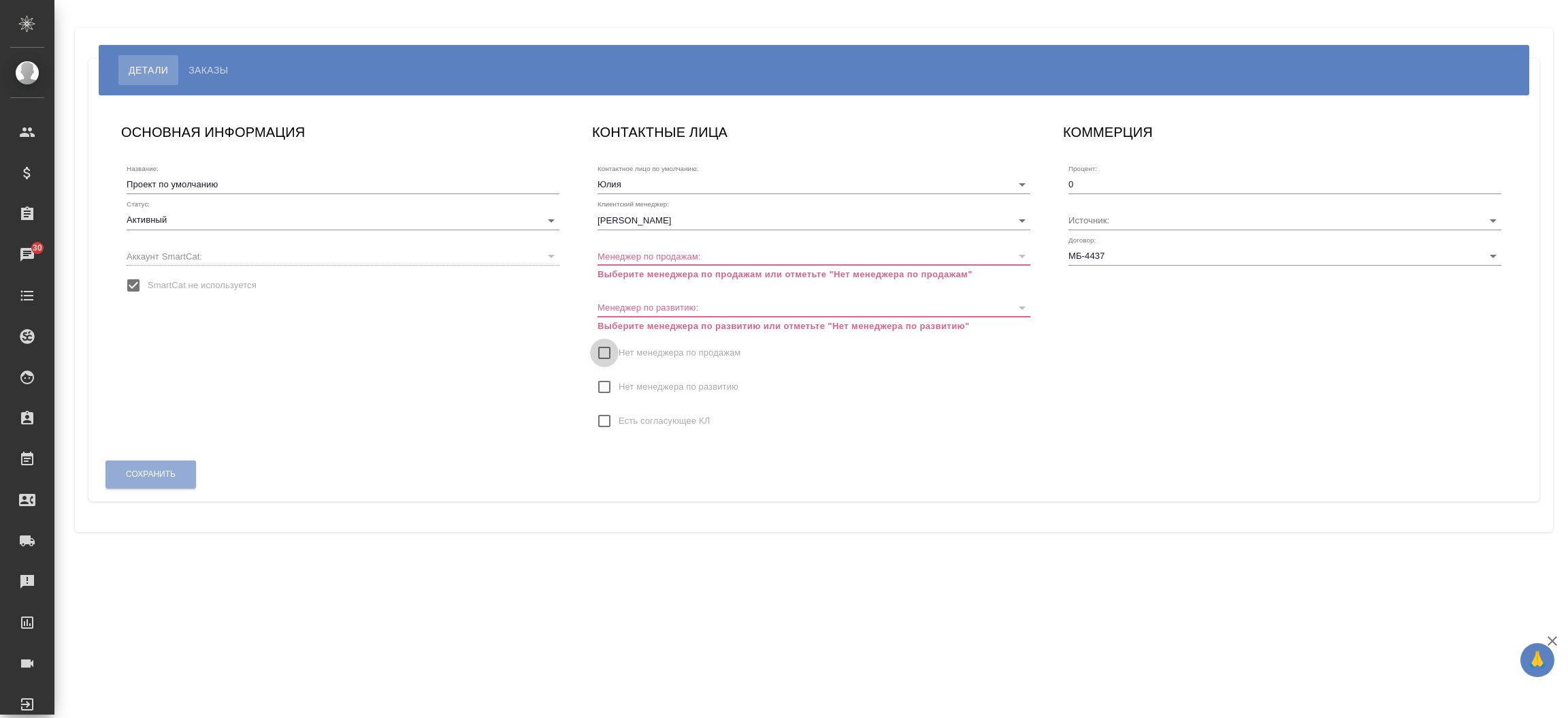
click at [603, 349] on input "Нет менеджера по продажам" at bounding box center [604, 352] width 29 height 29
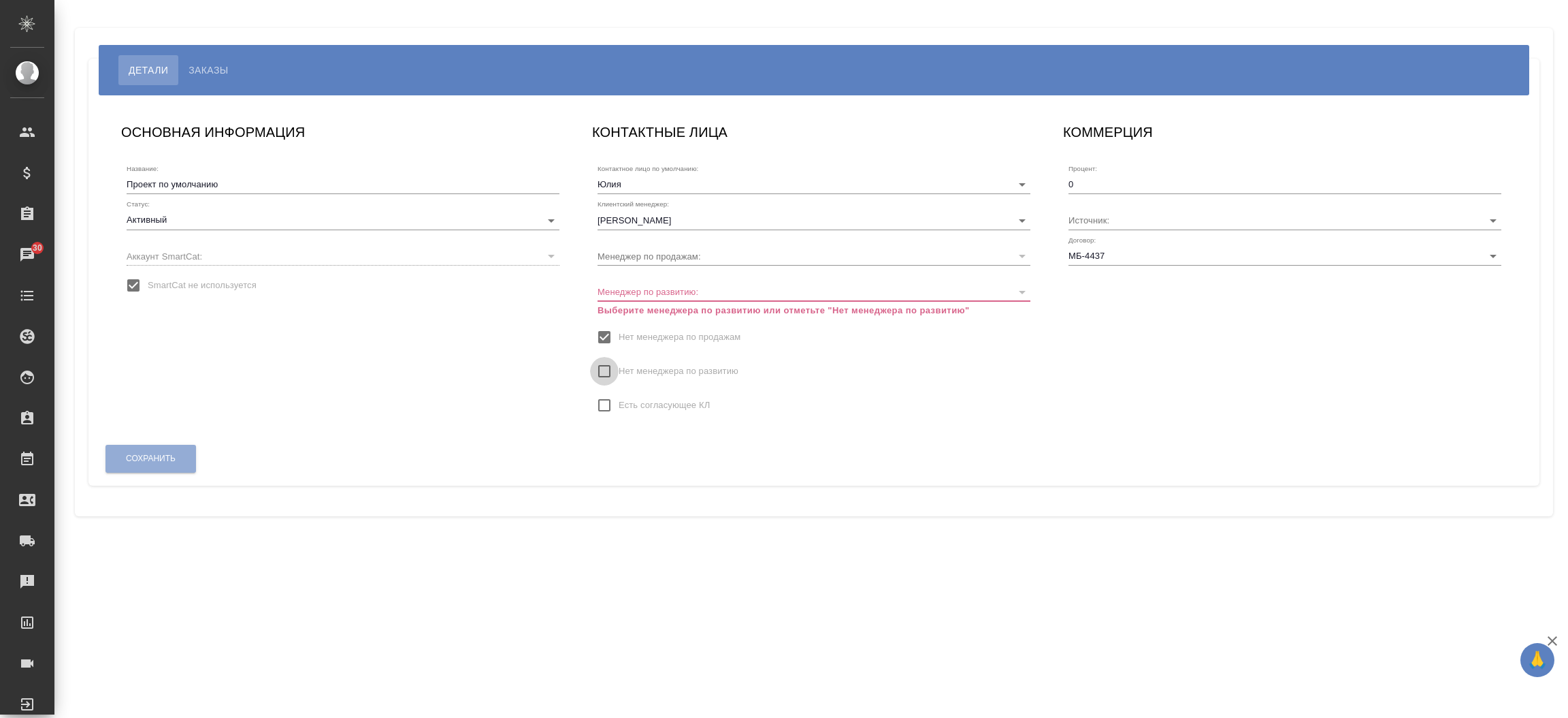
click at [603, 368] on input "Нет менеджера по развитию" at bounding box center [604, 371] width 29 height 29
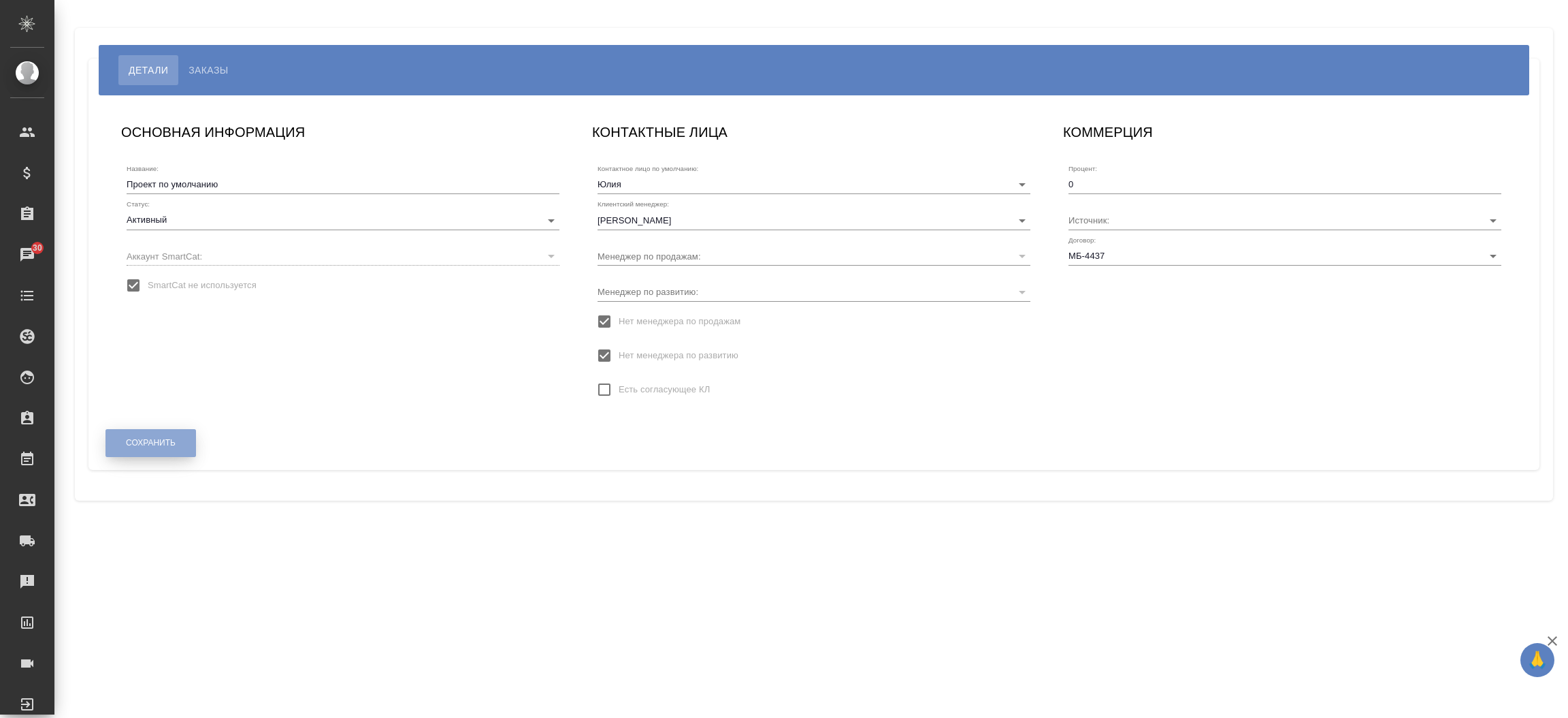
click at [130, 452] on button "Сохранить" at bounding box center [150, 443] width 90 height 28
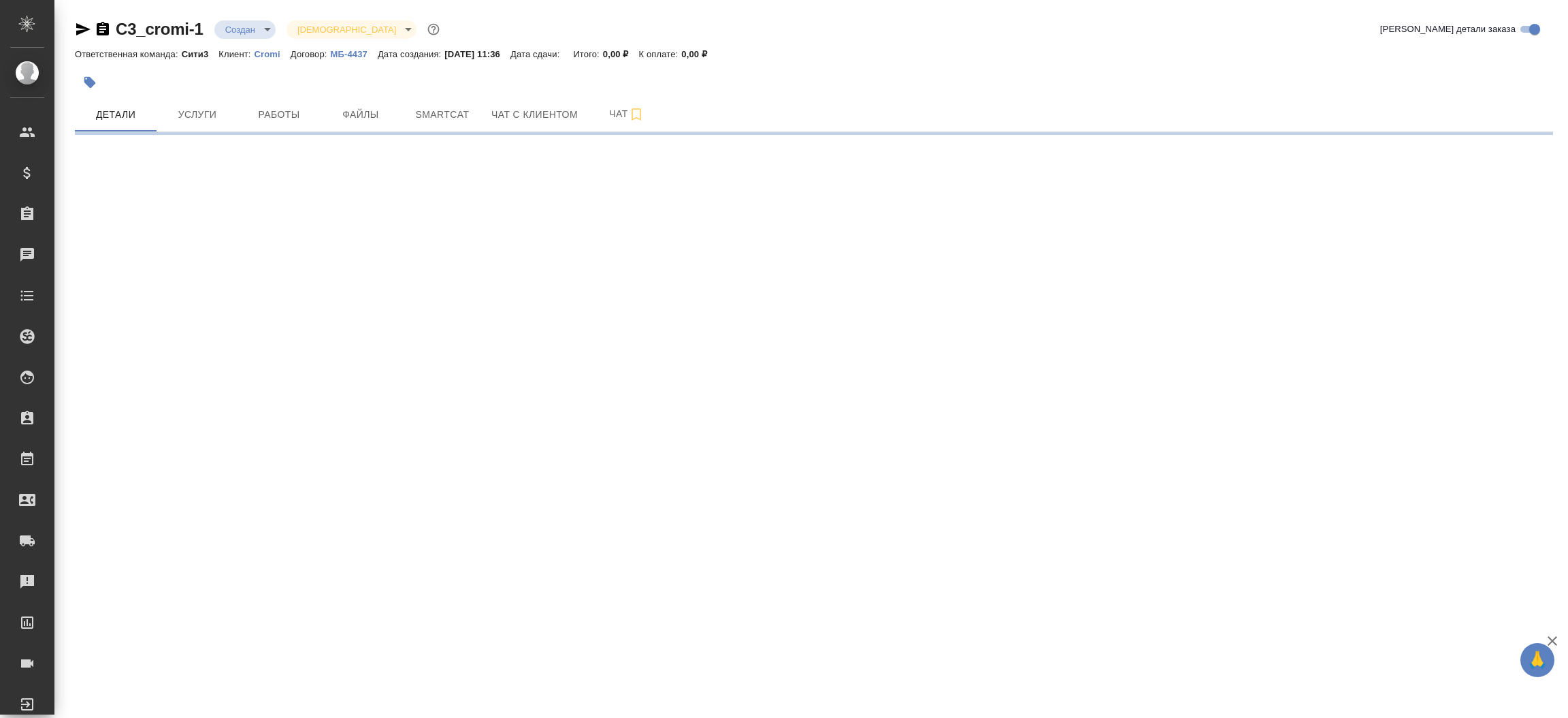
select select "RU"
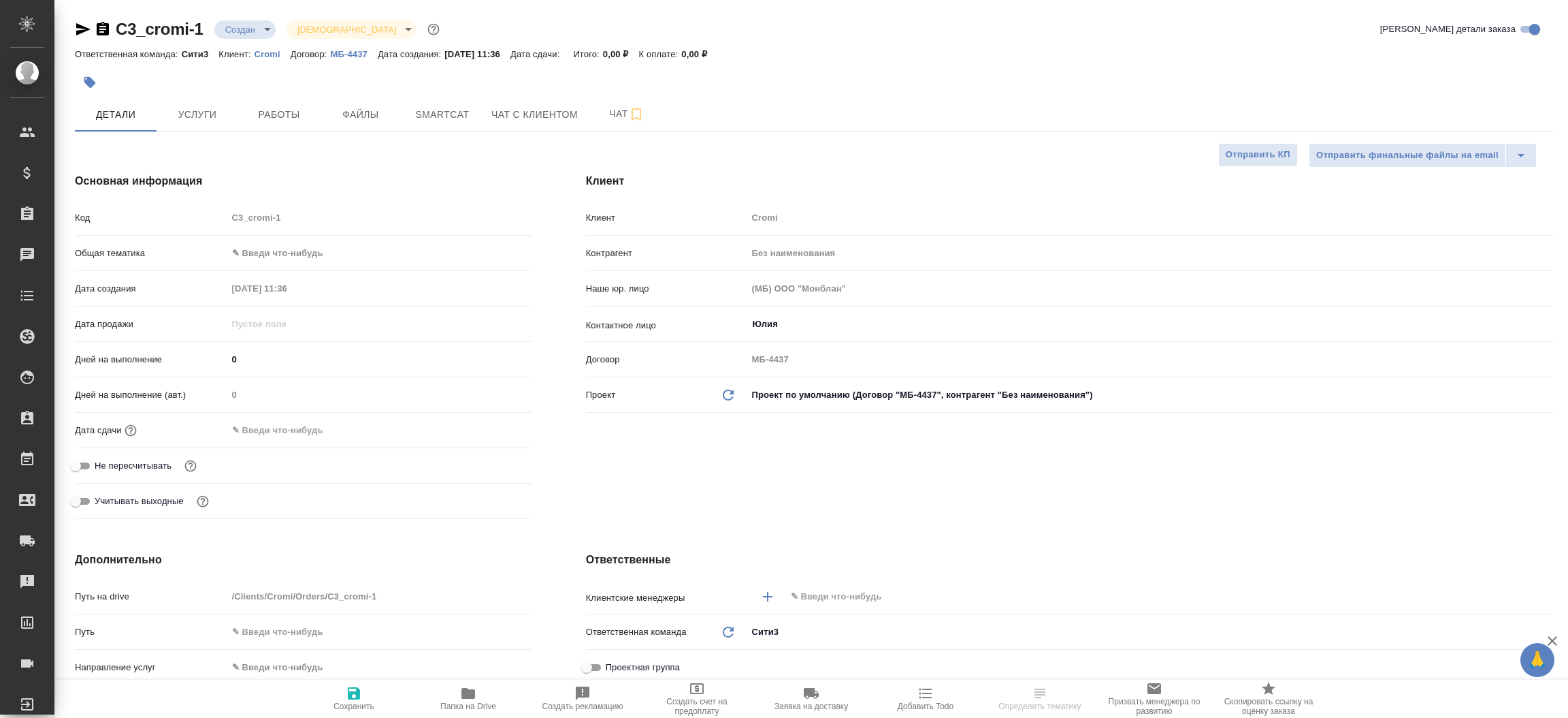
type textarea "x"
click at [814, 484] on div "Клиент Клиент Cromi Контрагент Без наименования Наше юр. лицо (МБ) ООО "Монблан…" at bounding box center [1069, 348] width 1021 height 406
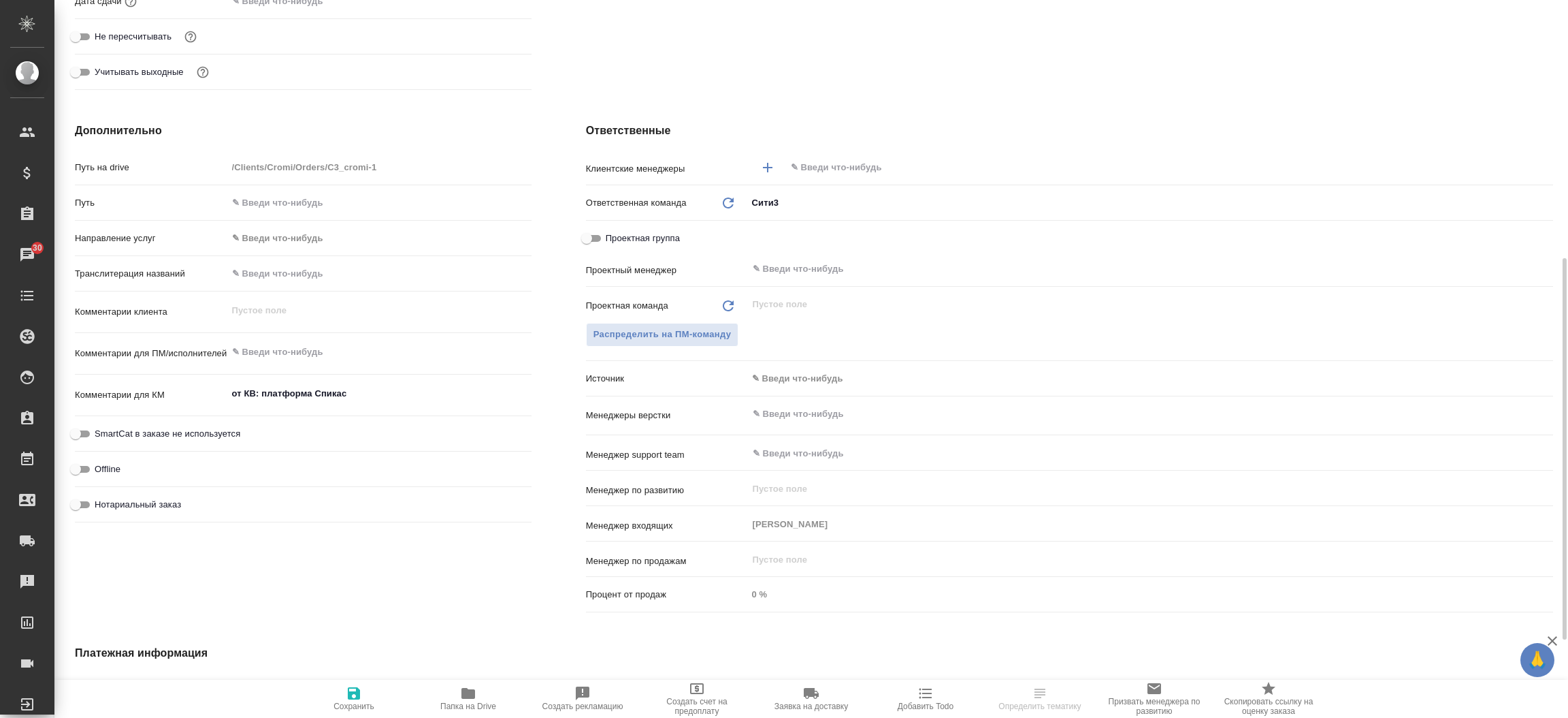
scroll to position [449, 0]
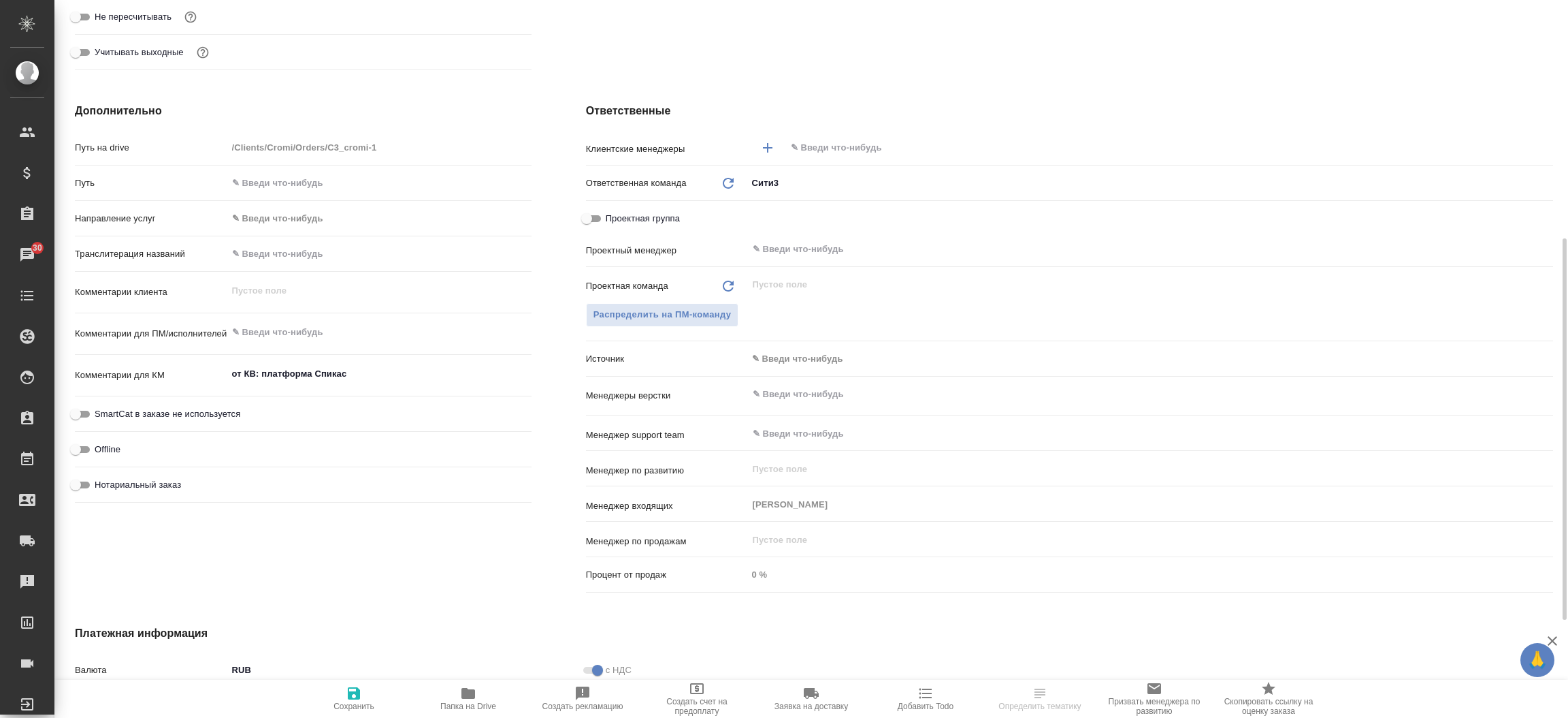
select select "RU"
type textarea "x"
click at [359, 685] on icon "button" at bounding box center [354, 693] width 16 height 16
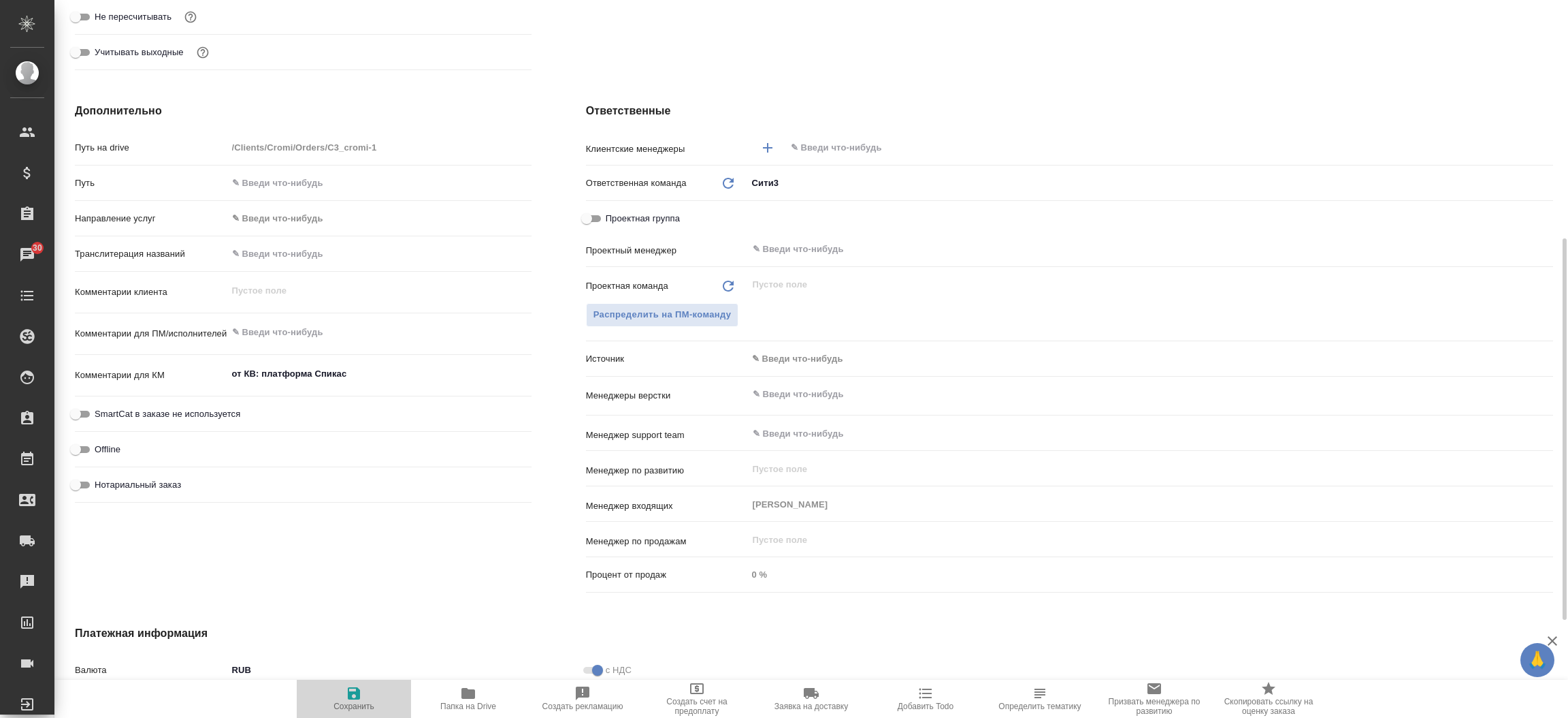
type textarea "x"
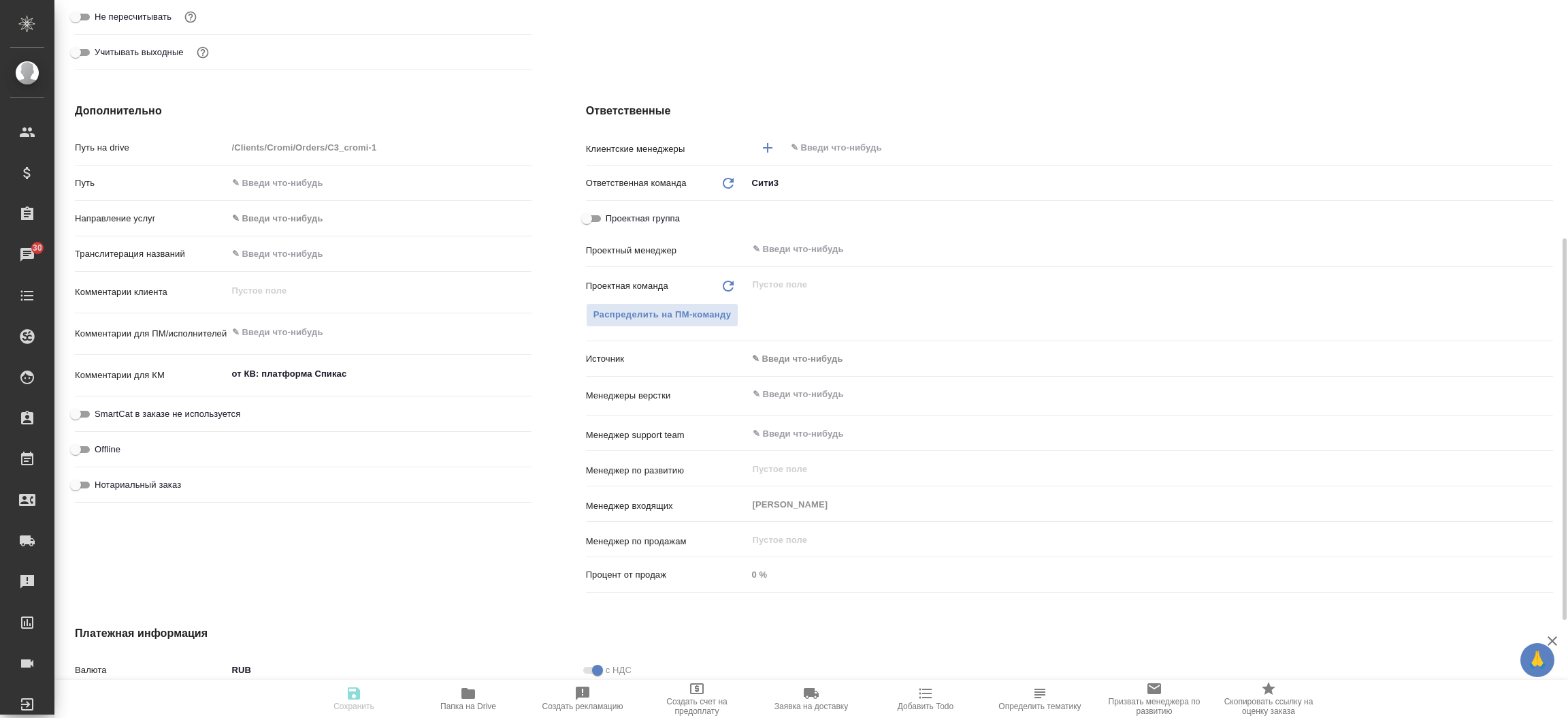
type textarea "x"
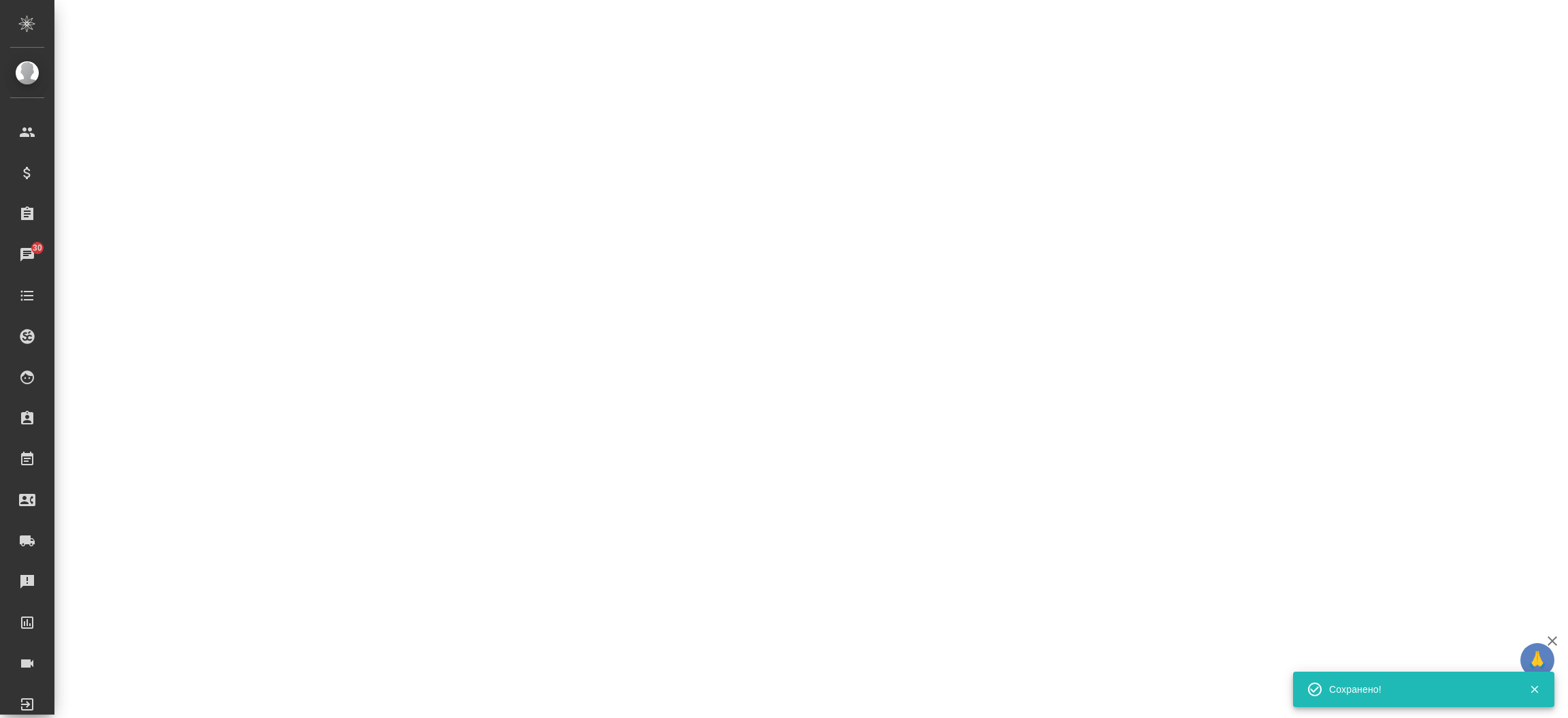
select select "RU"
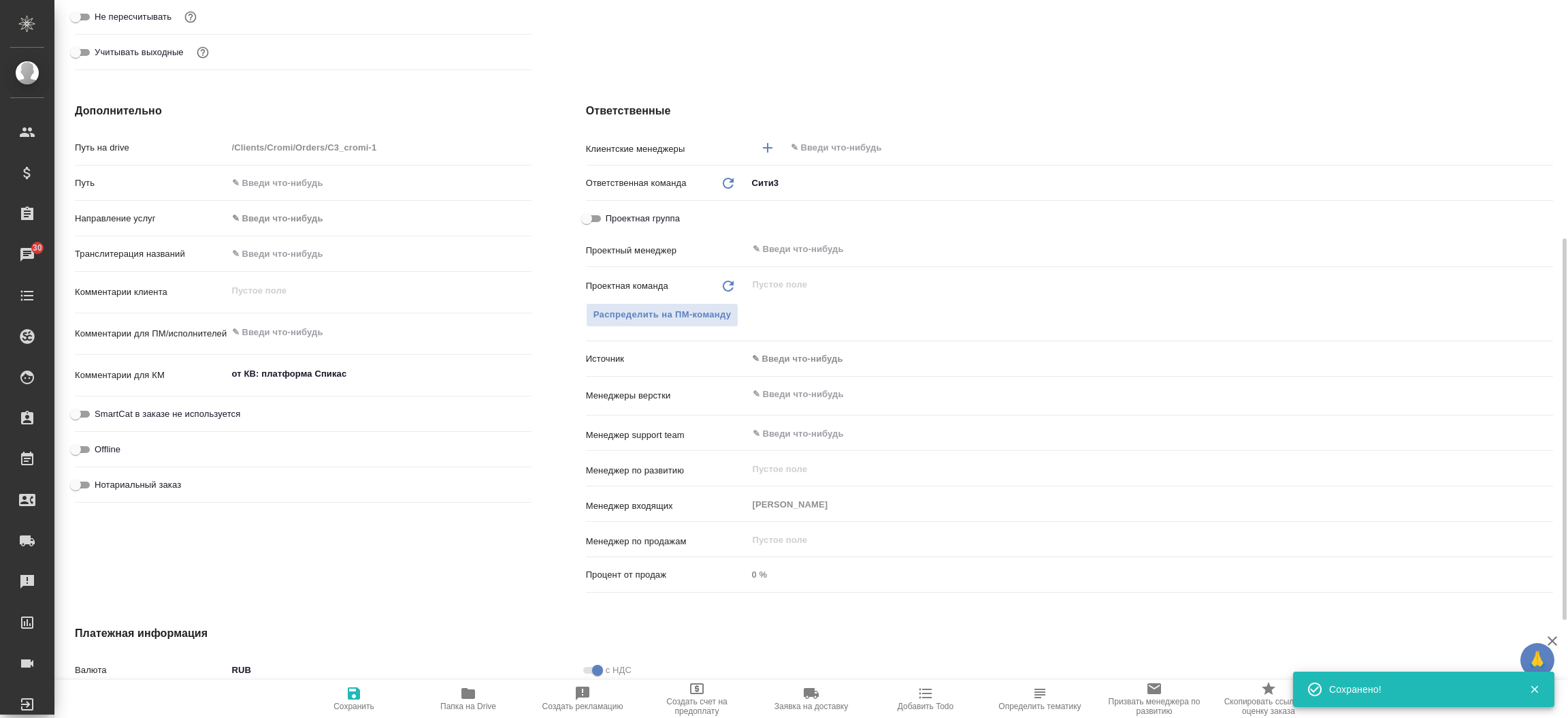
type textarea "x"
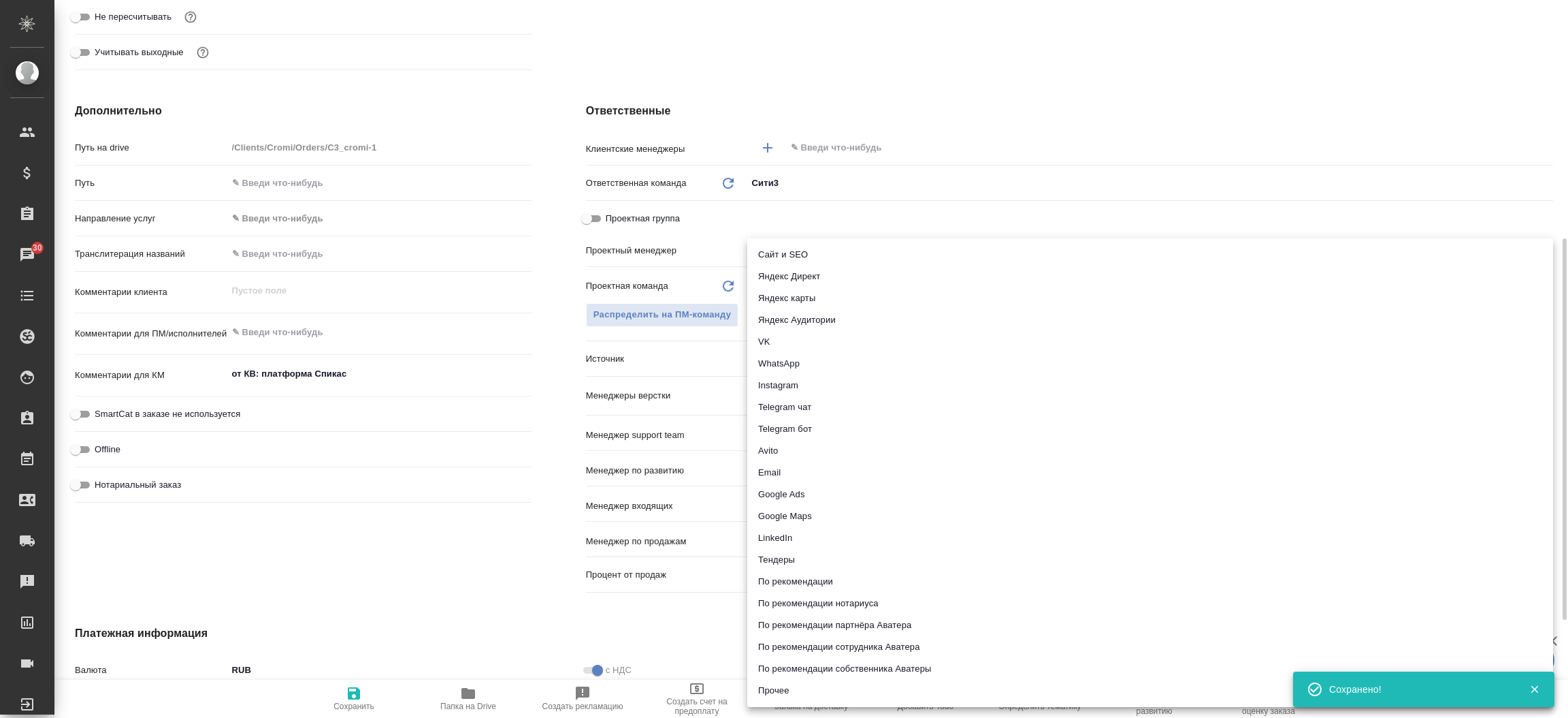
click at [828, 360] on body "🙏 .cls-1 fill:#fff; AWATERA [PERSON_NAME][PERSON_NAME] Спецификации Заказы 30 Ч…" at bounding box center [784, 359] width 1568 height 718
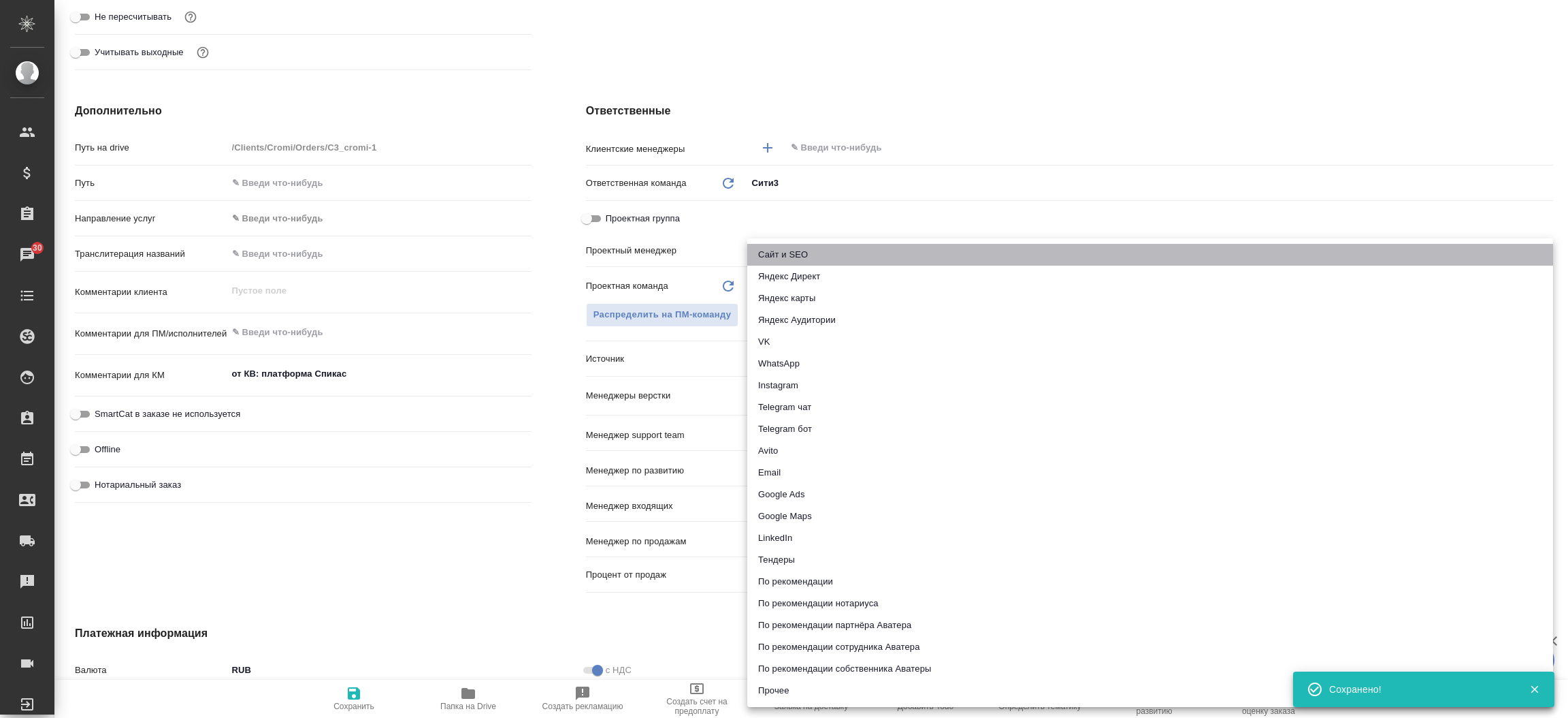
click at [844, 249] on li "Сайт и SEO" at bounding box center [1149, 255] width 805 height 22
type textarea "x"
type input "seo"
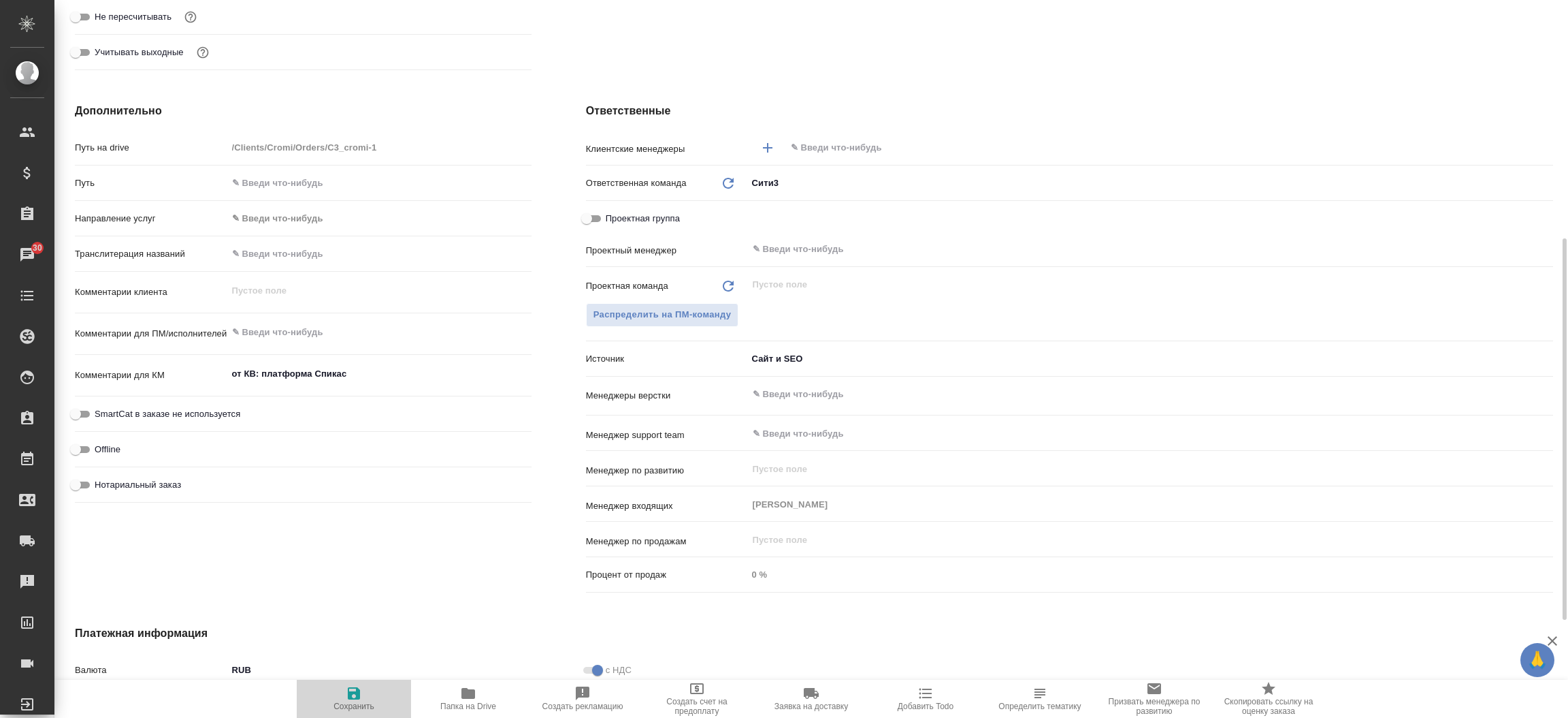
click at [352, 702] on span "Сохранить" at bounding box center [354, 706] width 41 height 10
type textarea "x"
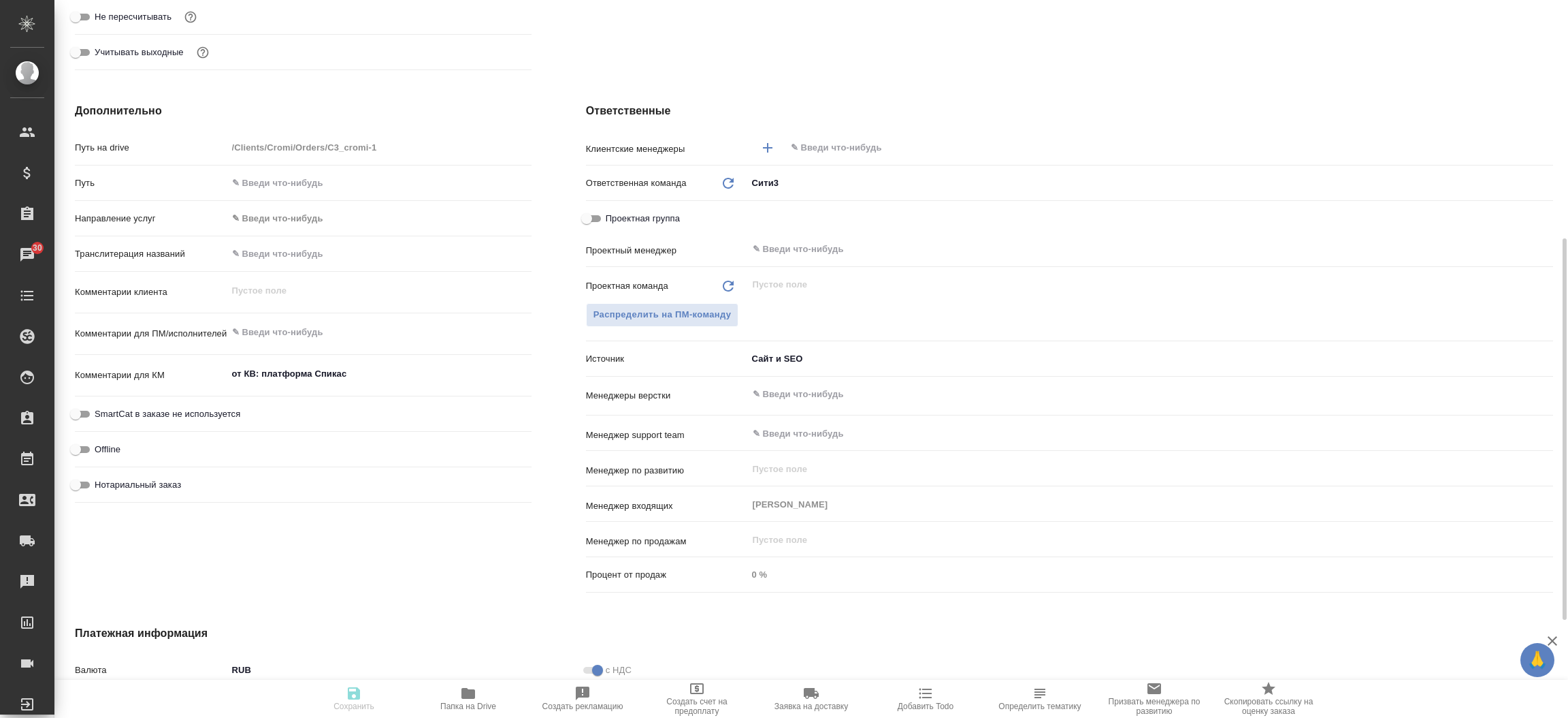
type textarea "x"
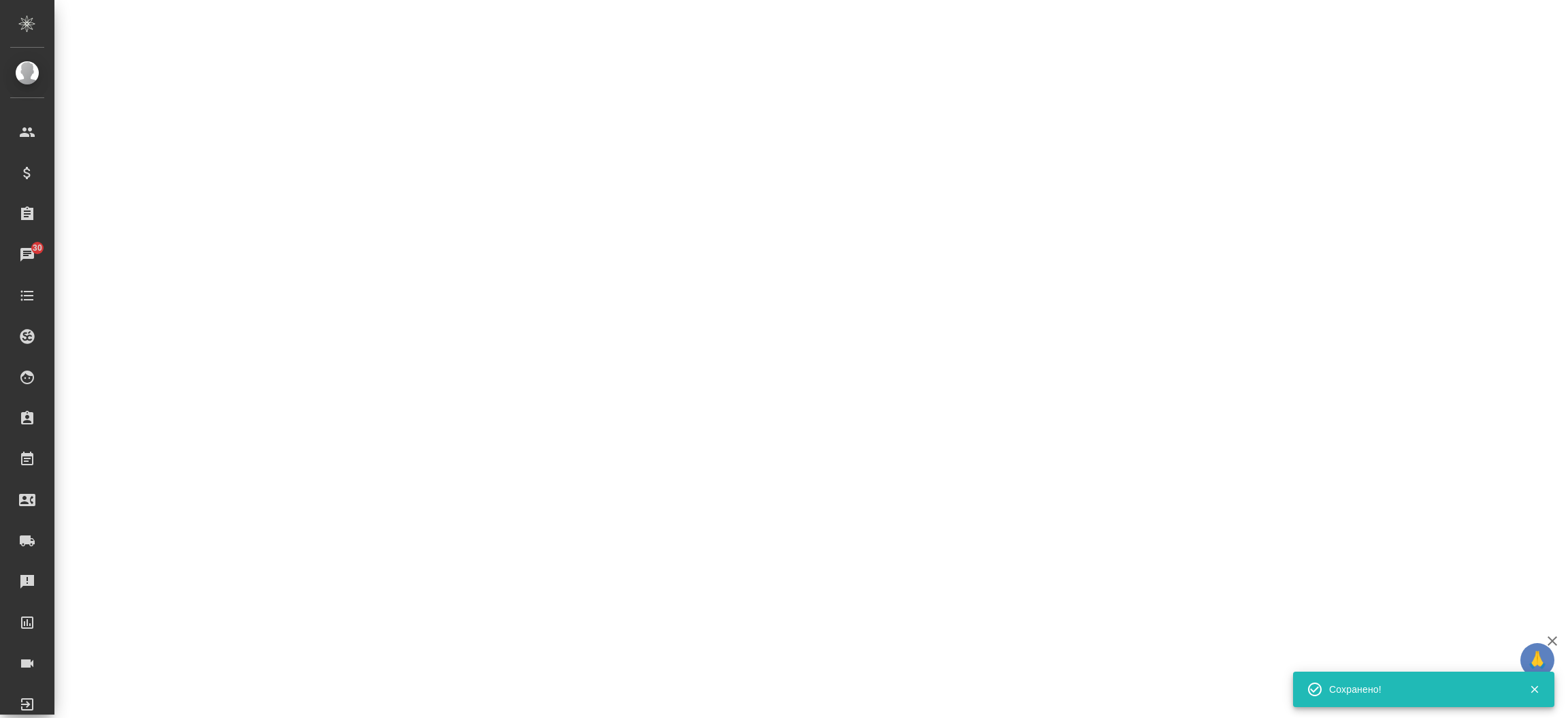
select select "RU"
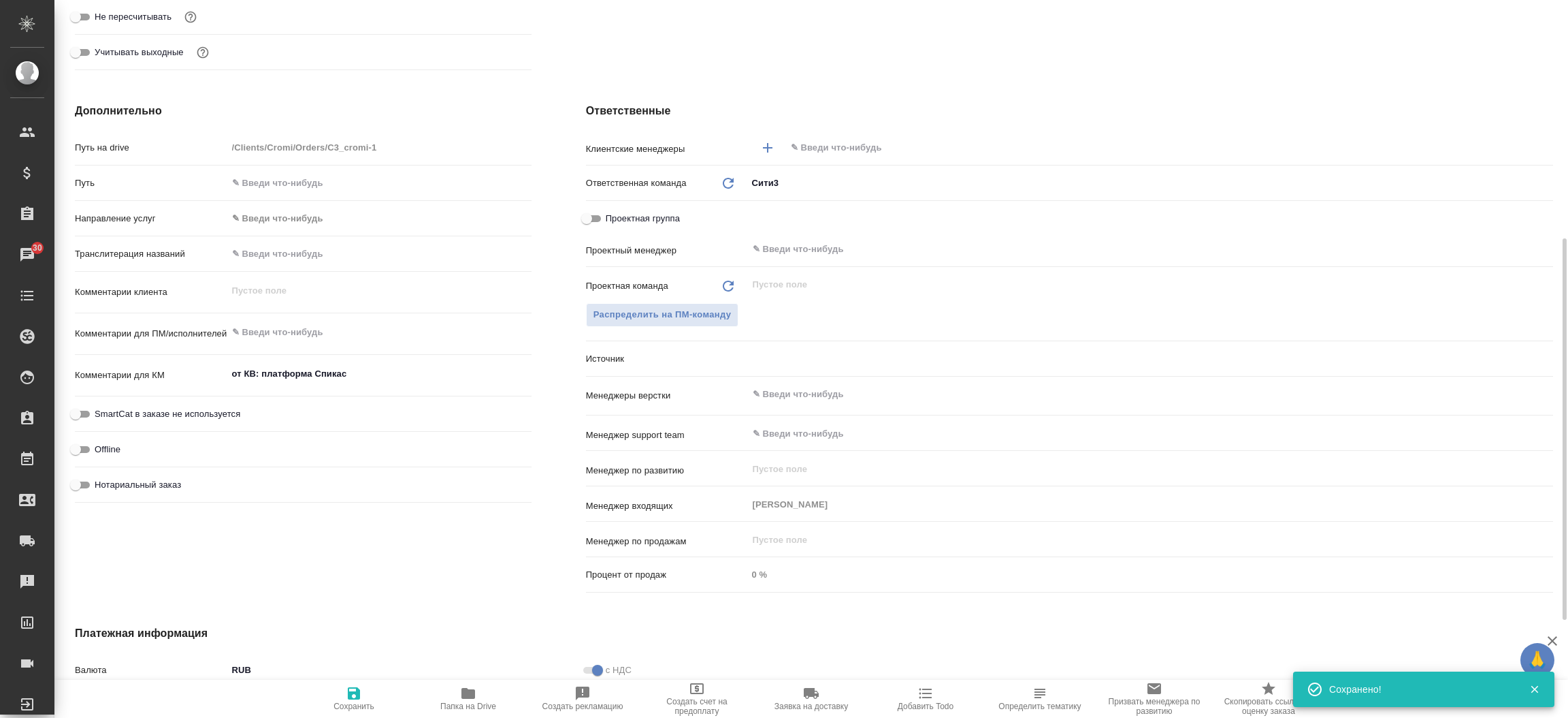
type textarea "x"
click at [558, 368] on div "Ответственные Клиентские менеджеры ​ Ответственная команда Обновить Сити3 c3 Пр…" at bounding box center [1069, 350] width 1021 height 550
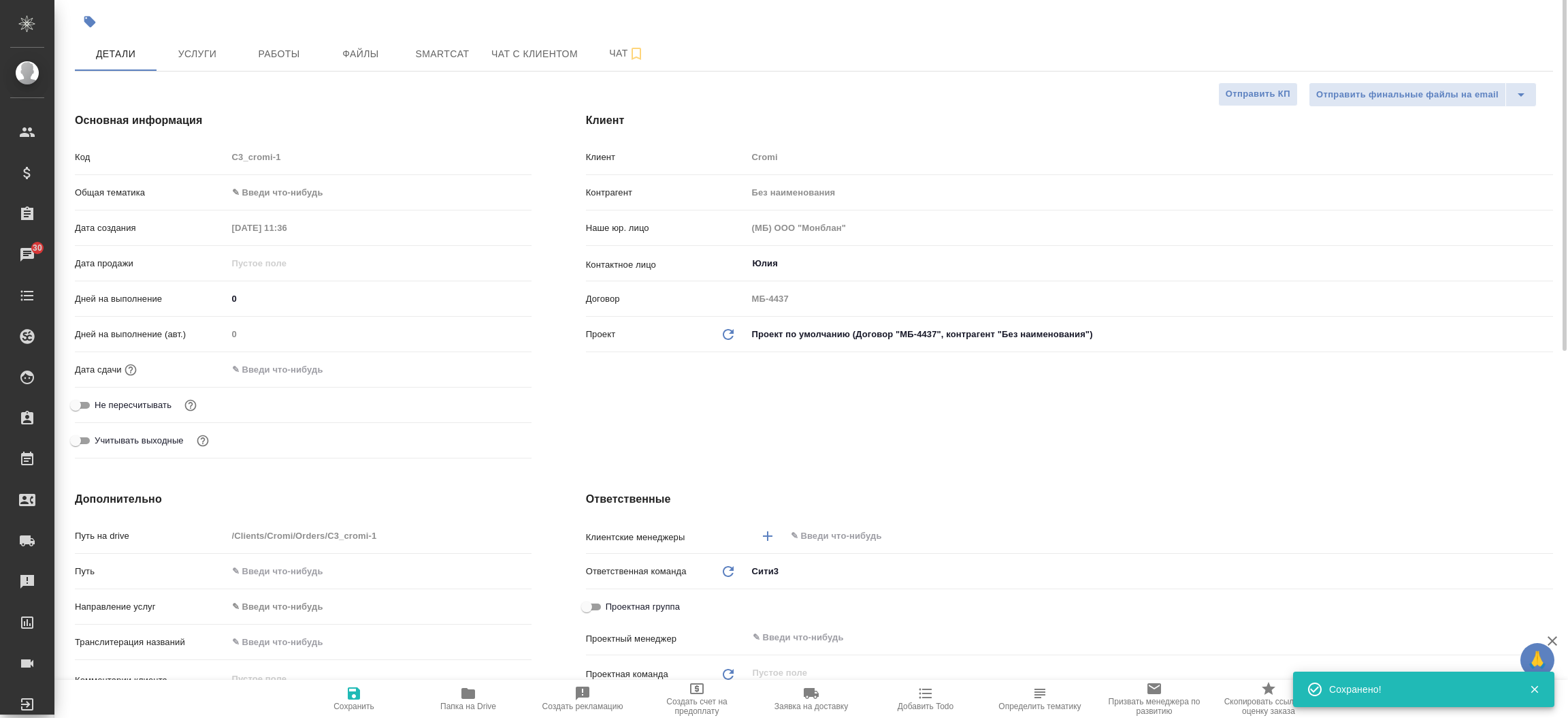
scroll to position [0, 0]
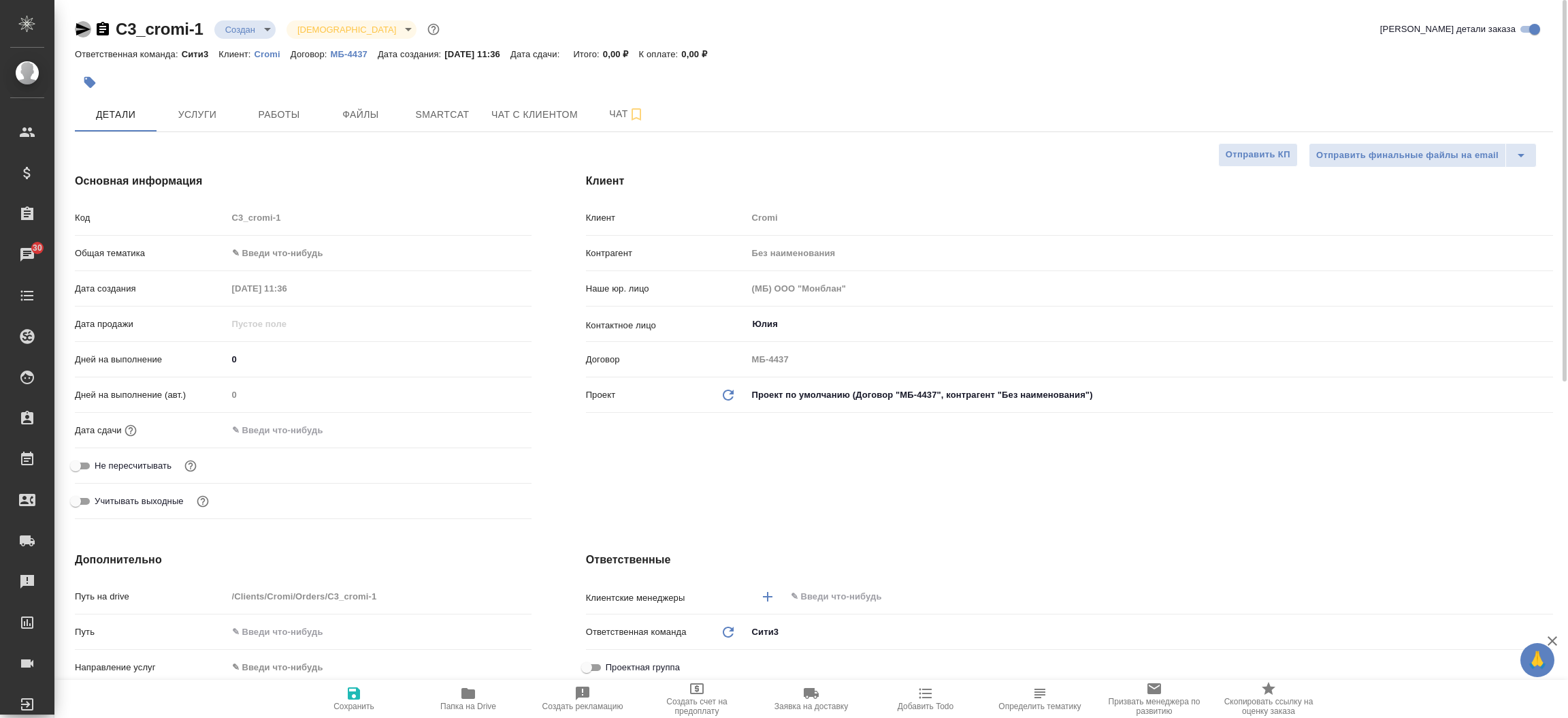
click at [79, 25] on icon "button" at bounding box center [83, 29] width 14 height 12
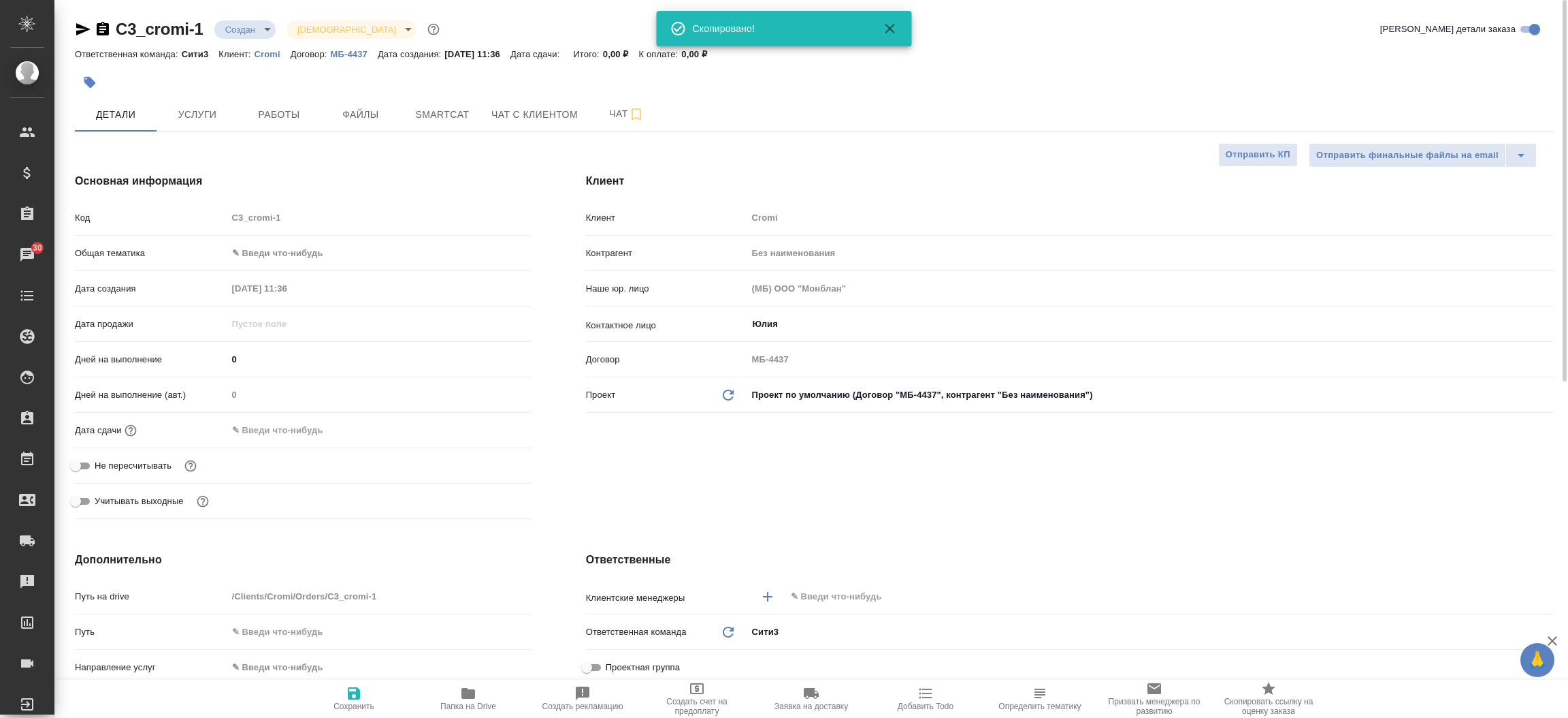
type textarea "x"
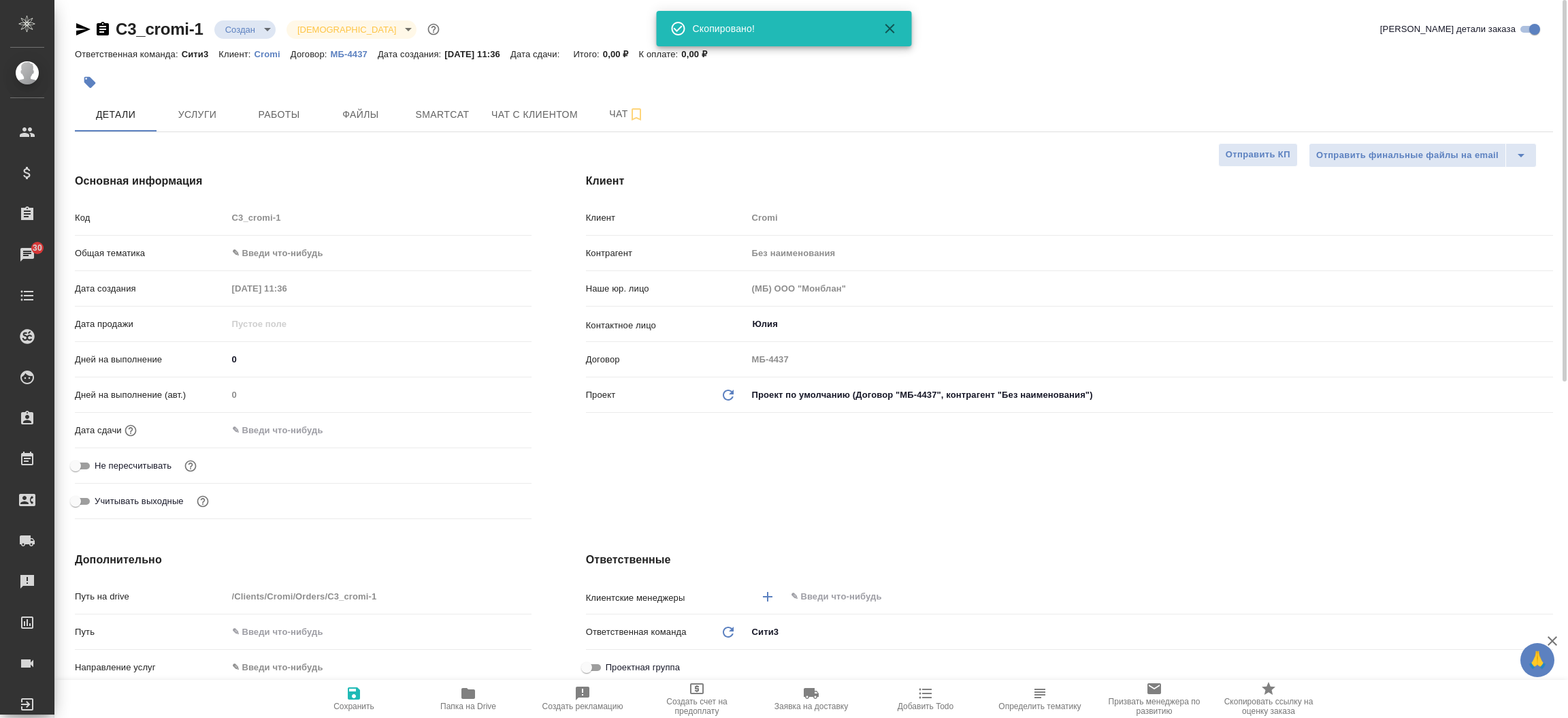
type textarea "x"
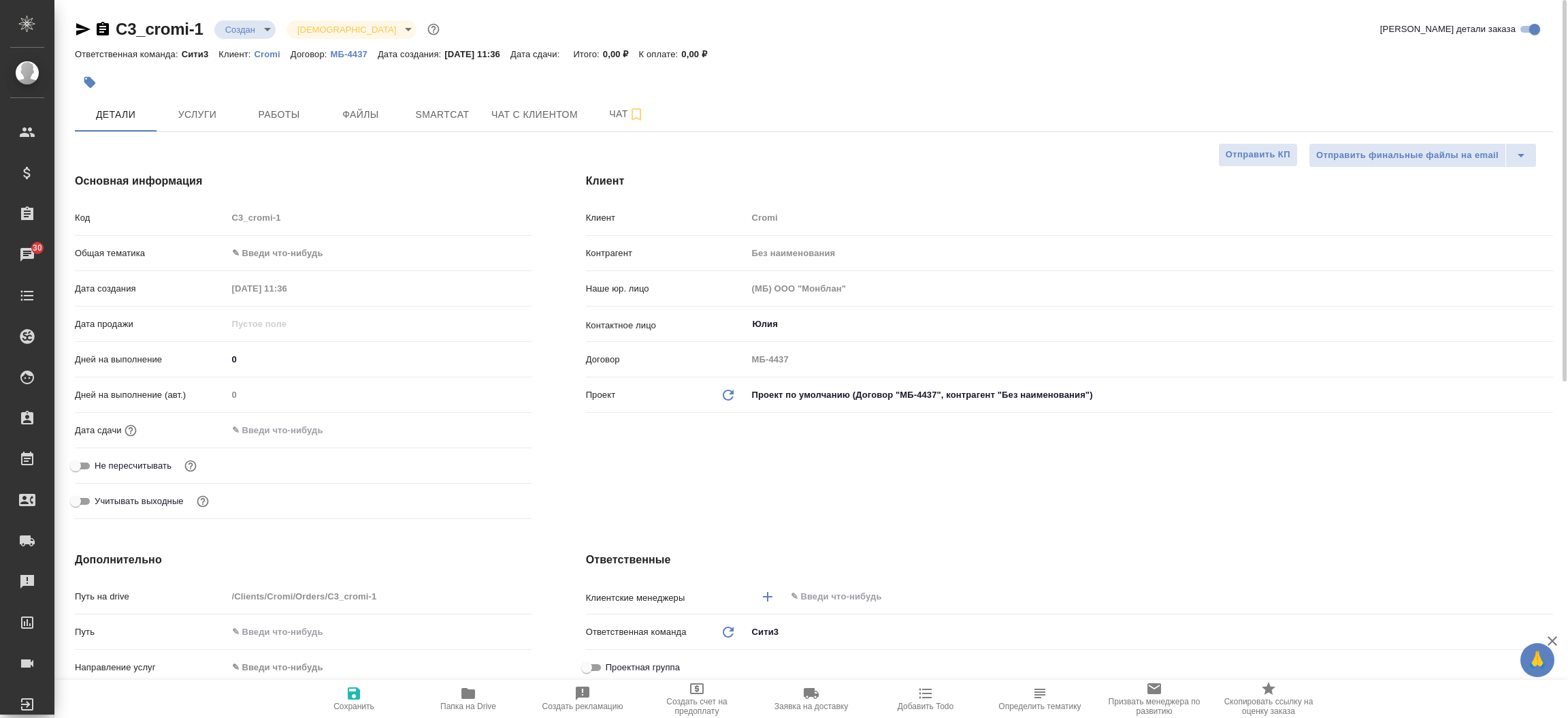
type textarea "x"
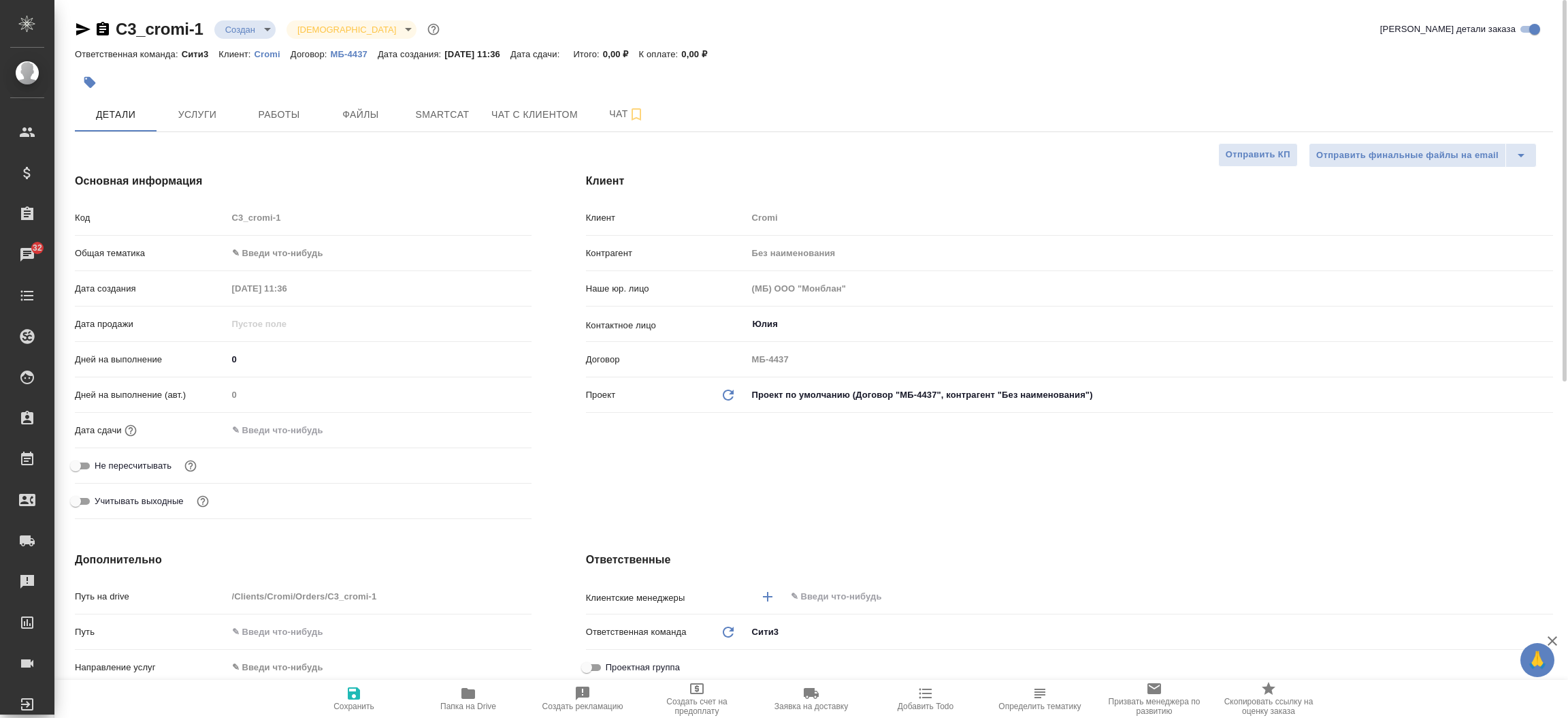
type textarea "x"
click at [84, 31] on icon "button" at bounding box center [83, 29] width 14 height 12
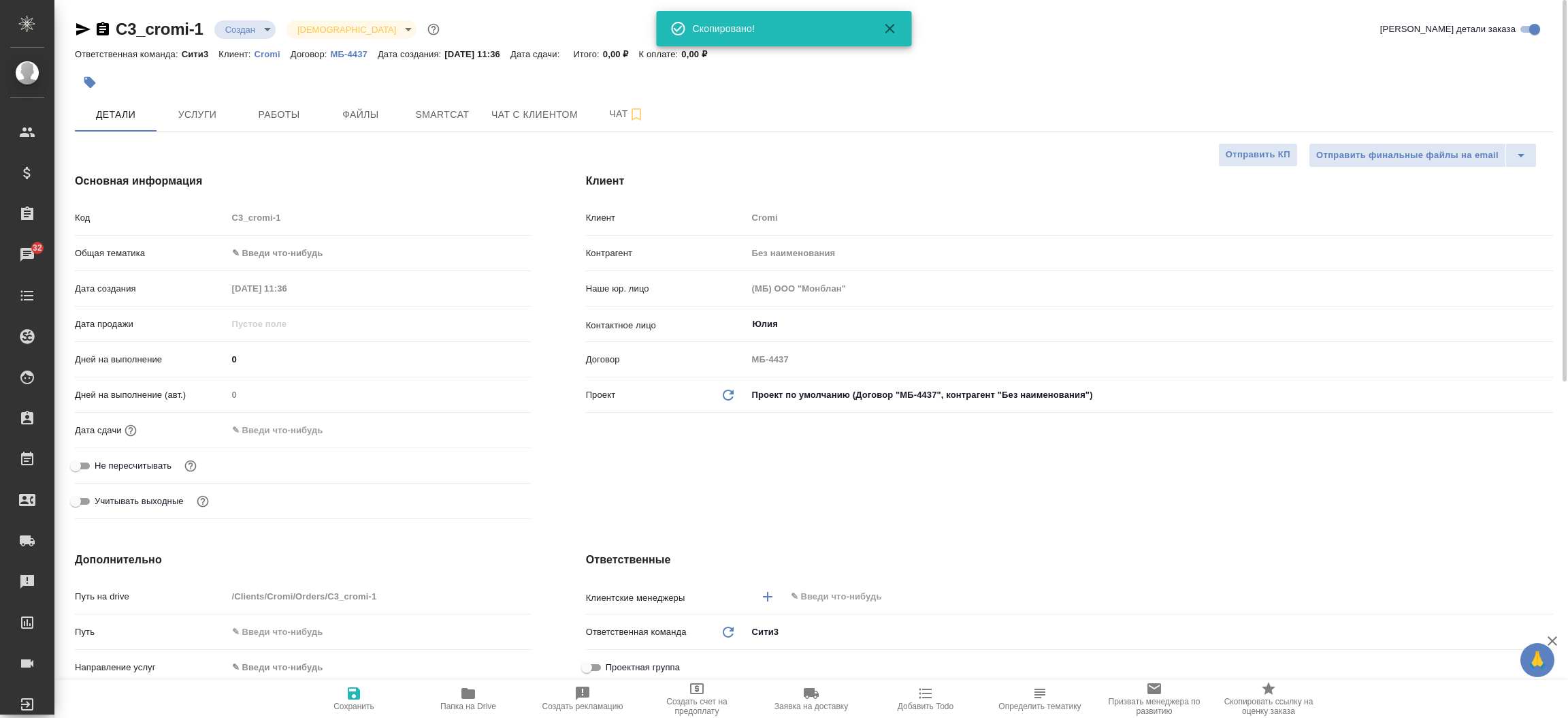
type textarea "x"
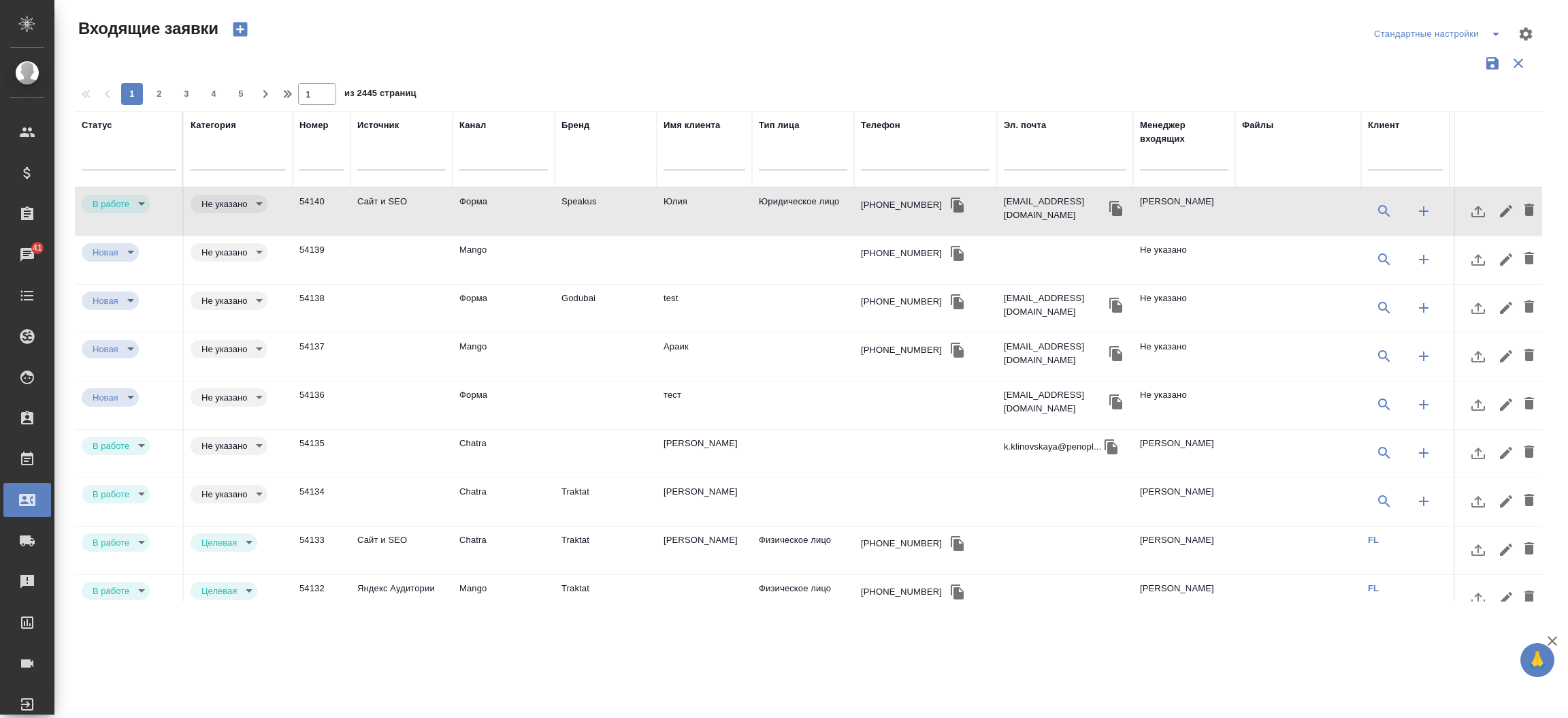
select select "RU"
